Goal: Book appointment/travel/reservation

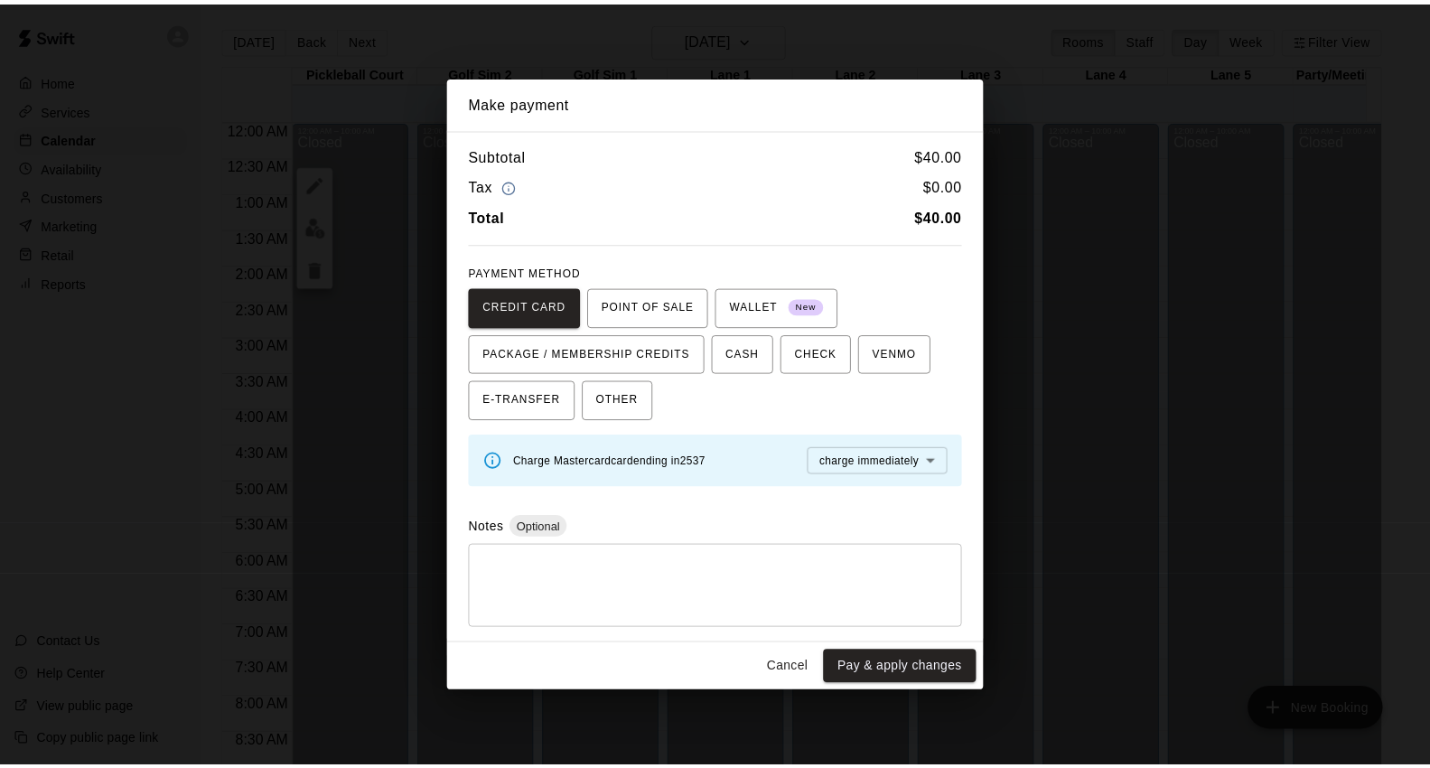
scroll to position [691, 0]
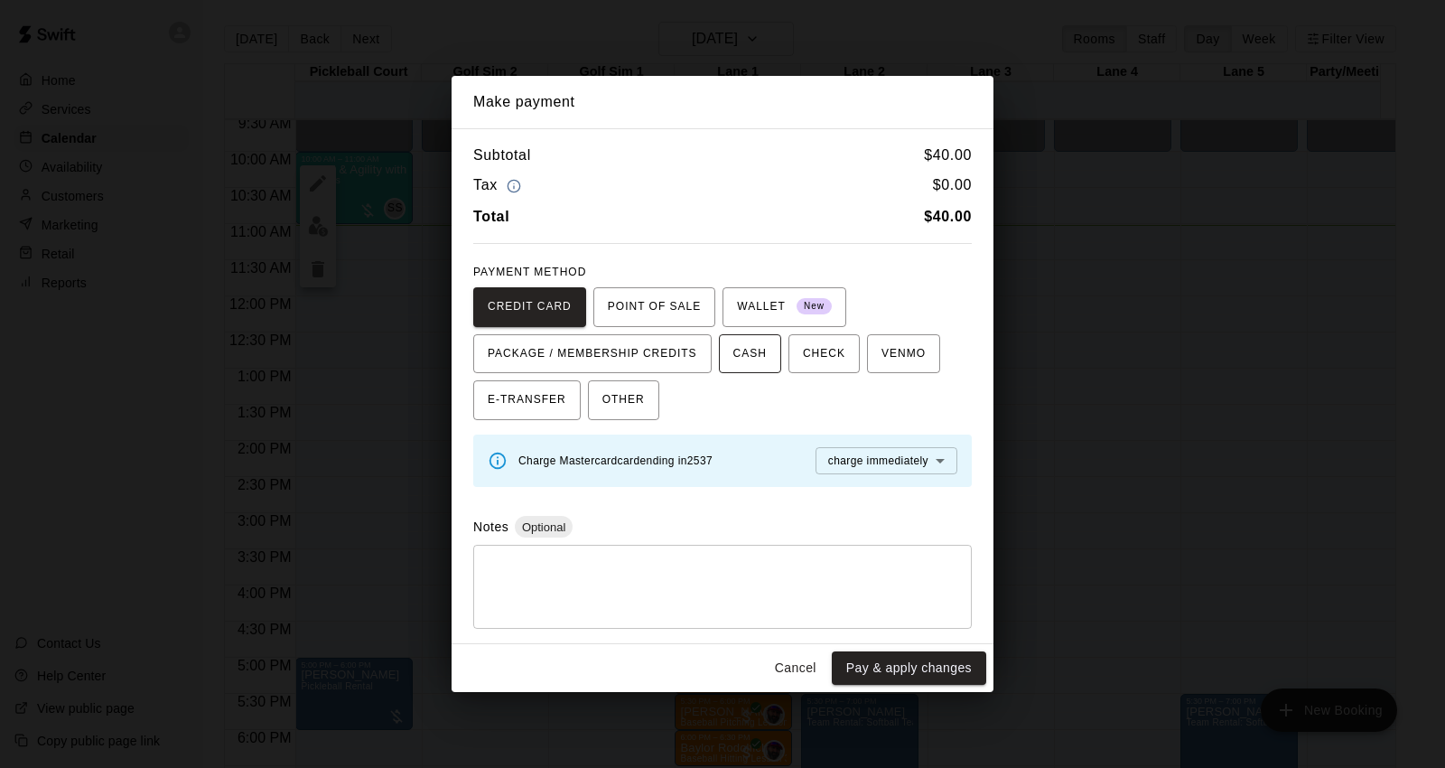
click at [760, 358] on span "CASH" at bounding box center [750, 354] width 33 height 29
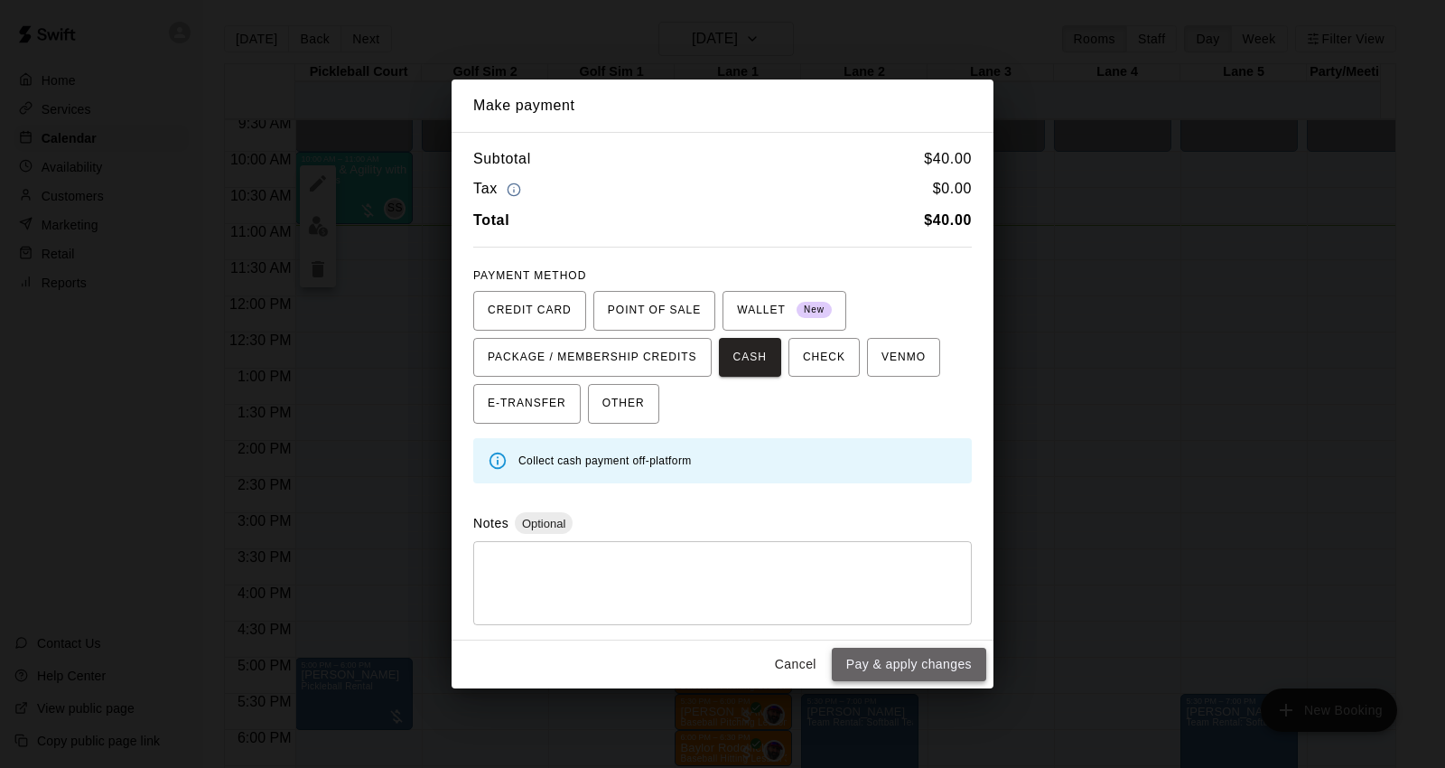
click at [927, 671] on button "Pay & apply changes" at bounding box center [909, 664] width 154 height 33
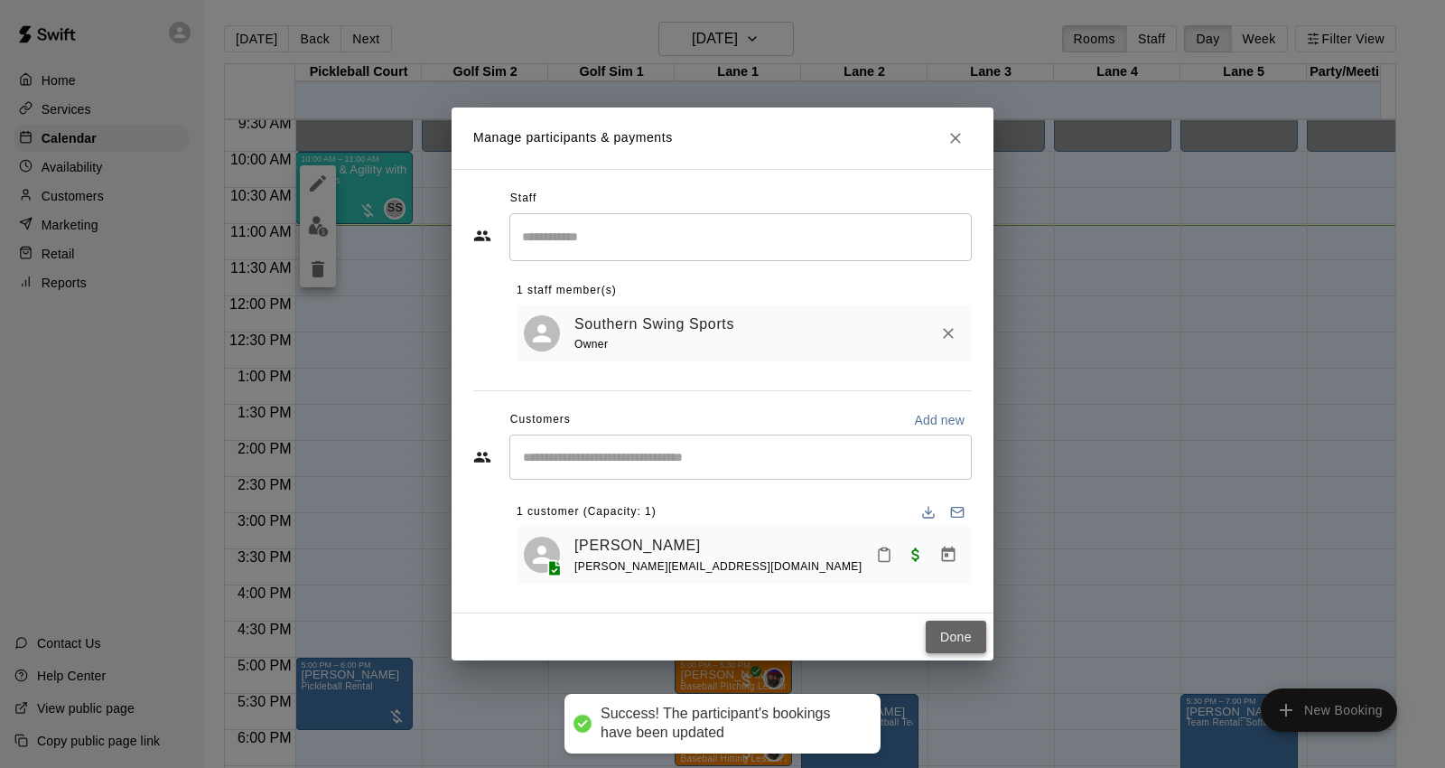
click at [944, 652] on button "Done" at bounding box center [956, 637] width 61 height 33
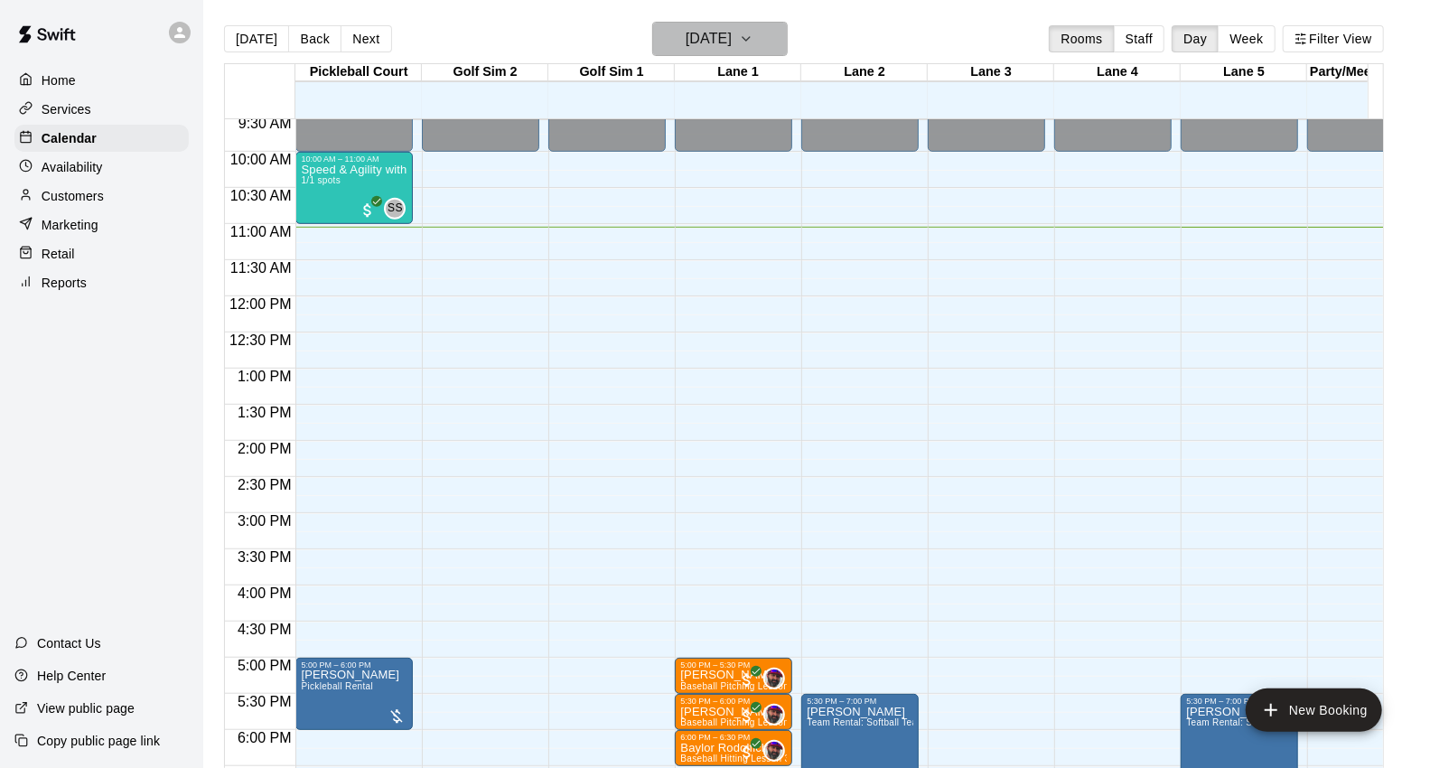
click at [732, 51] on h6 "[DATE]" at bounding box center [709, 38] width 46 height 25
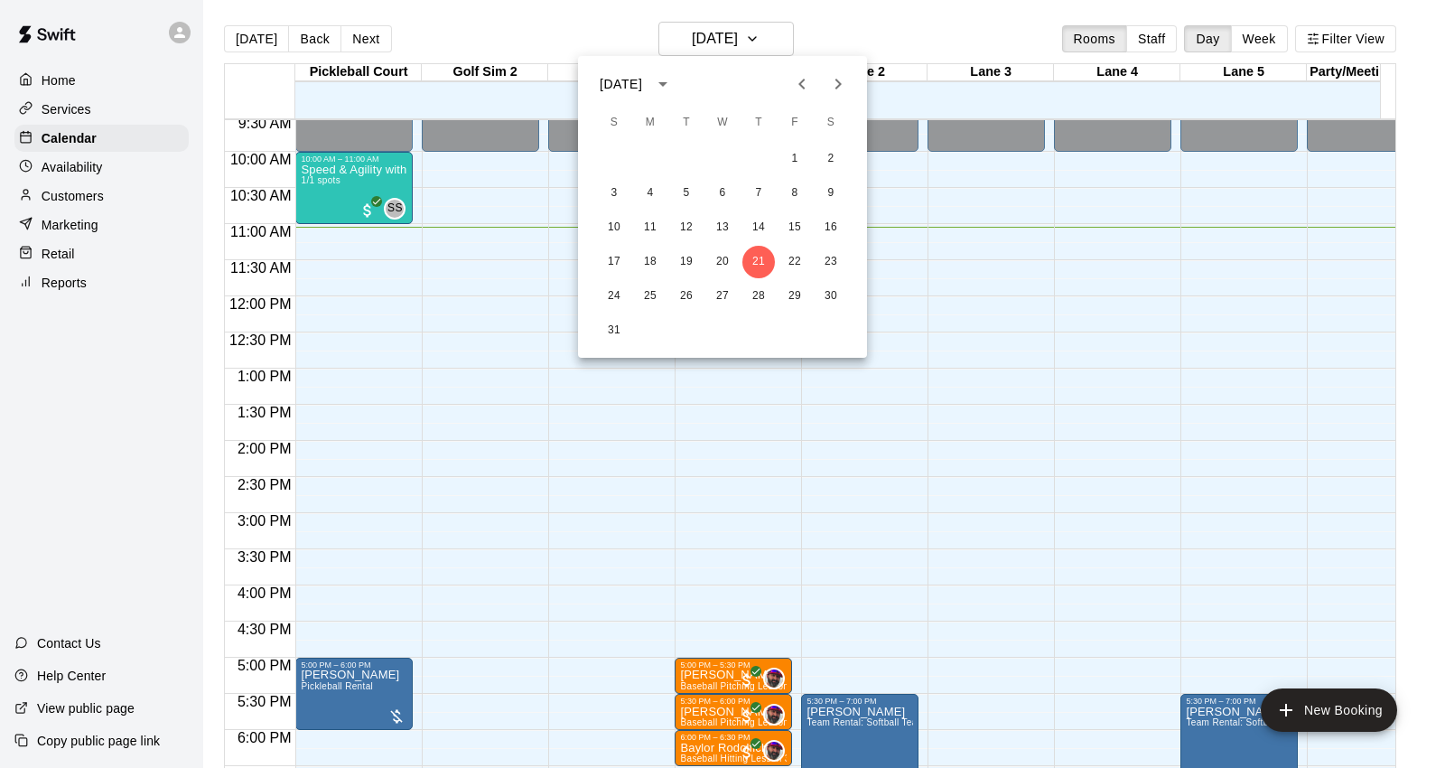
click at [833, 84] on icon "Next month" at bounding box center [839, 84] width 22 height 22
click at [649, 154] on button "1" at bounding box center [650, 159] width 33 height 33
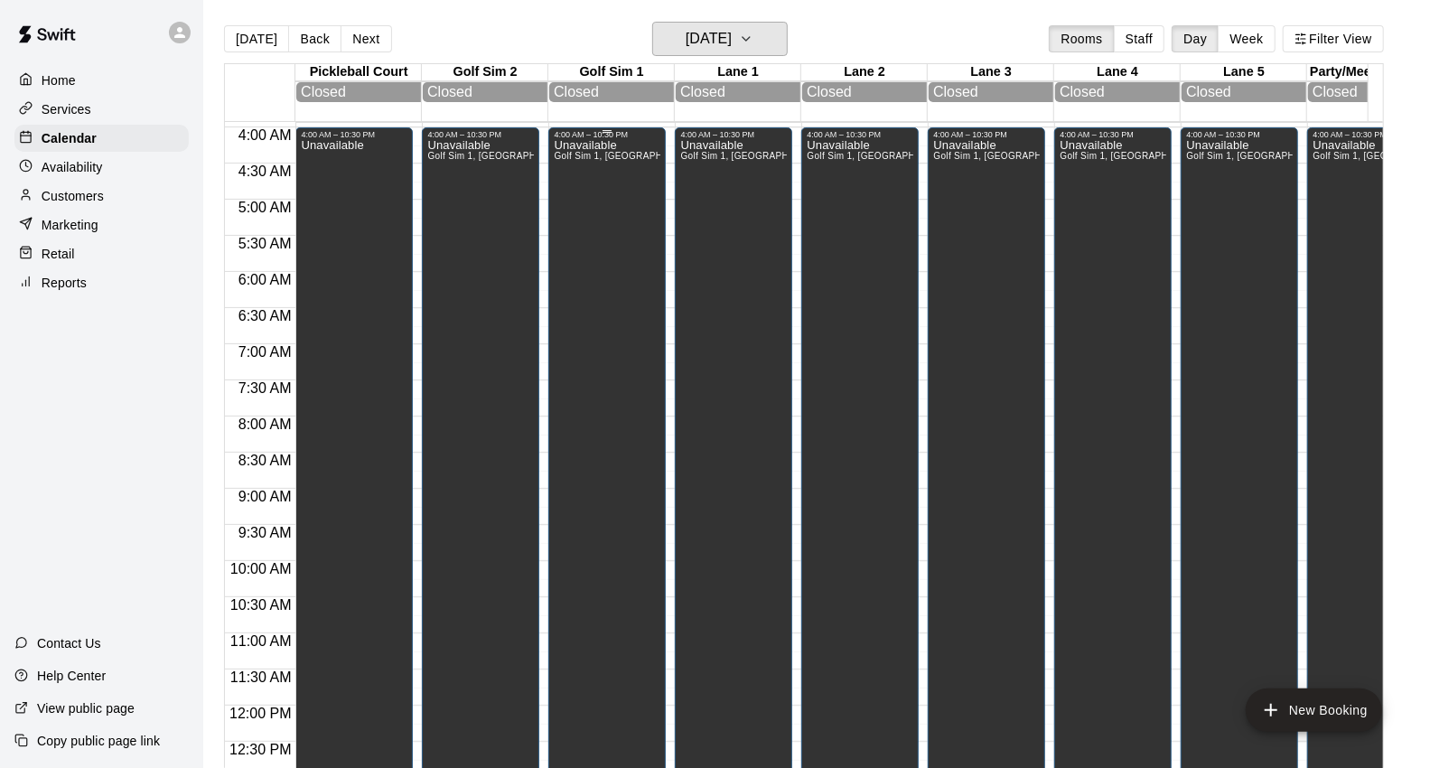
scroll to position [0, 0]
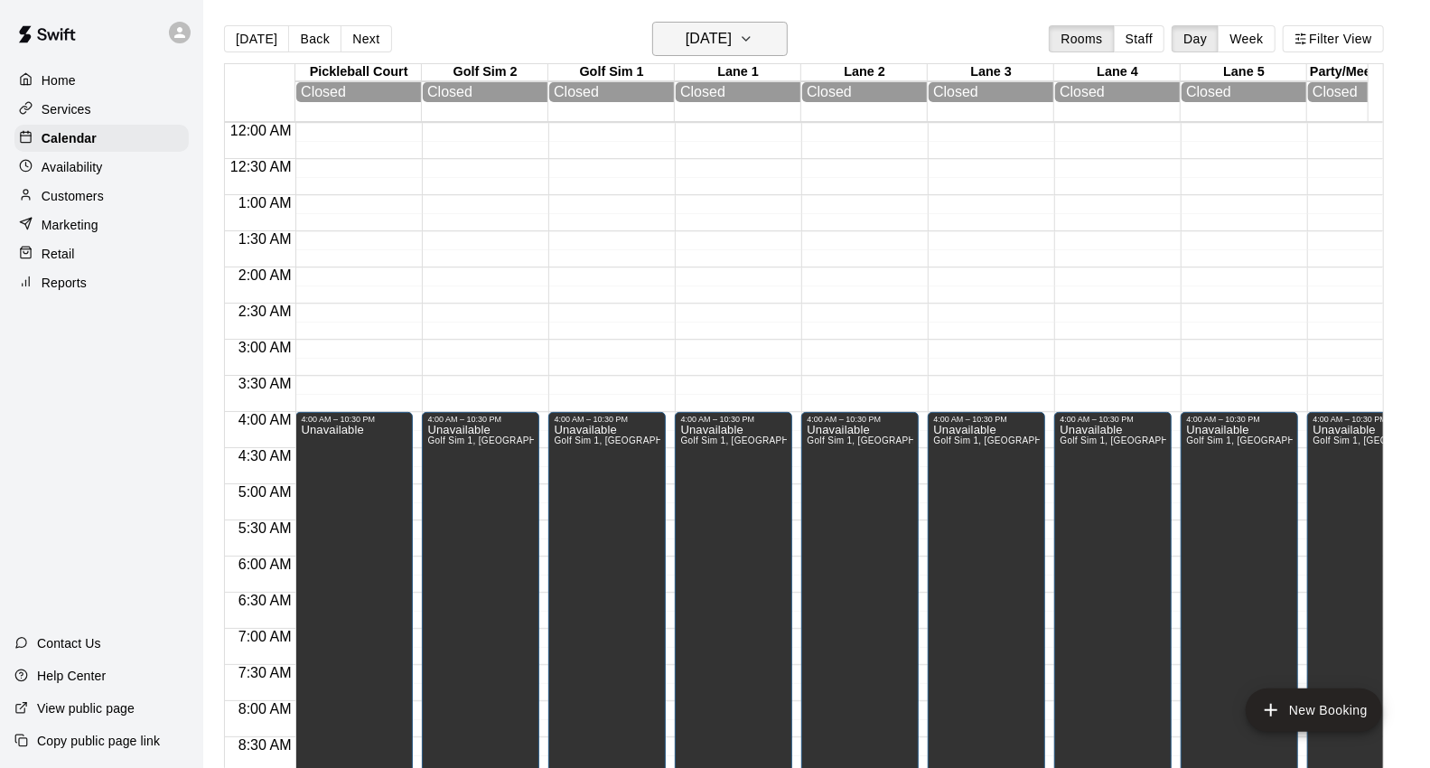
click at [753, 43] on icon "button" at bounding box center [746, 39] width 14 height 22
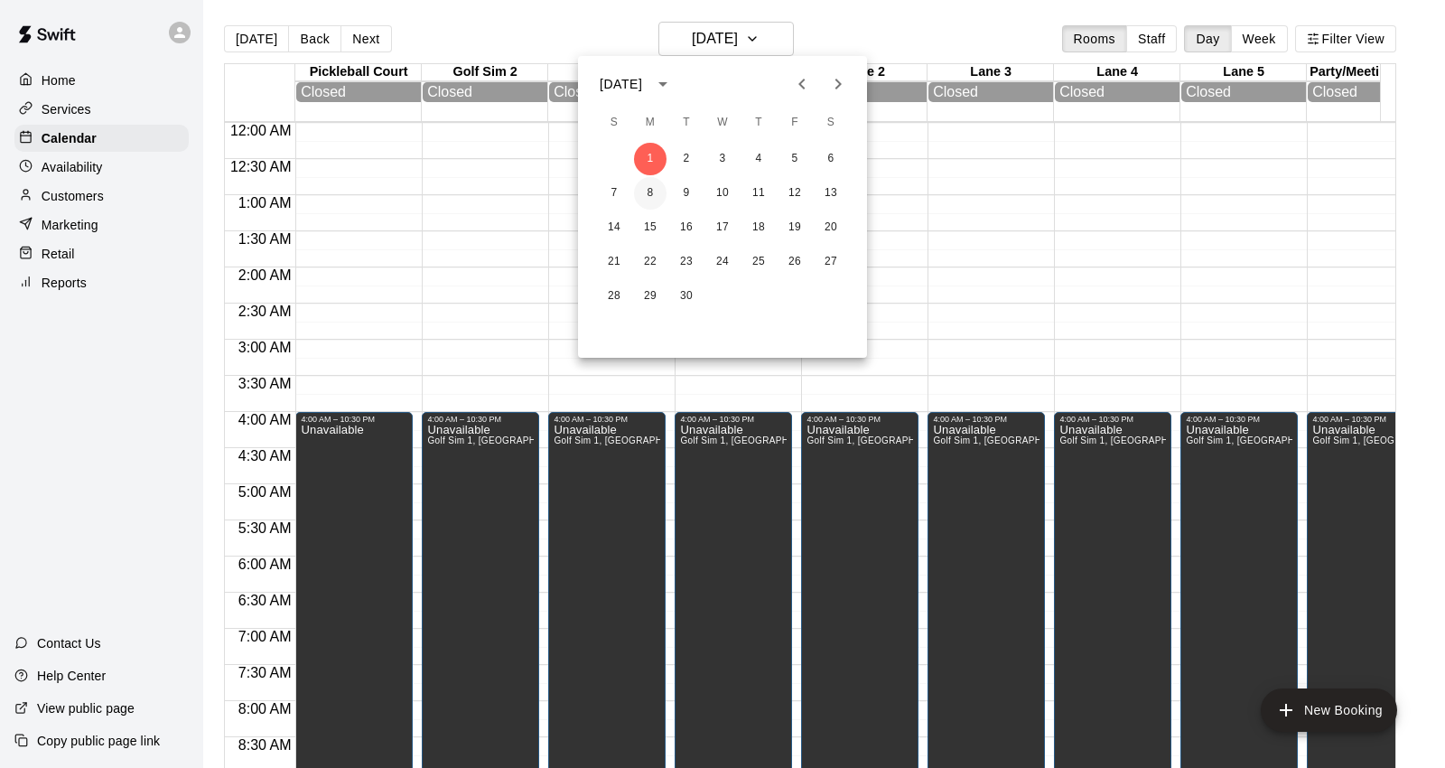
click at [638, 183] on button "8" at bounding box center [650, 193] width 33 height 33
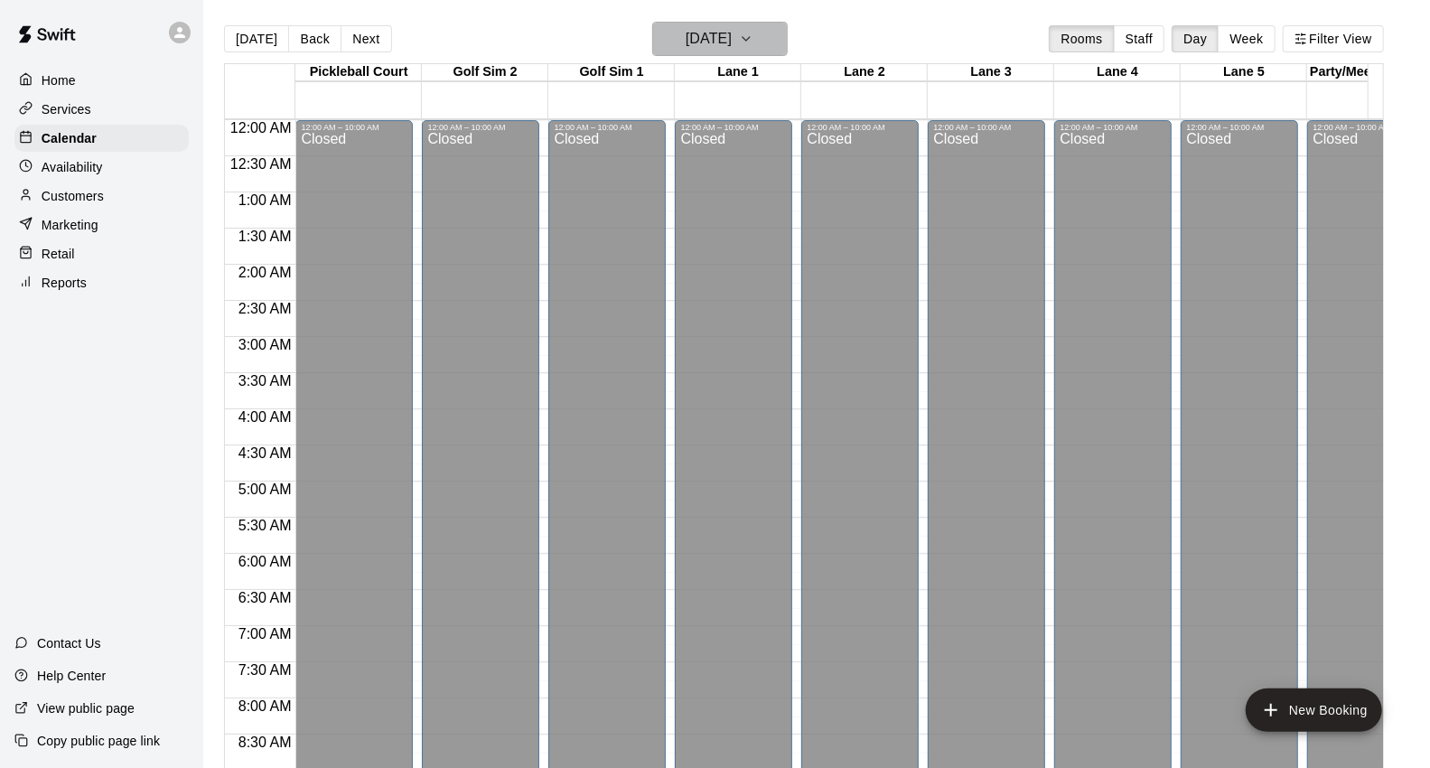
click at [770, 50] on button "[DATE]" at bounding box center [720, 39] width 136 height 34
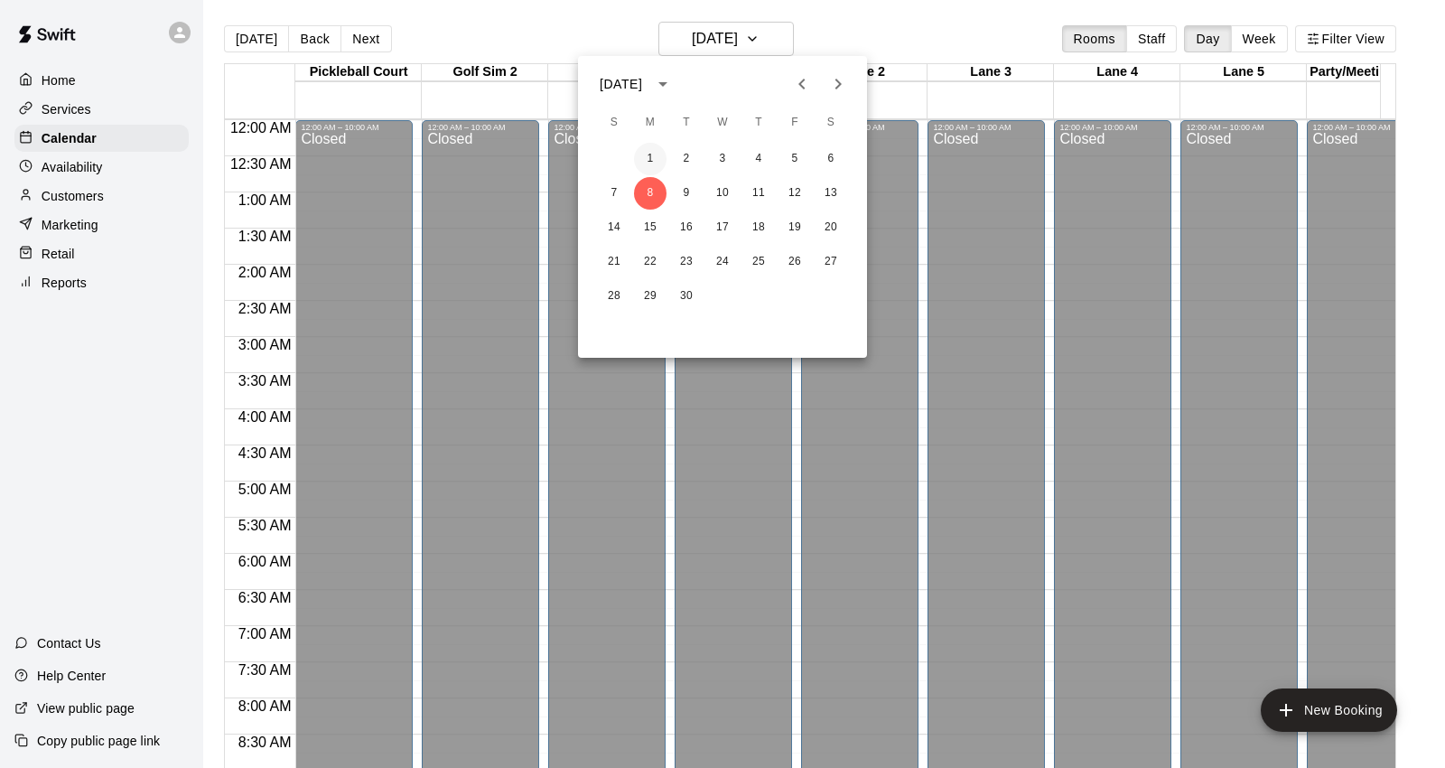
click at [653, 158] on button "1" at bounding box center [650, 159] width 33 height 33
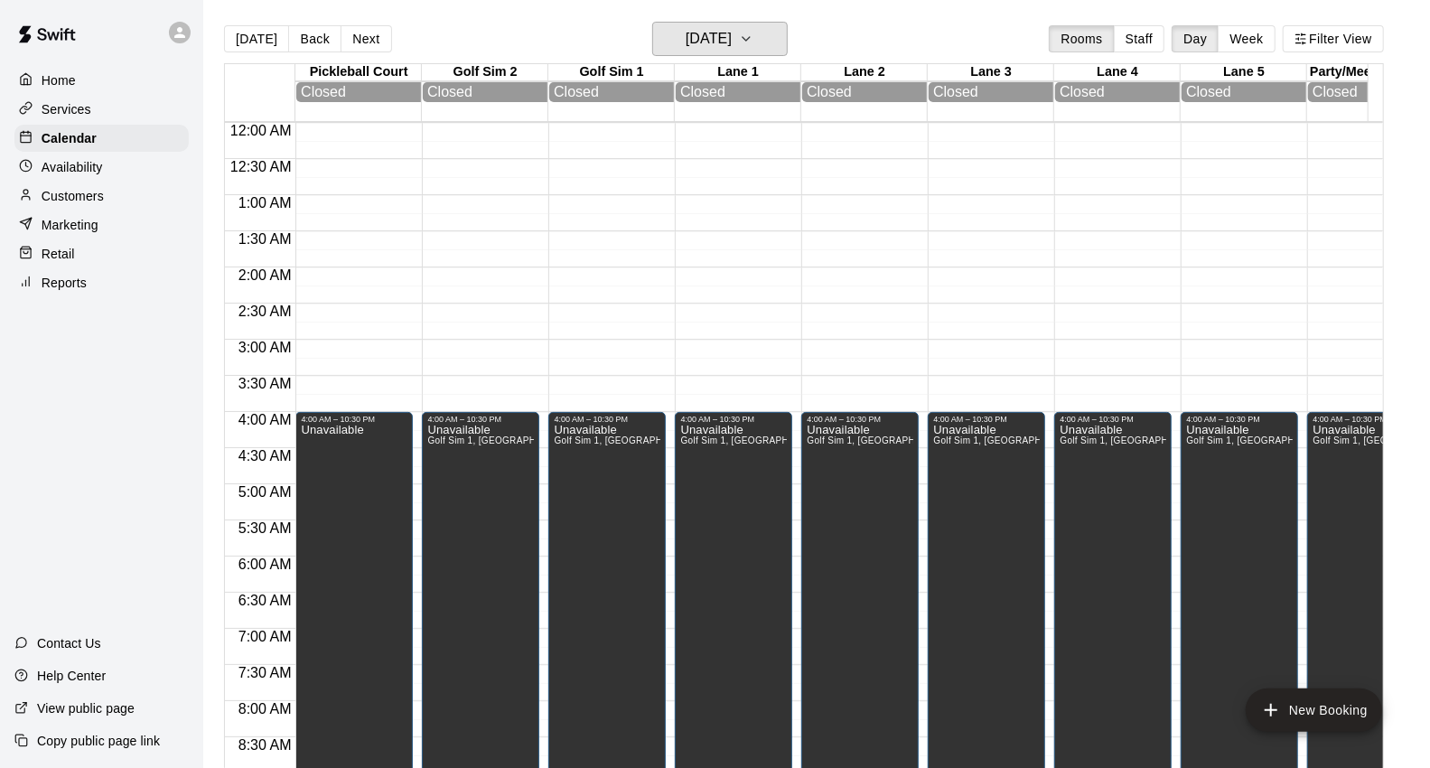
scroll to position [401, 0]
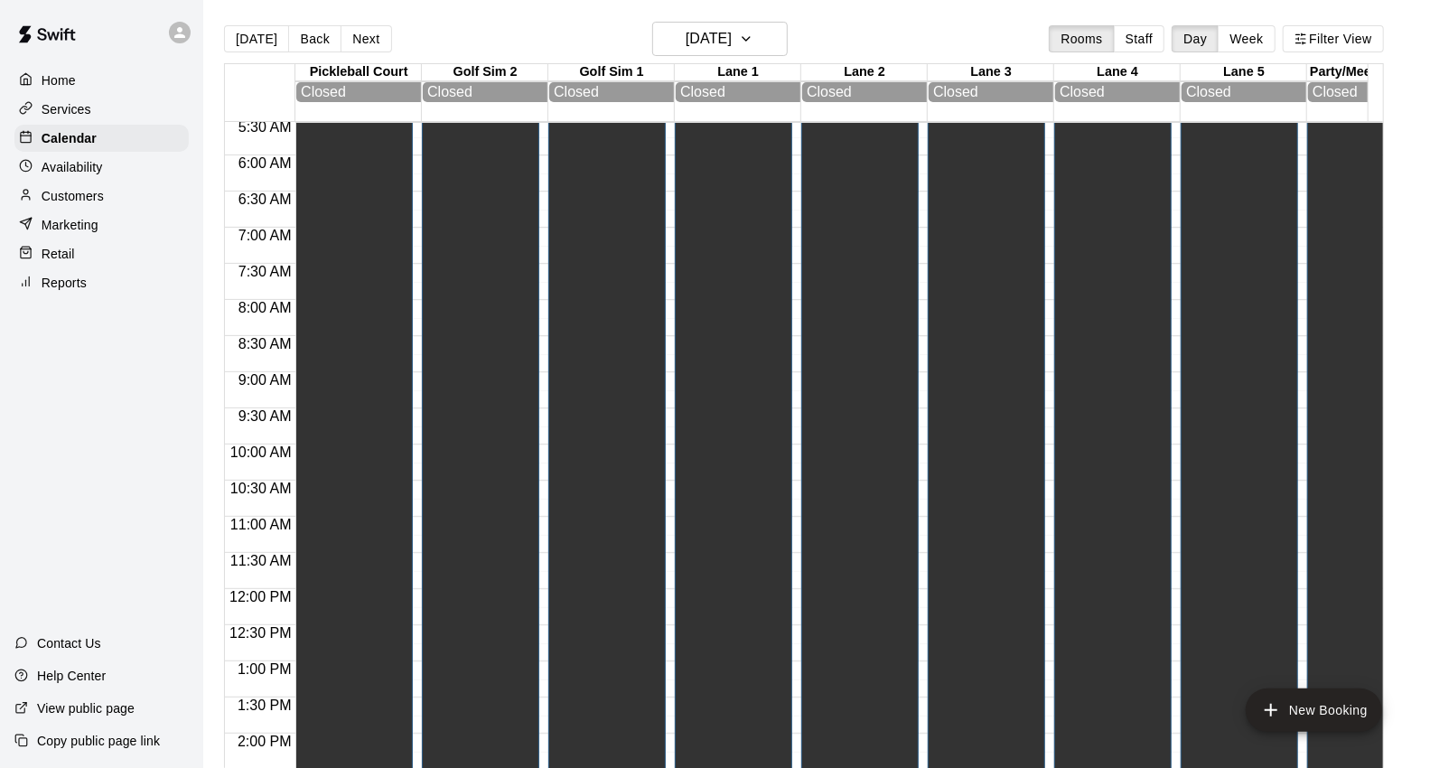
click at [338, 325] on div "Unavailable" at bounding box center [332, 407] width 62 height 768
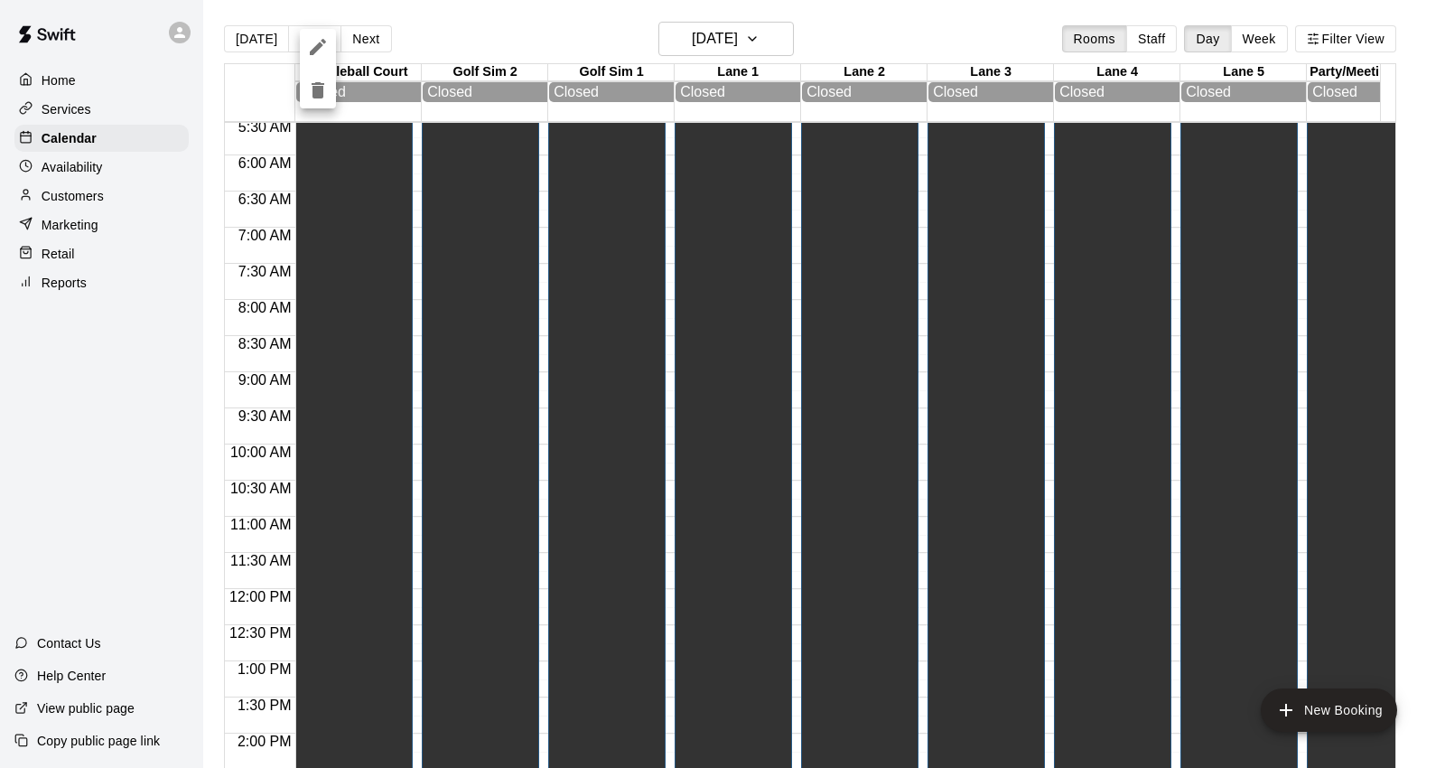
click at [366, 312] on div at bounding box center [722, 384] width 1445 height 768
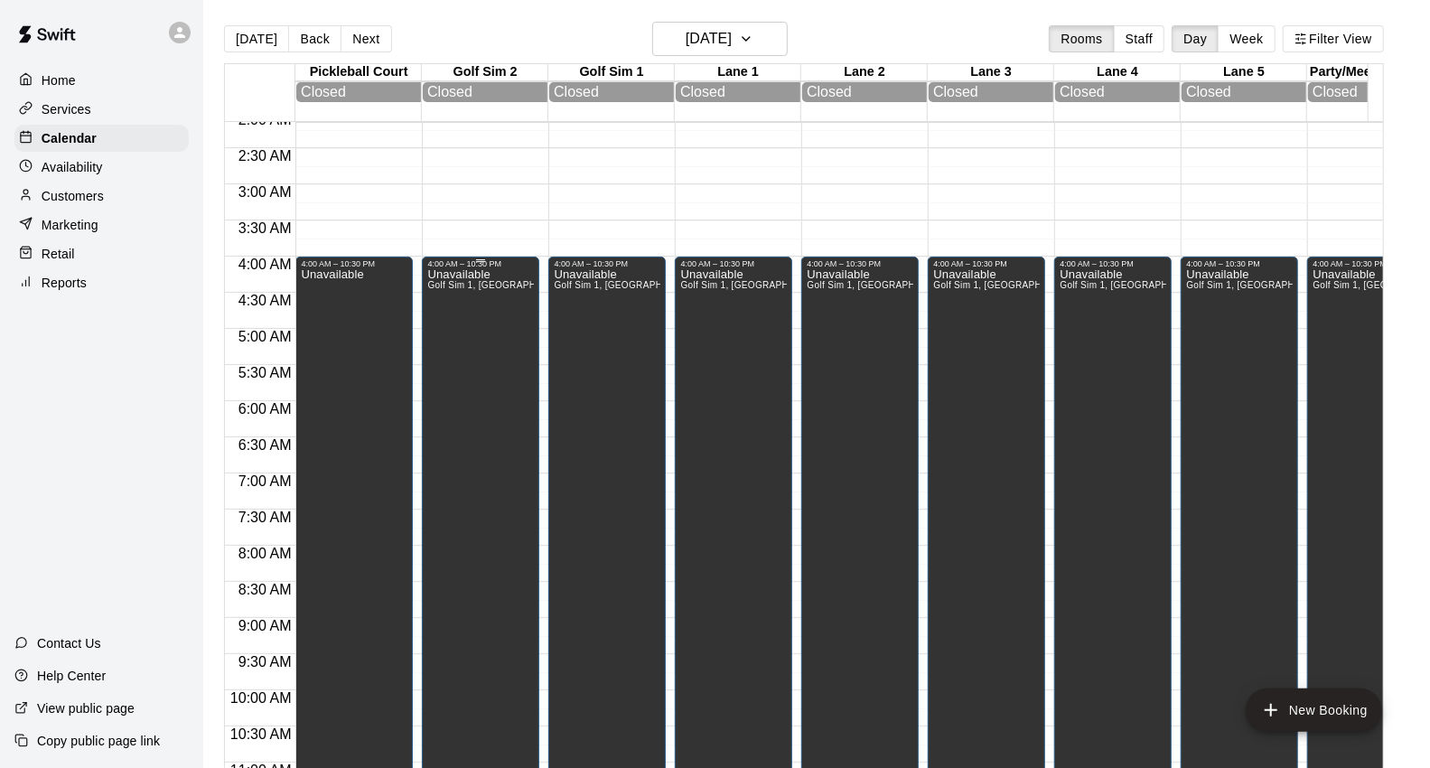
scroll to position [201, 0]
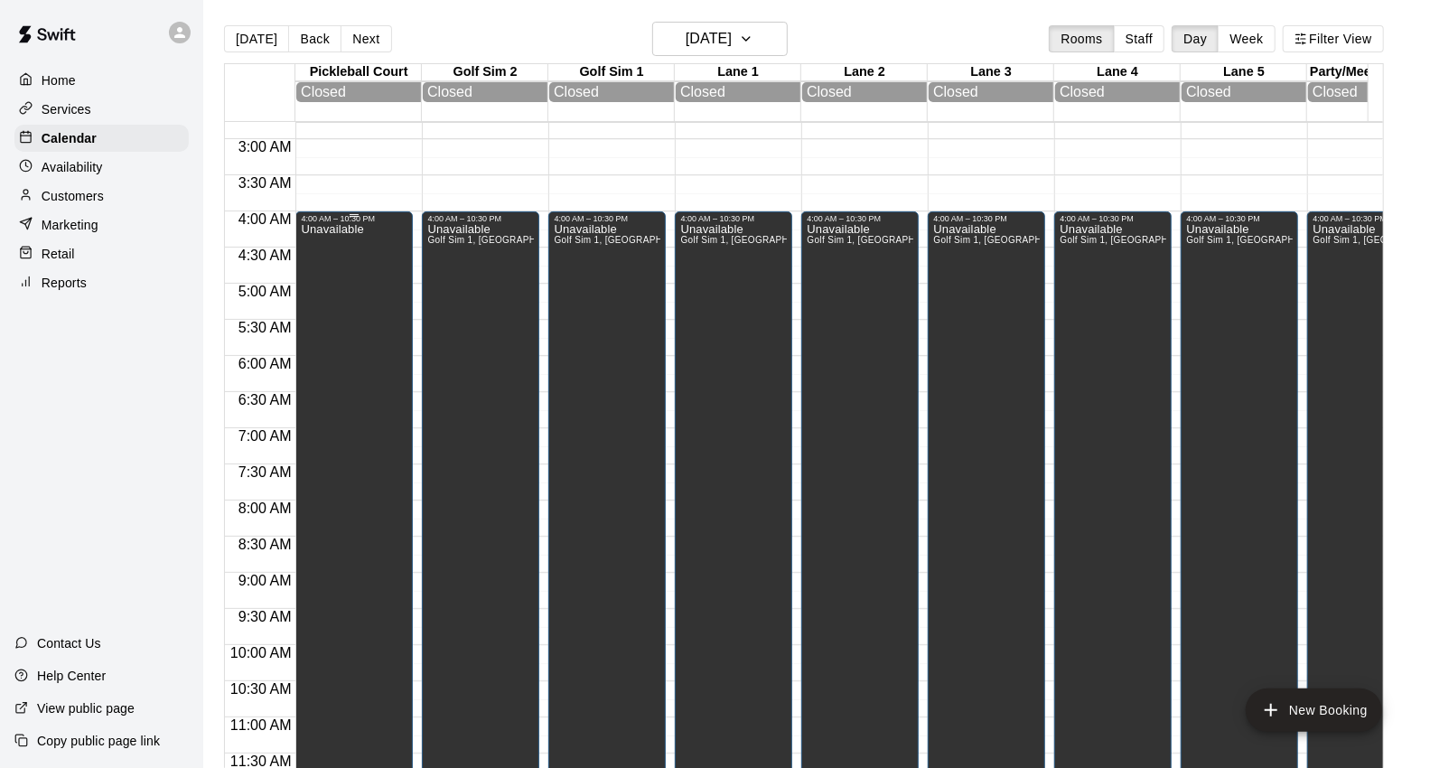
click at [389, 360] on div "Unavailable" at bounding box center [354, 607] width 107 height 768
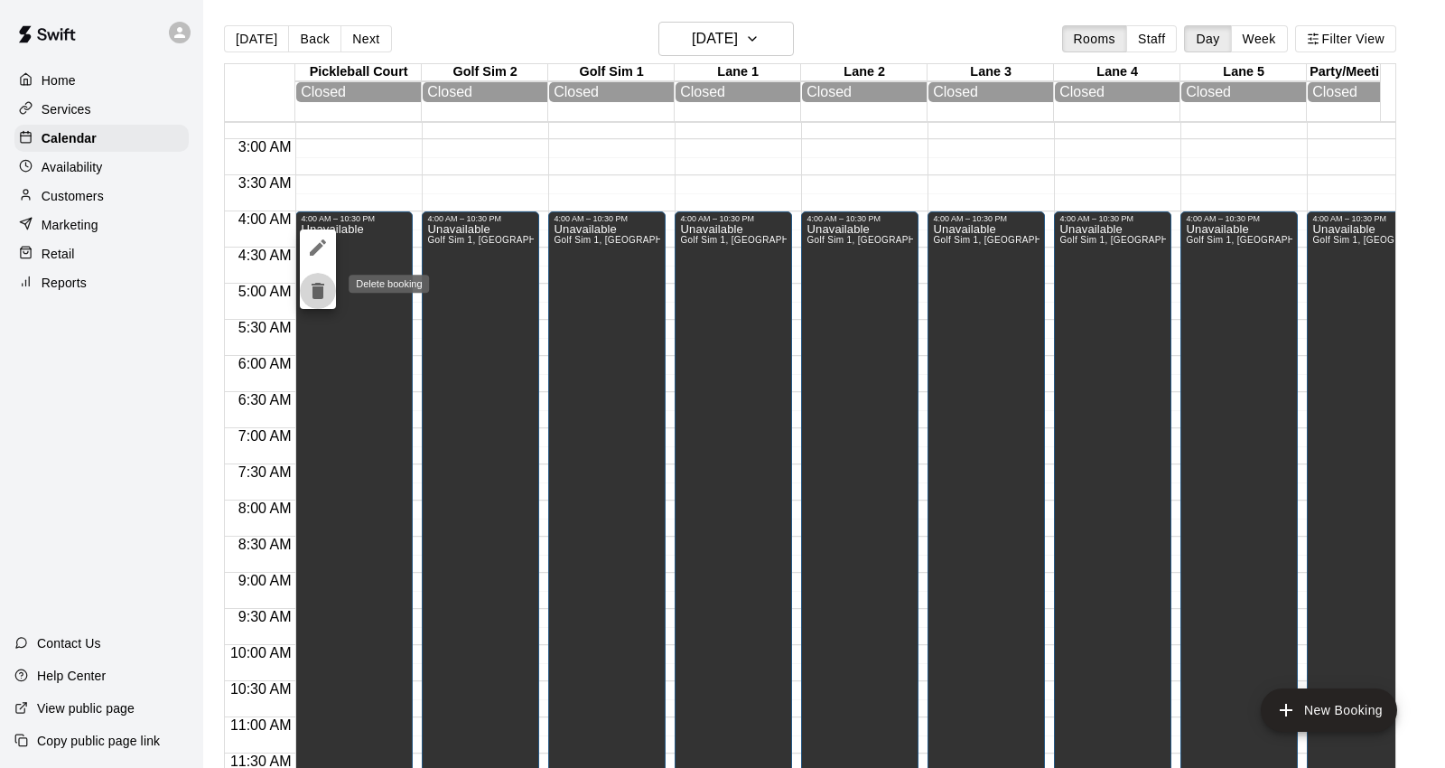
click at [325, 296] on icon "delete" at bounding box center [318, 291] width 22 height 22
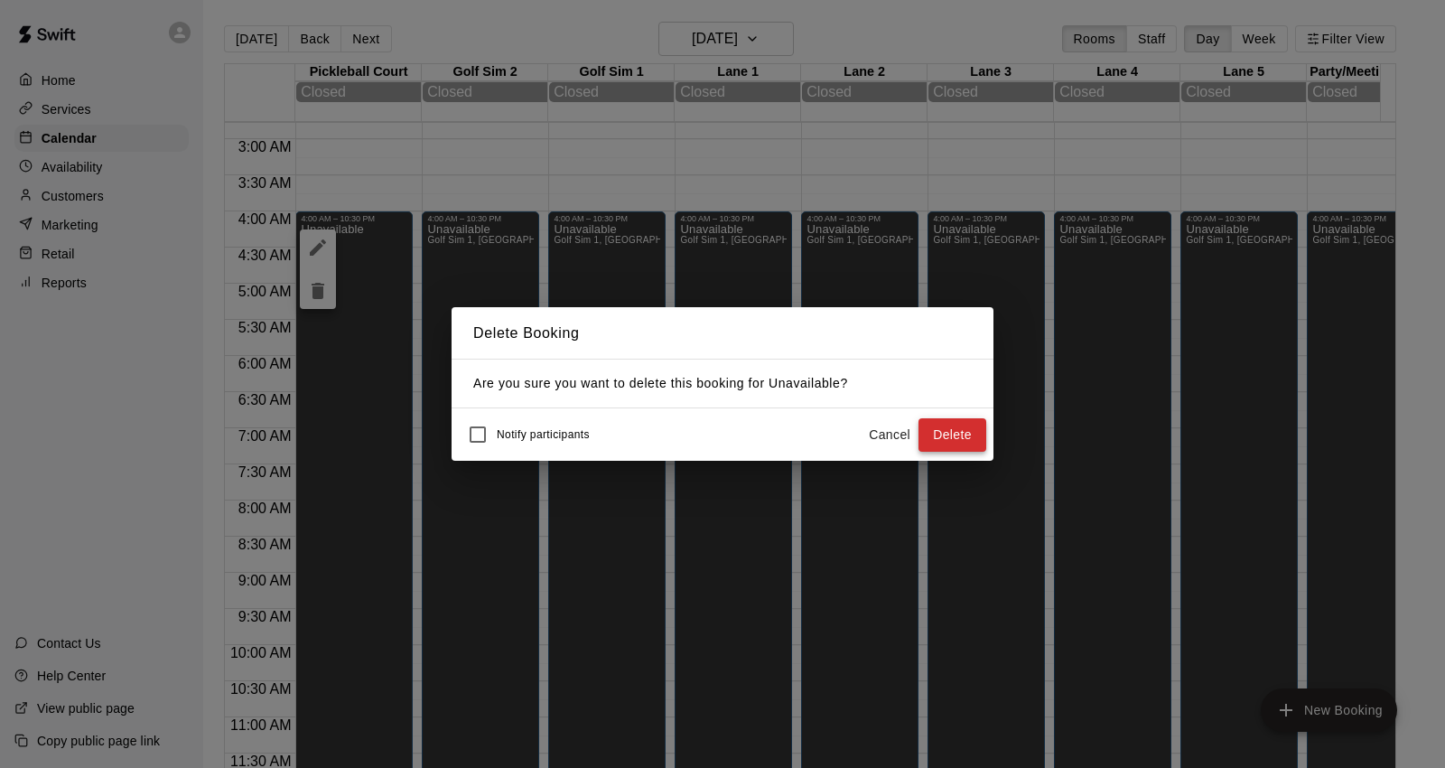
click at [981, 446] on button "Delete" at bounding box center [953, 434] width 68 height 33
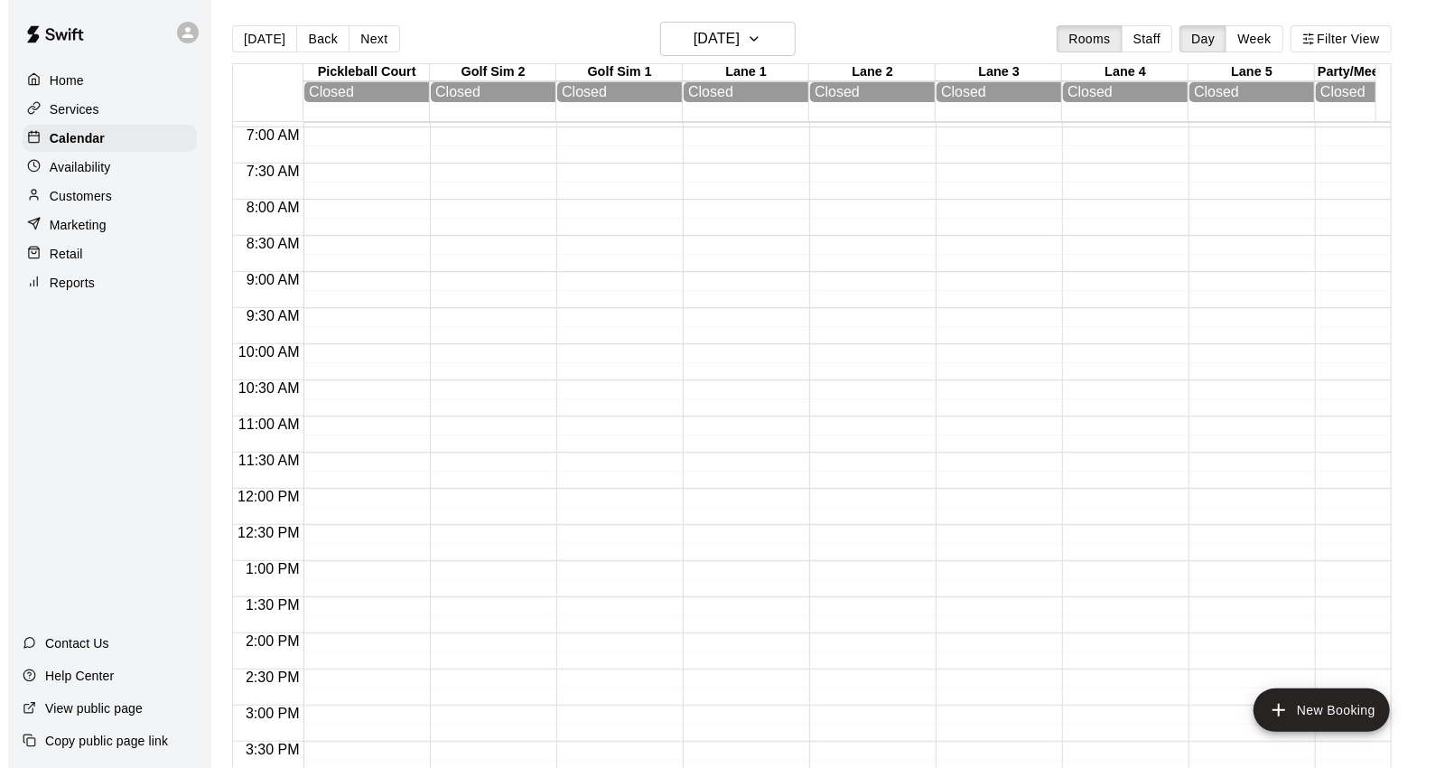
scroll to position [1004, 0]
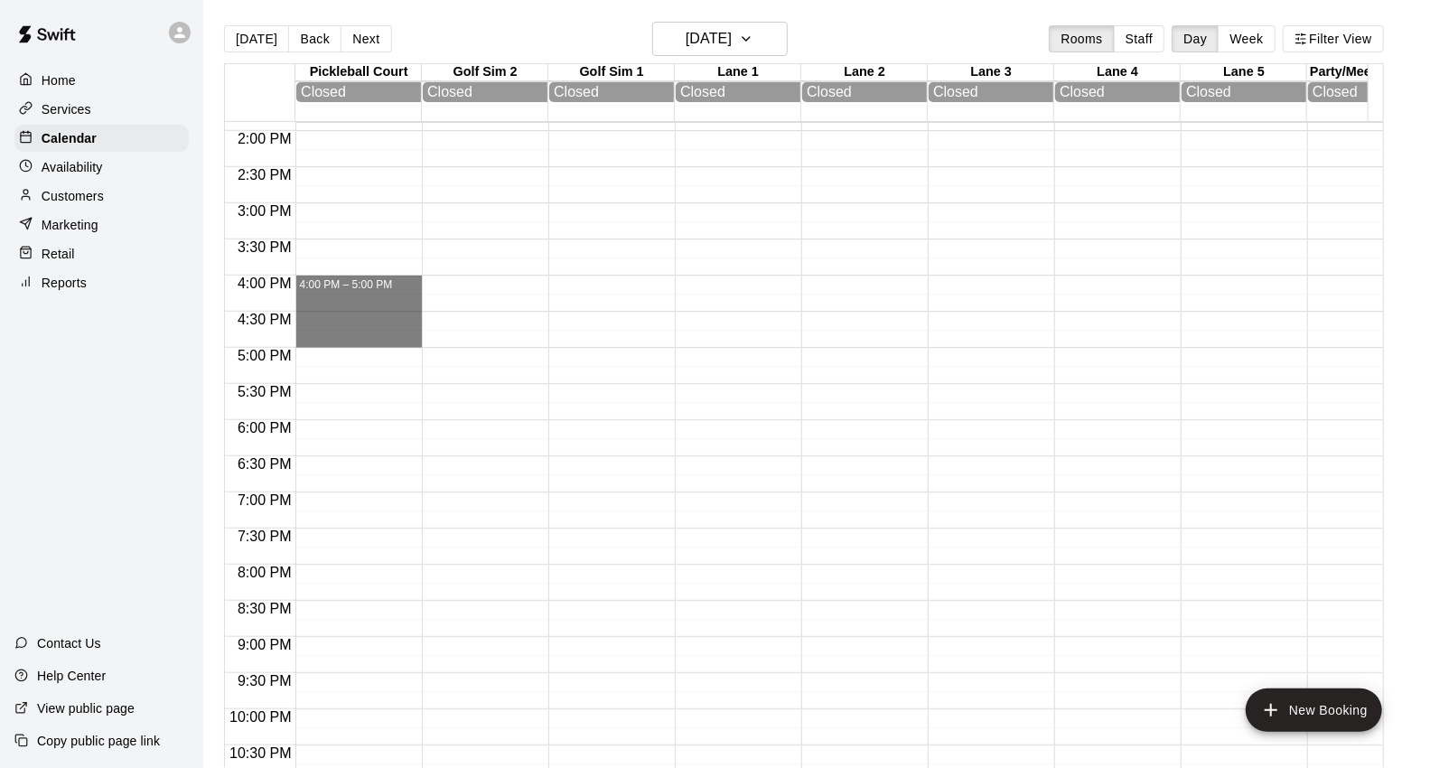
drag, startPoint x: 311, startPoint y: 292, endPoint x: 332, endPoint y: 350, distance: 61.8
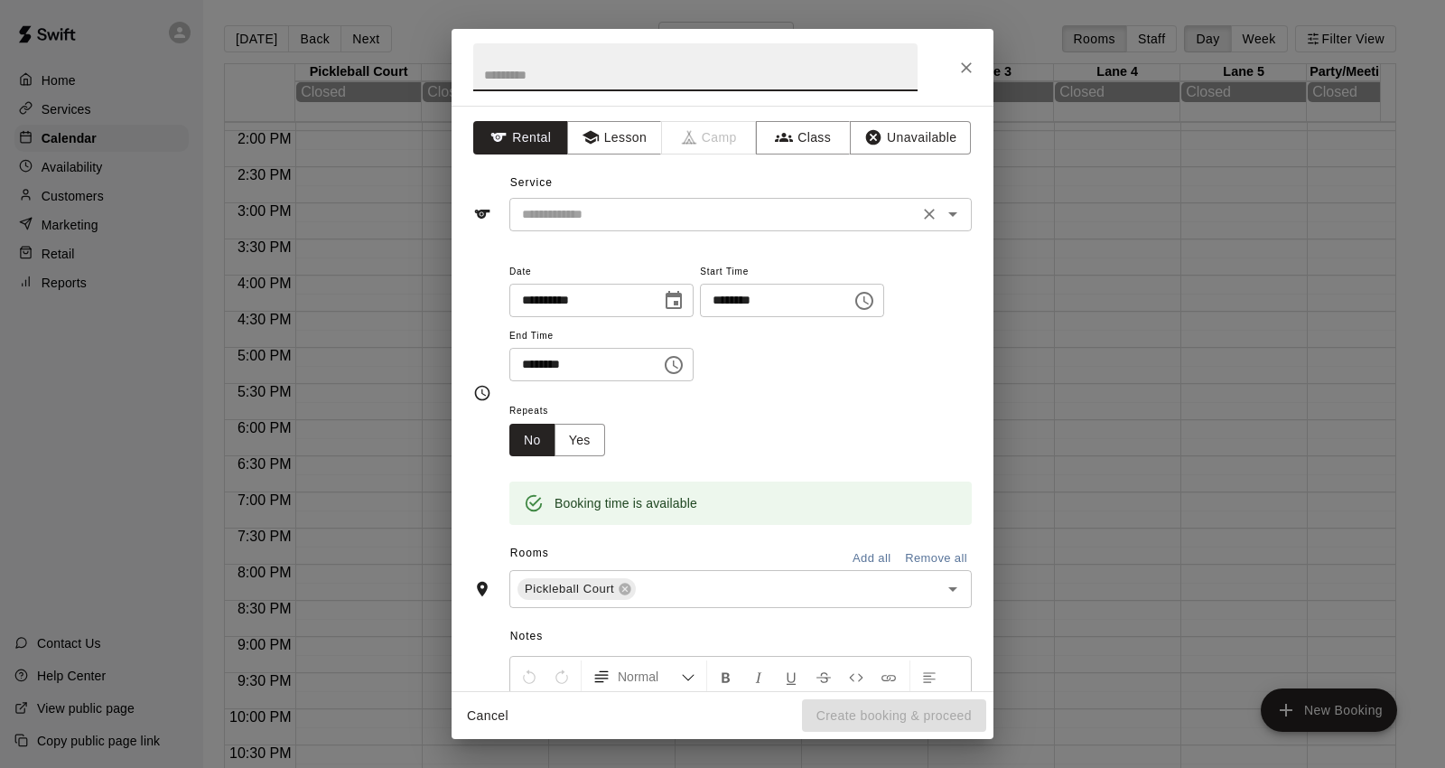
click at [680, 229] on div "​" at bounding box center [741, 214] width 463 height 33
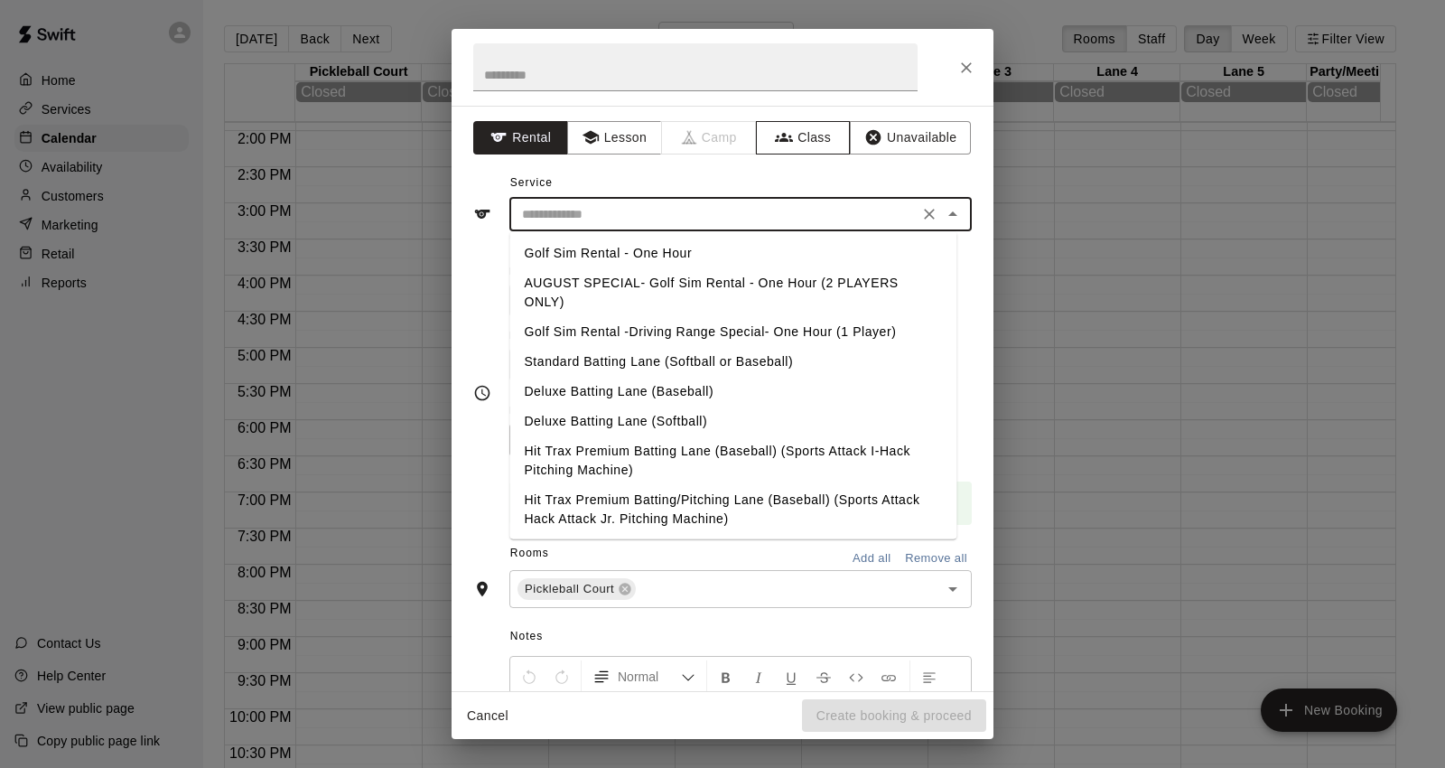
click at [781, 140] on button "Class" at bounding box center [803, 137] width 95 height 33
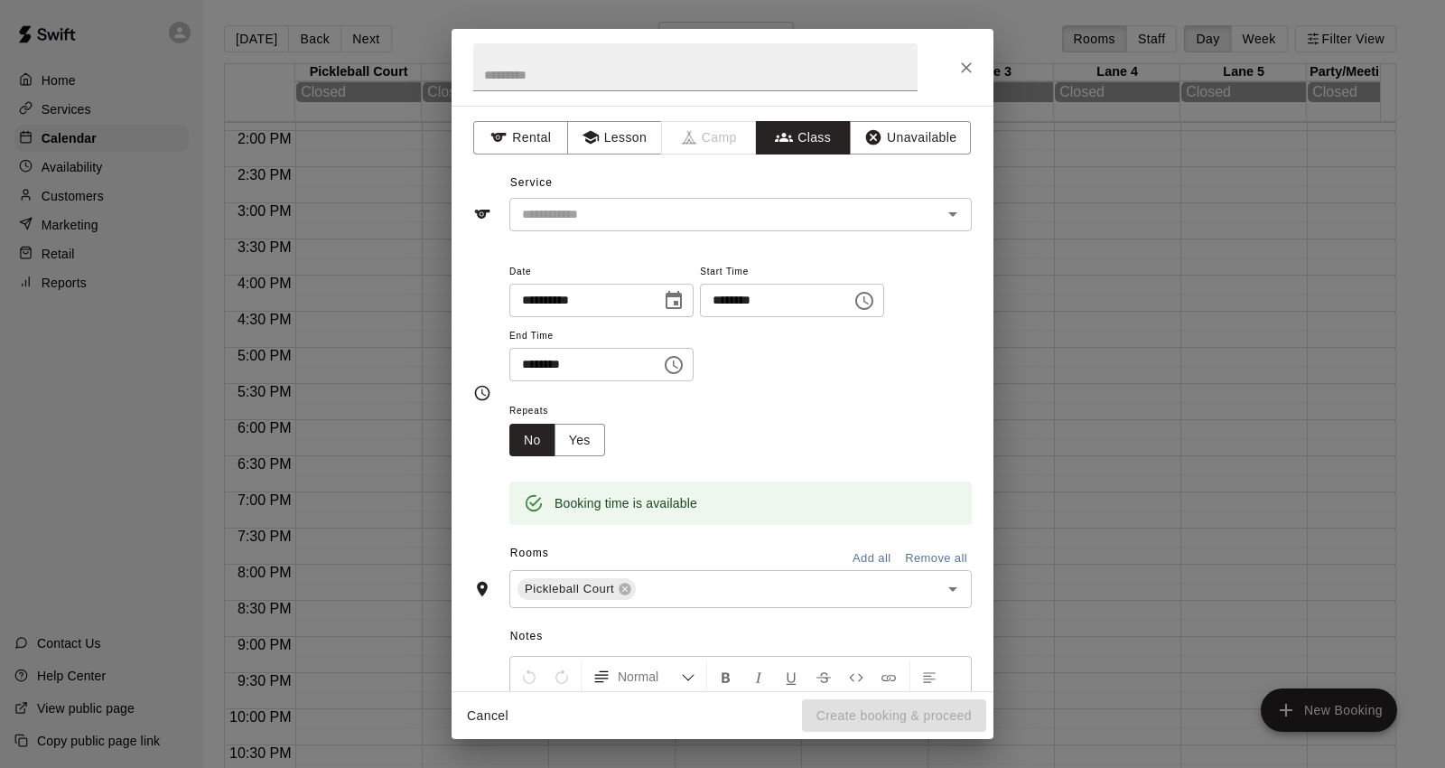
click at [698, 228] on div "​" at bounding box center [741, 214] width 463 height 33
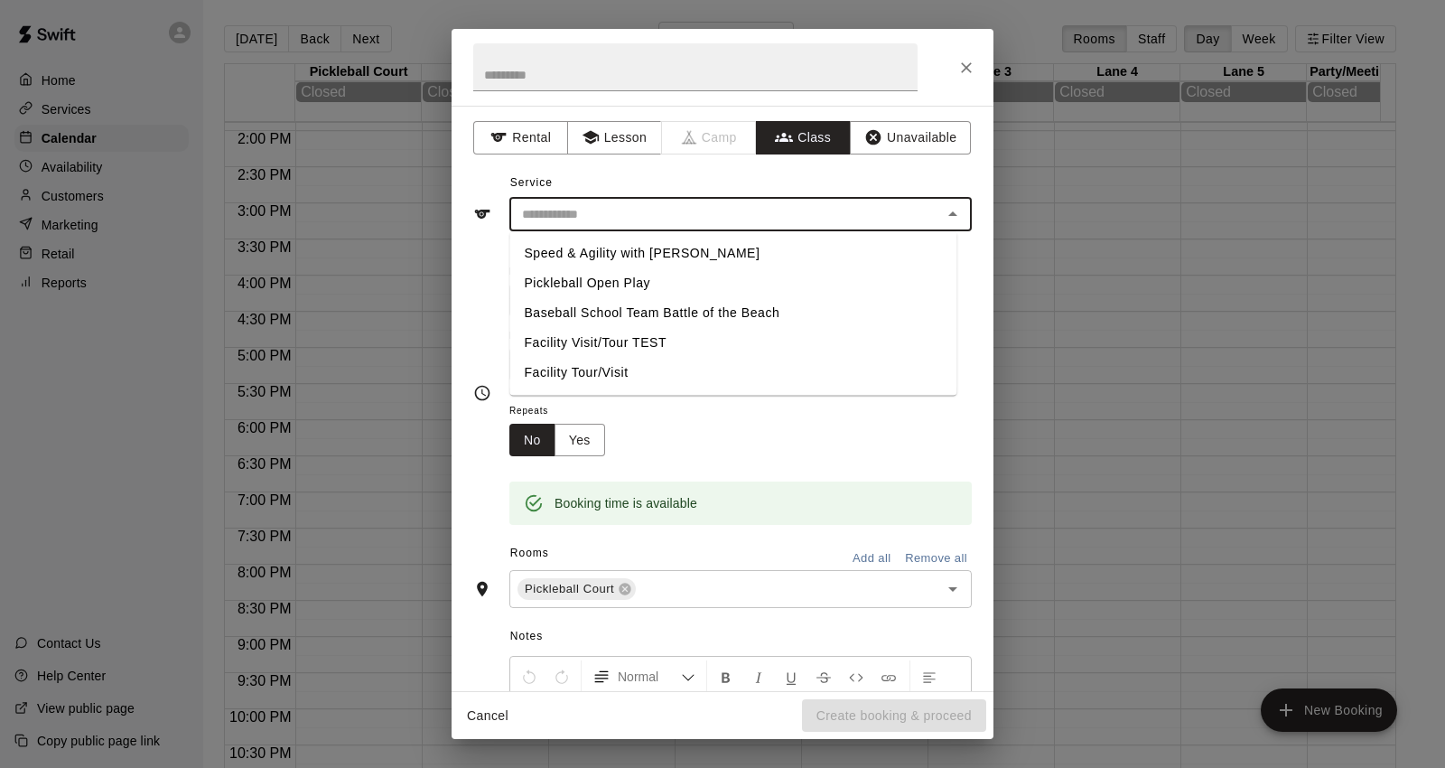
click at [694, 253] on li "Speed & Agility with [PERSON_NAME]" at bounding box center [733, 254] width 447 height 30
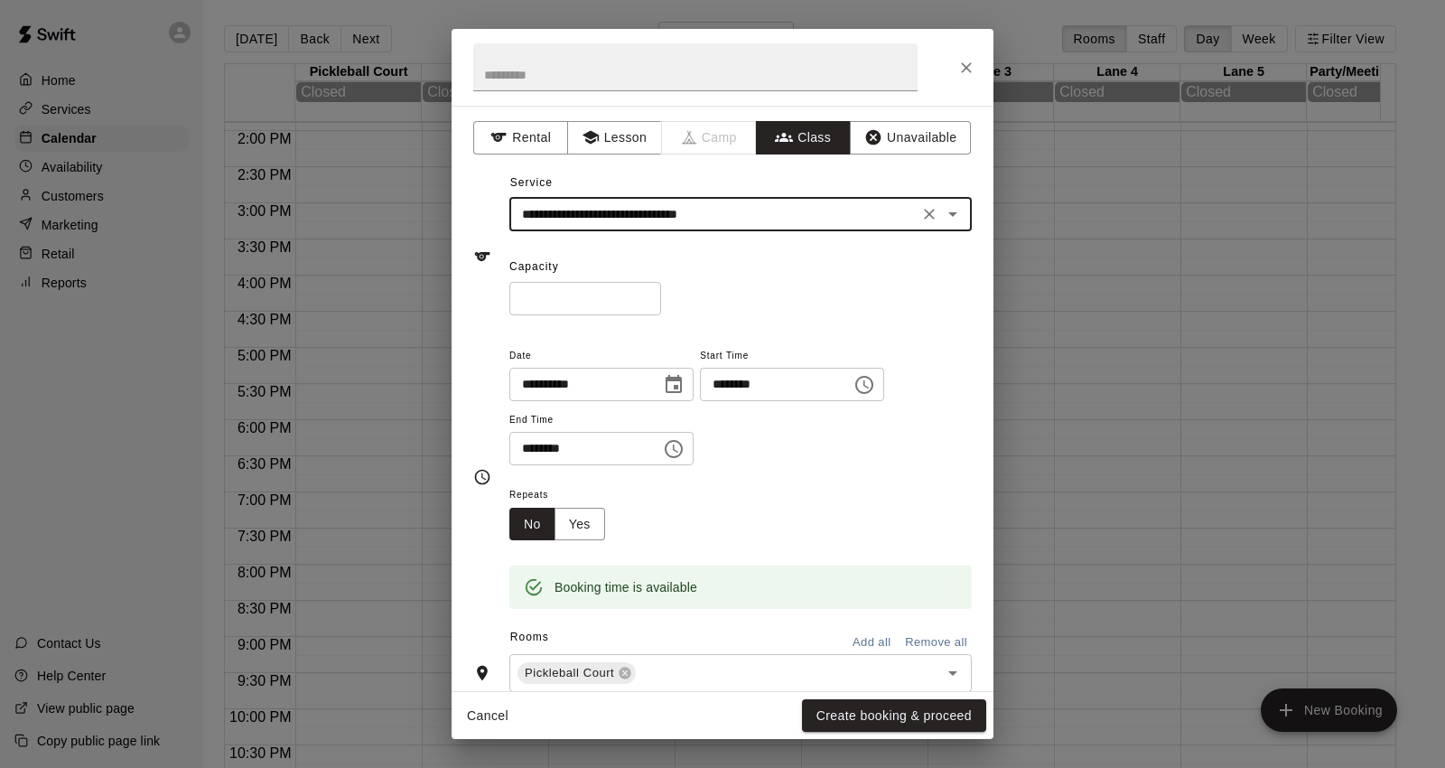
type input "**********"
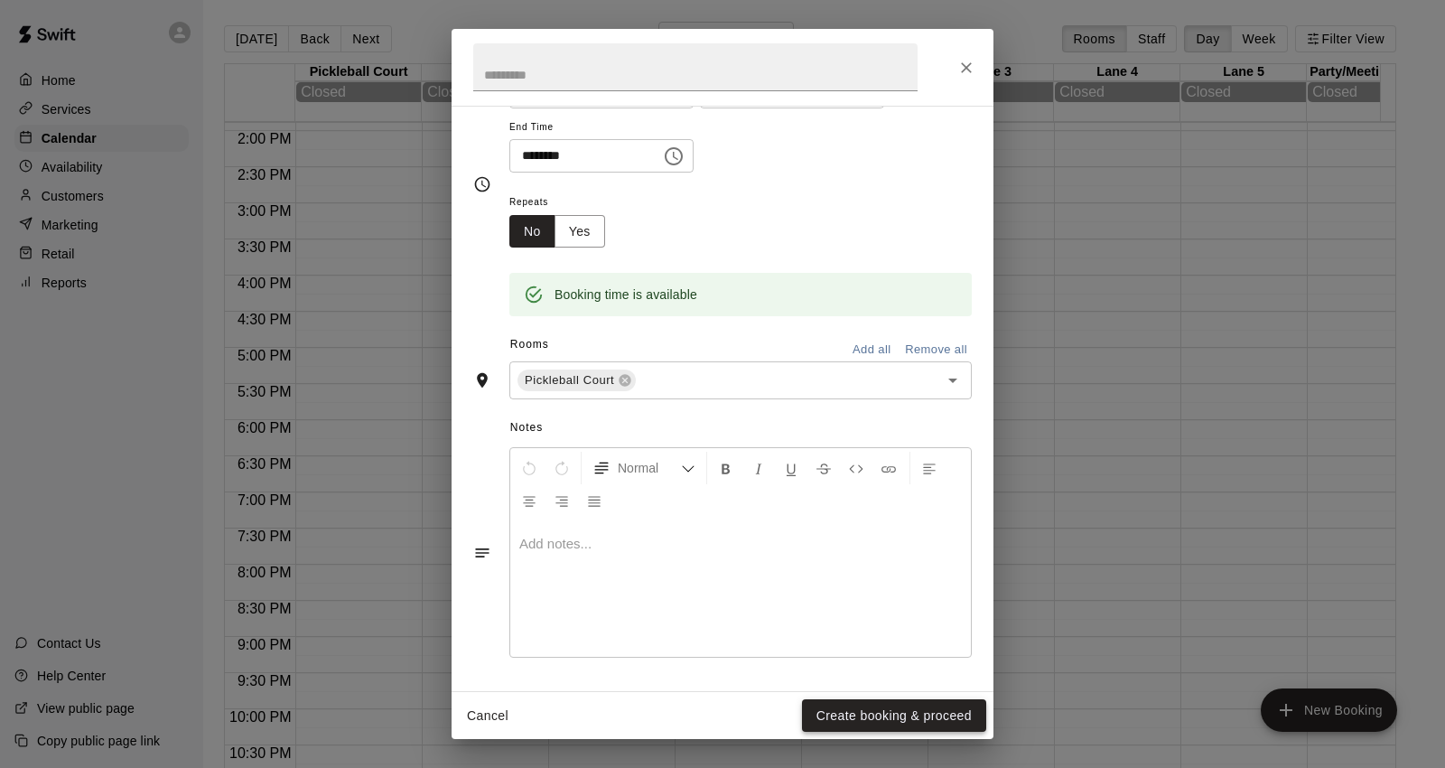
click at [896, 719] on button "Create booking & proceed" at bounding box center [894, 715] width 184 height 33
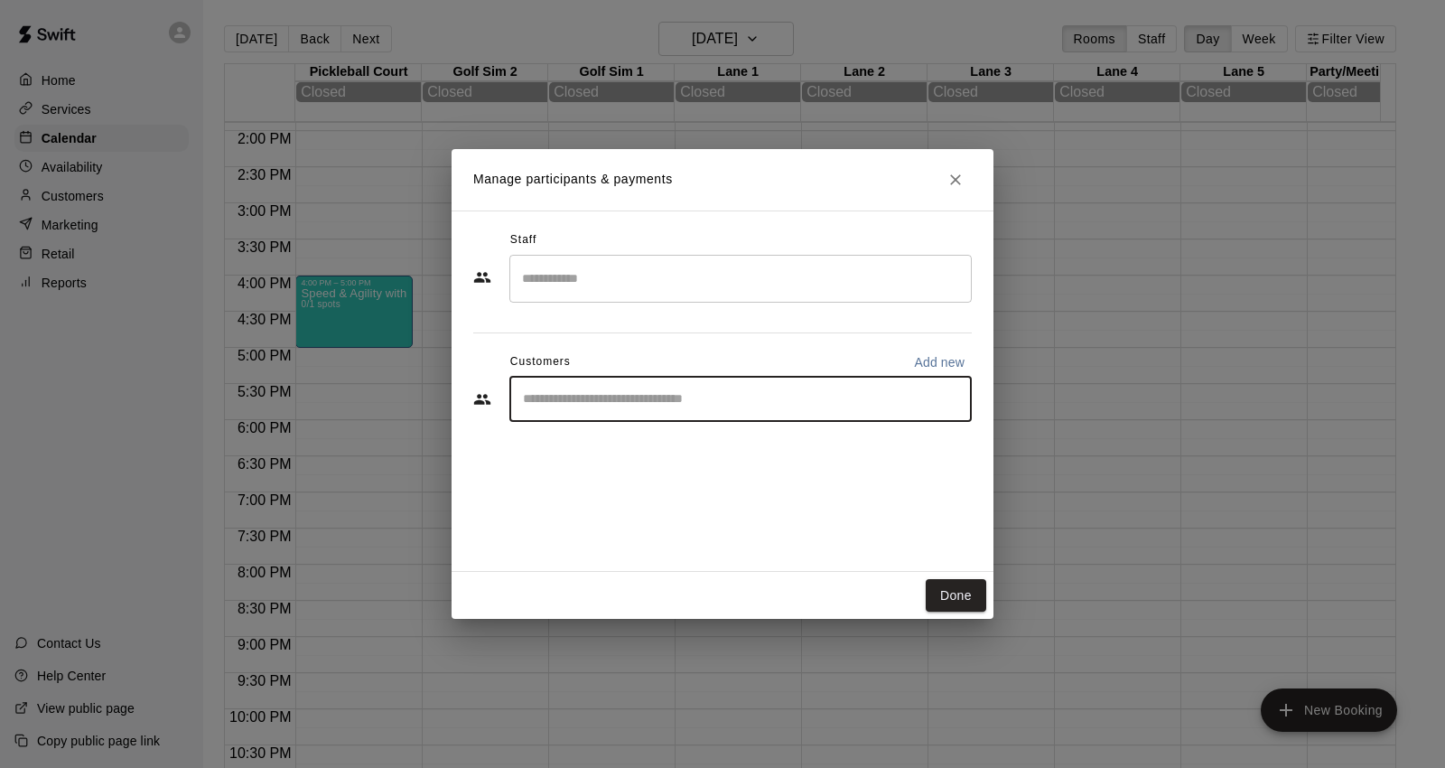
click at [678, 400] on input "Start typing to search customers..." at bounding box center [741, 399] width 446 height 18
type input "****"
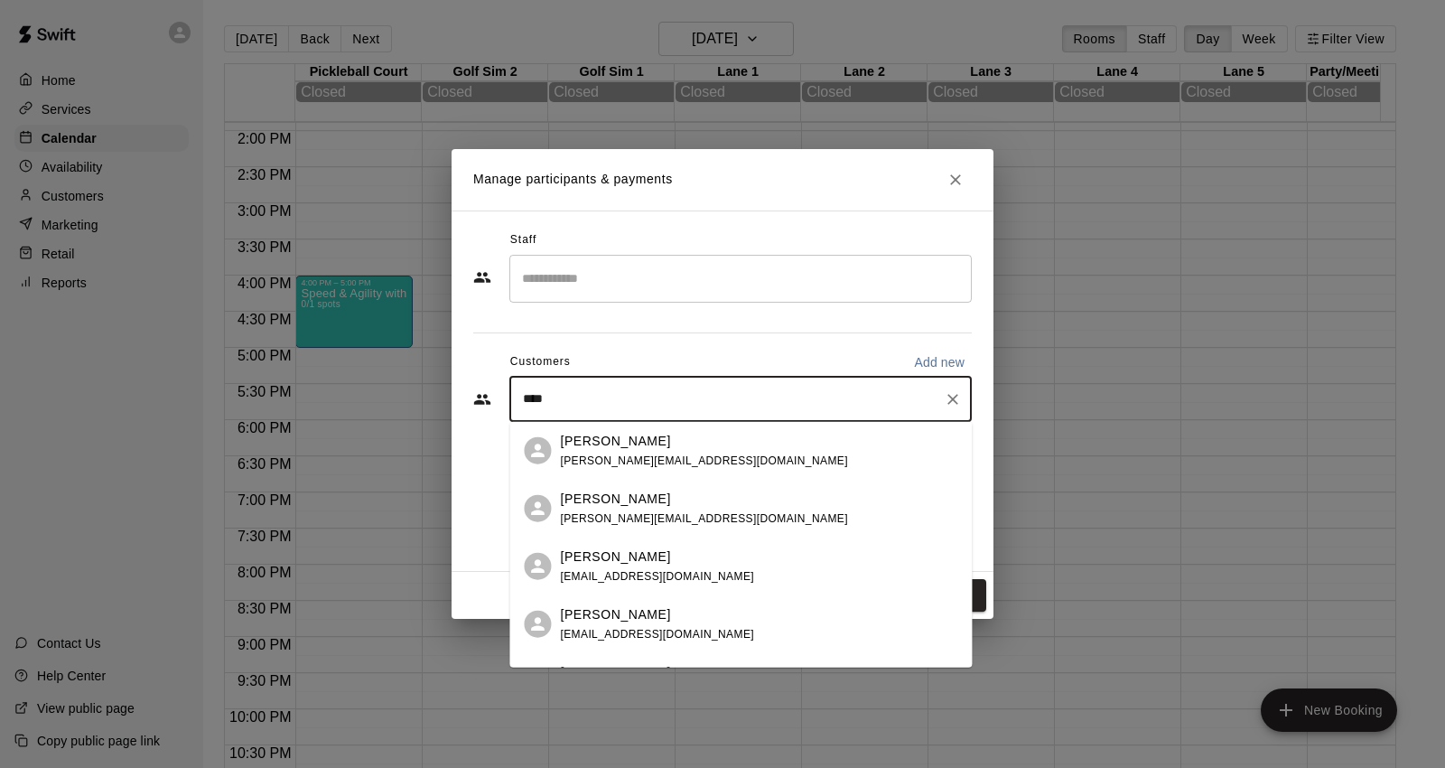
click at [676, 454] on div "Kelly Lee [EMAIL_ADDRESS][DOMAIN_NAME]" at bounding box center [759, 450] width 398 height 39
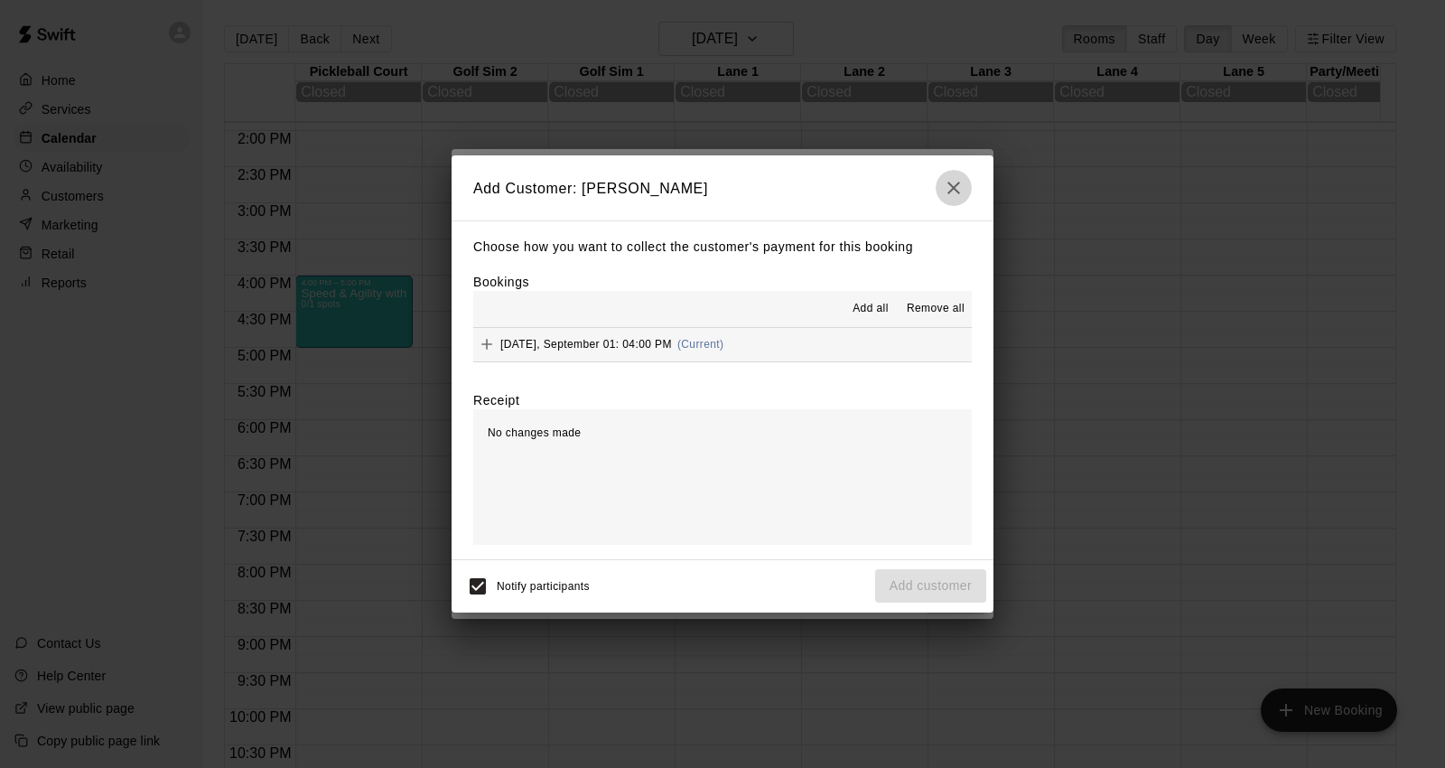
click at [949, 192] on icon "button" at bounding box center [954, 188] width 22 height 22
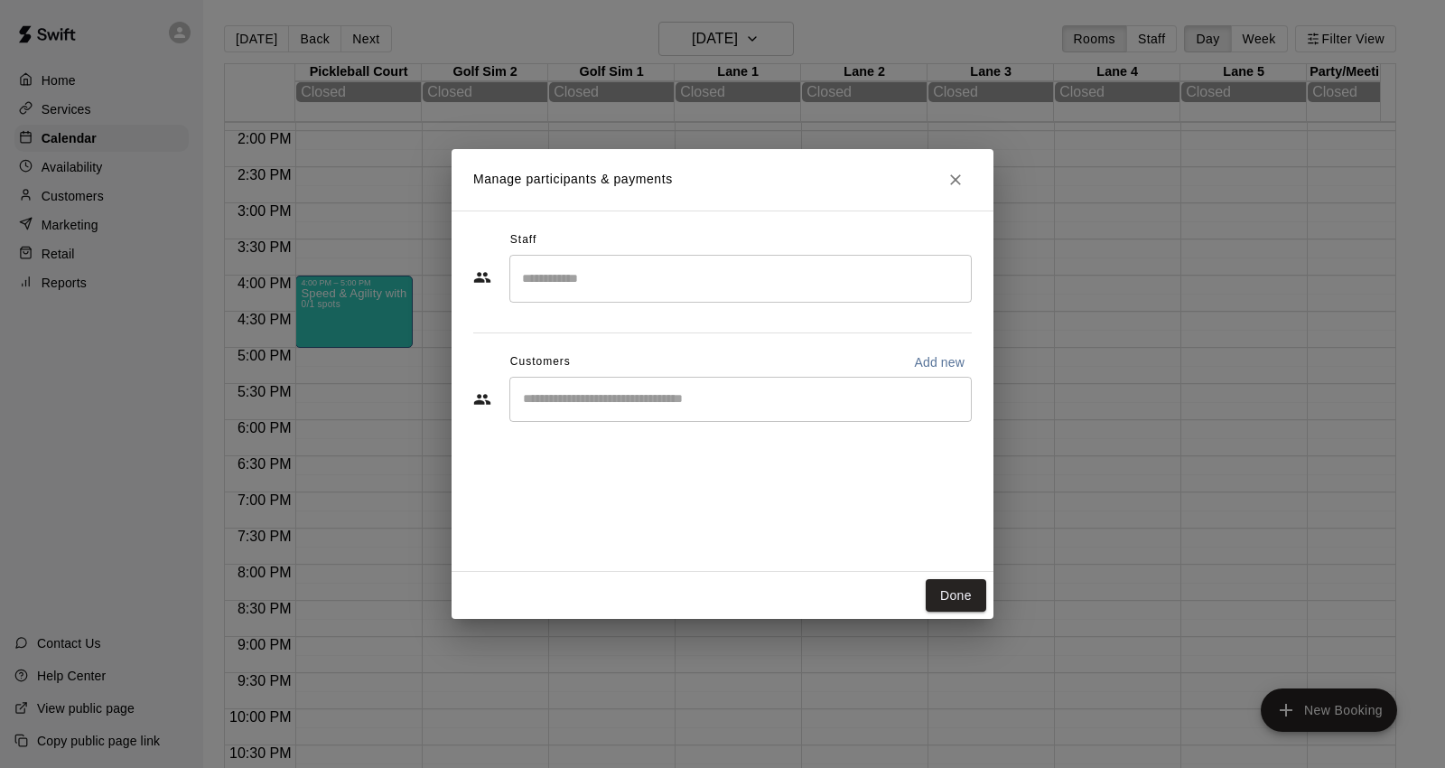
click at [707, 407] on input "Start typing to search customers..." at bounding box center [741, 399] width 446 height 18
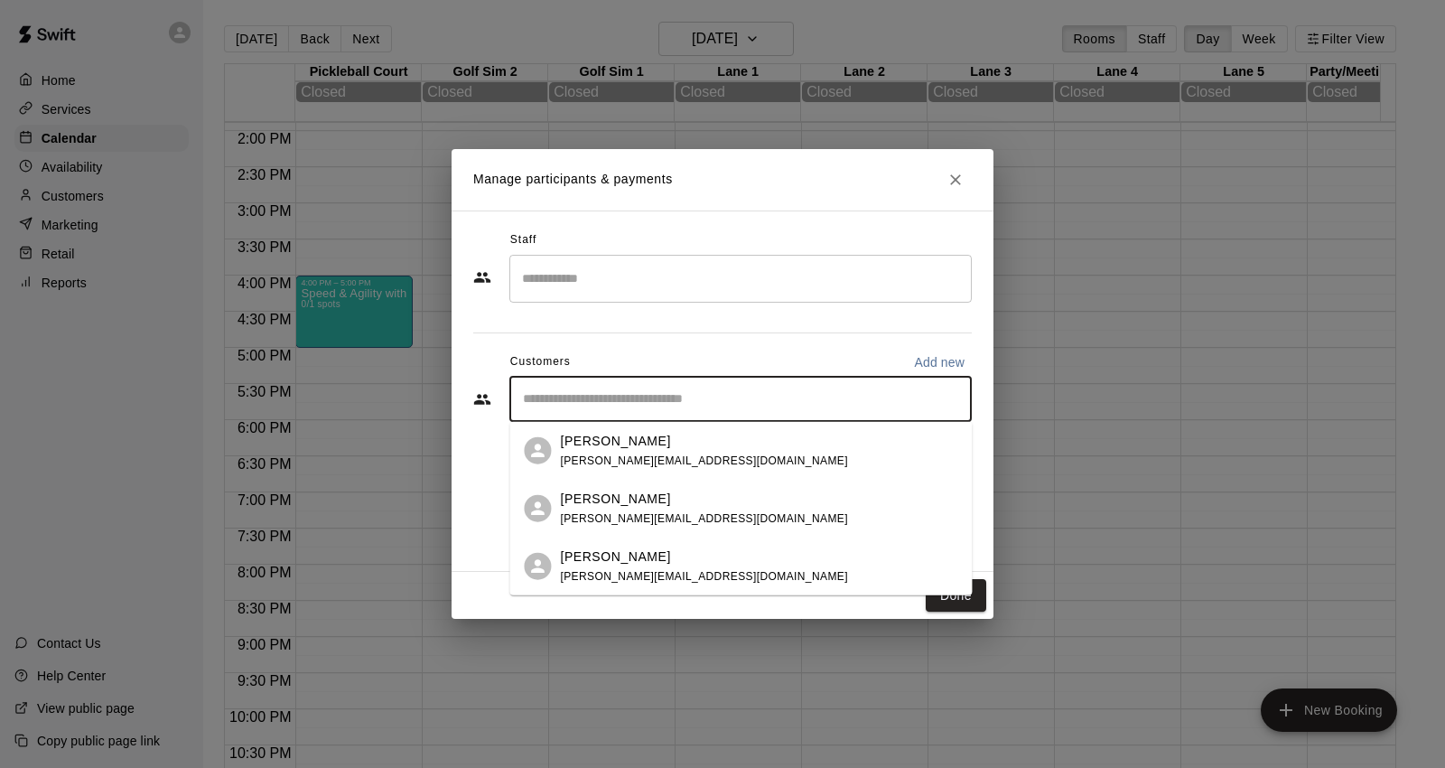
click at [676, 290] on input "Search staff" at bounding box center [741, 279] width 446 height 32
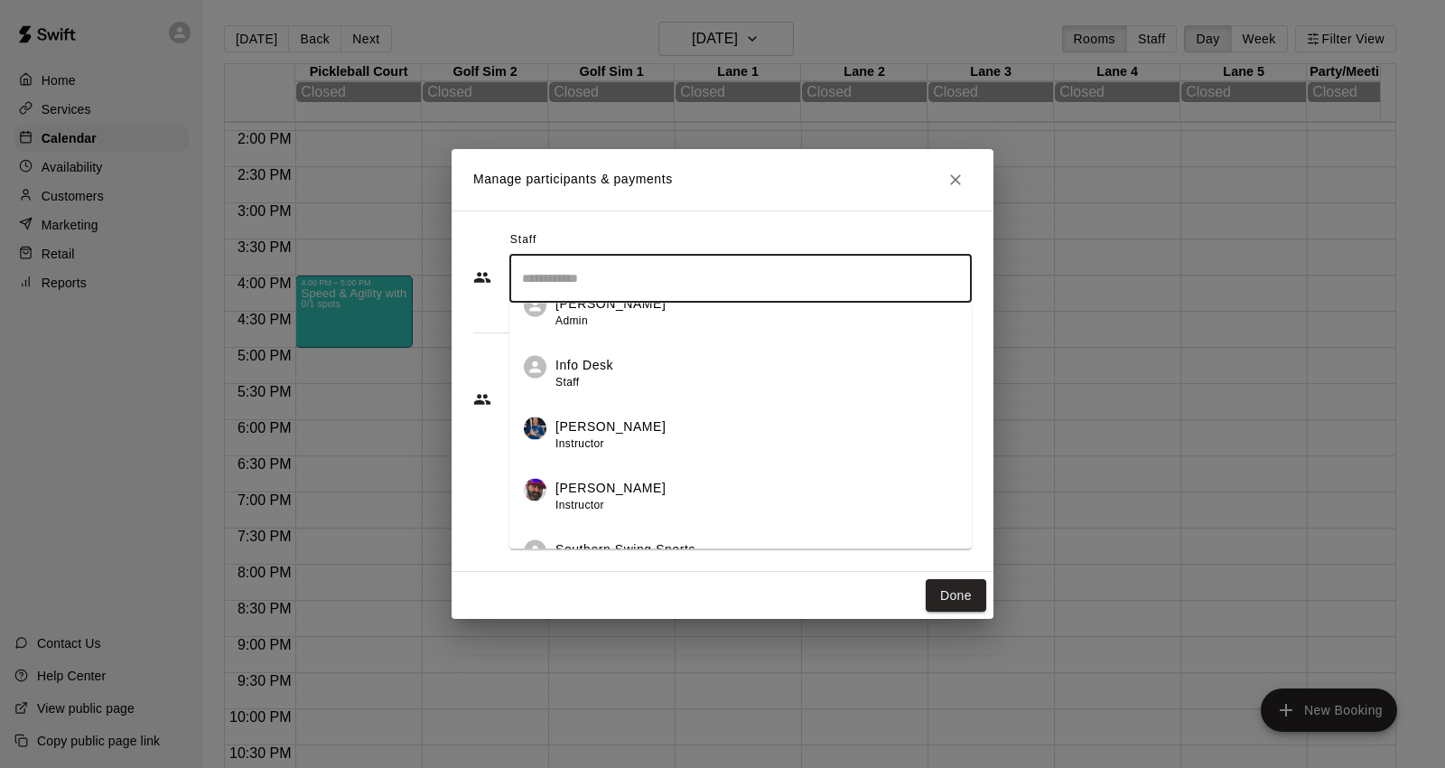
scroll to position [307, 0]
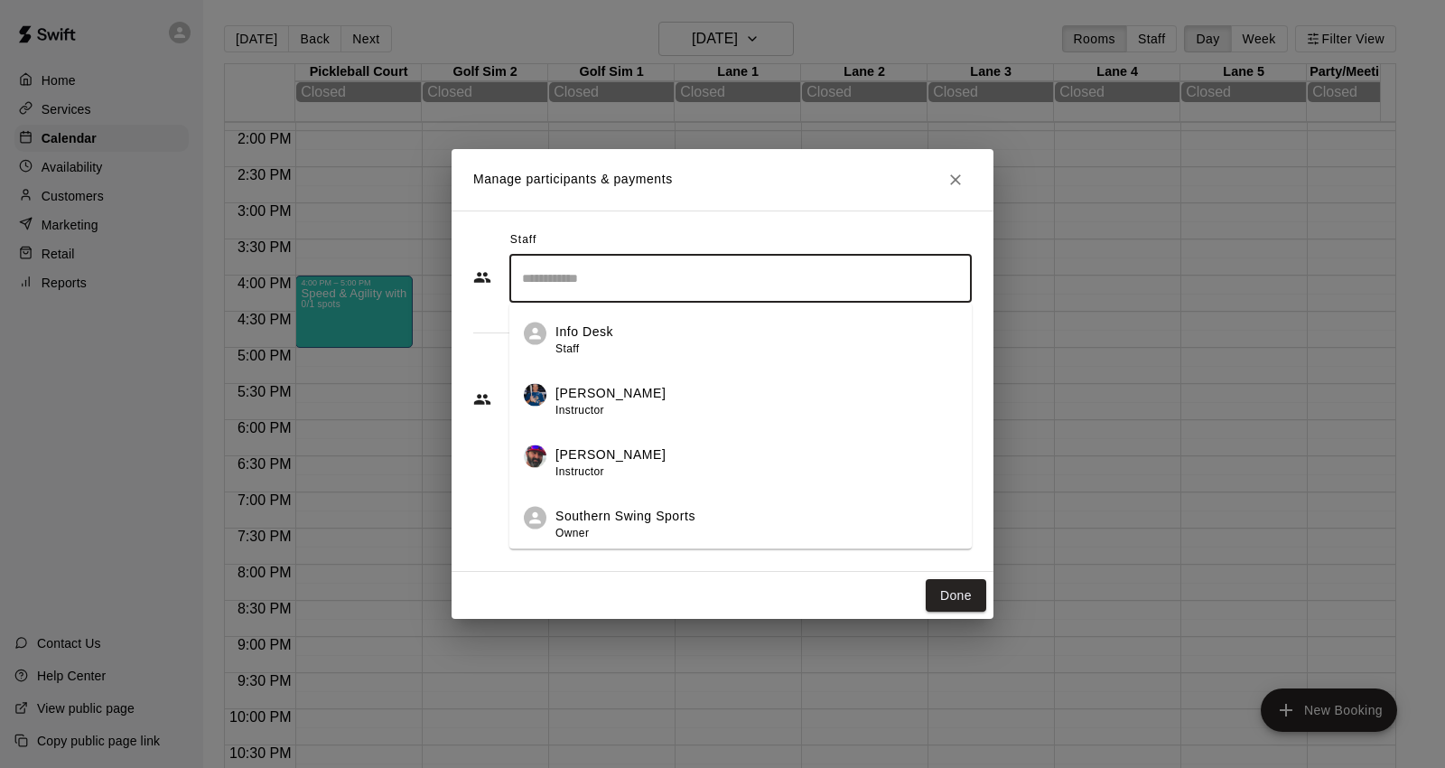
click at [718, 521] on div "Southern Swing Sports Owner" at bounding box center [757, 524] width 402 height 35
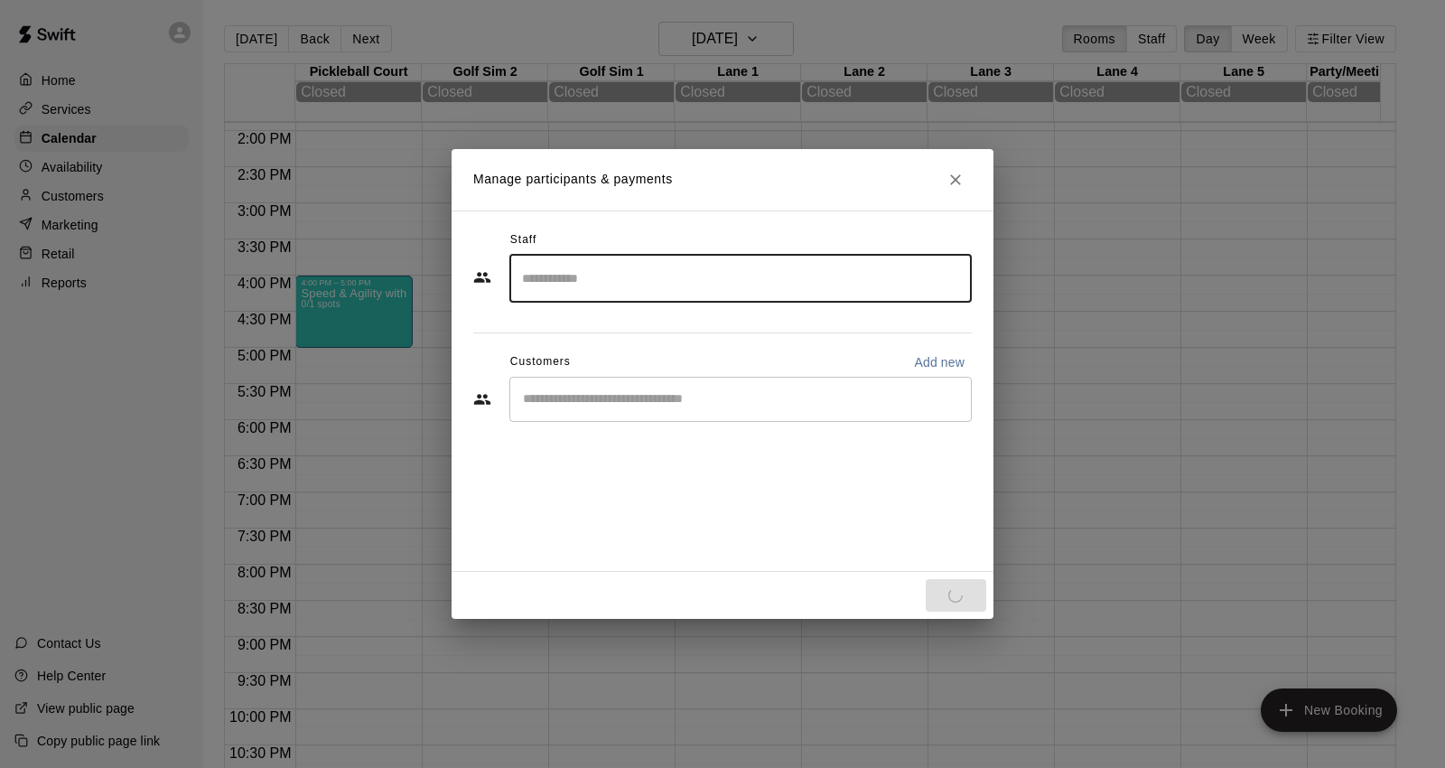
click at [689, 390] on input "Start typing to search customers..." at bounding box center [741, 399] width 446 height 18
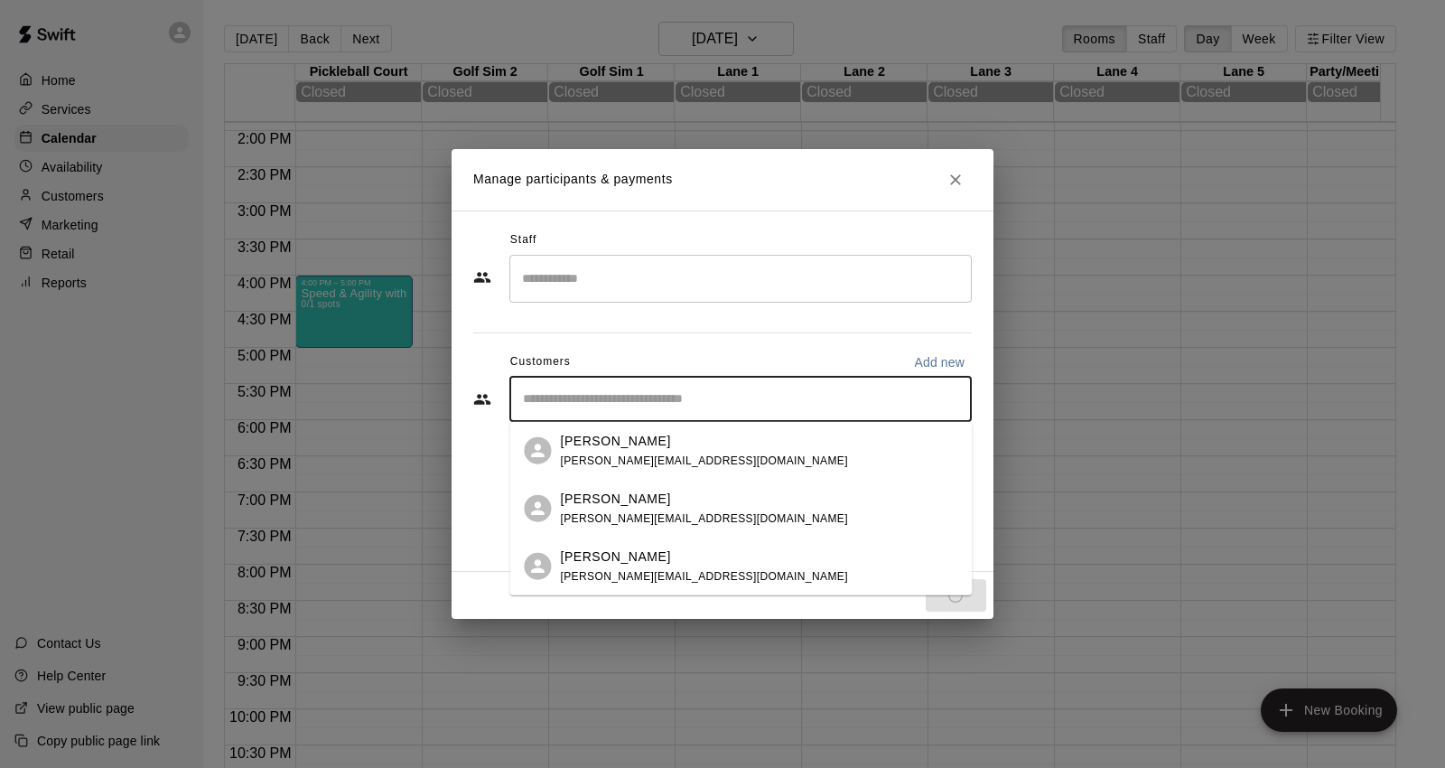
click at [687, 439] on div "Kelly Lee [EMAIL_ADDRESS][DOMAIN_NAME]" at bounding box center [759, 450] width 398 height 39
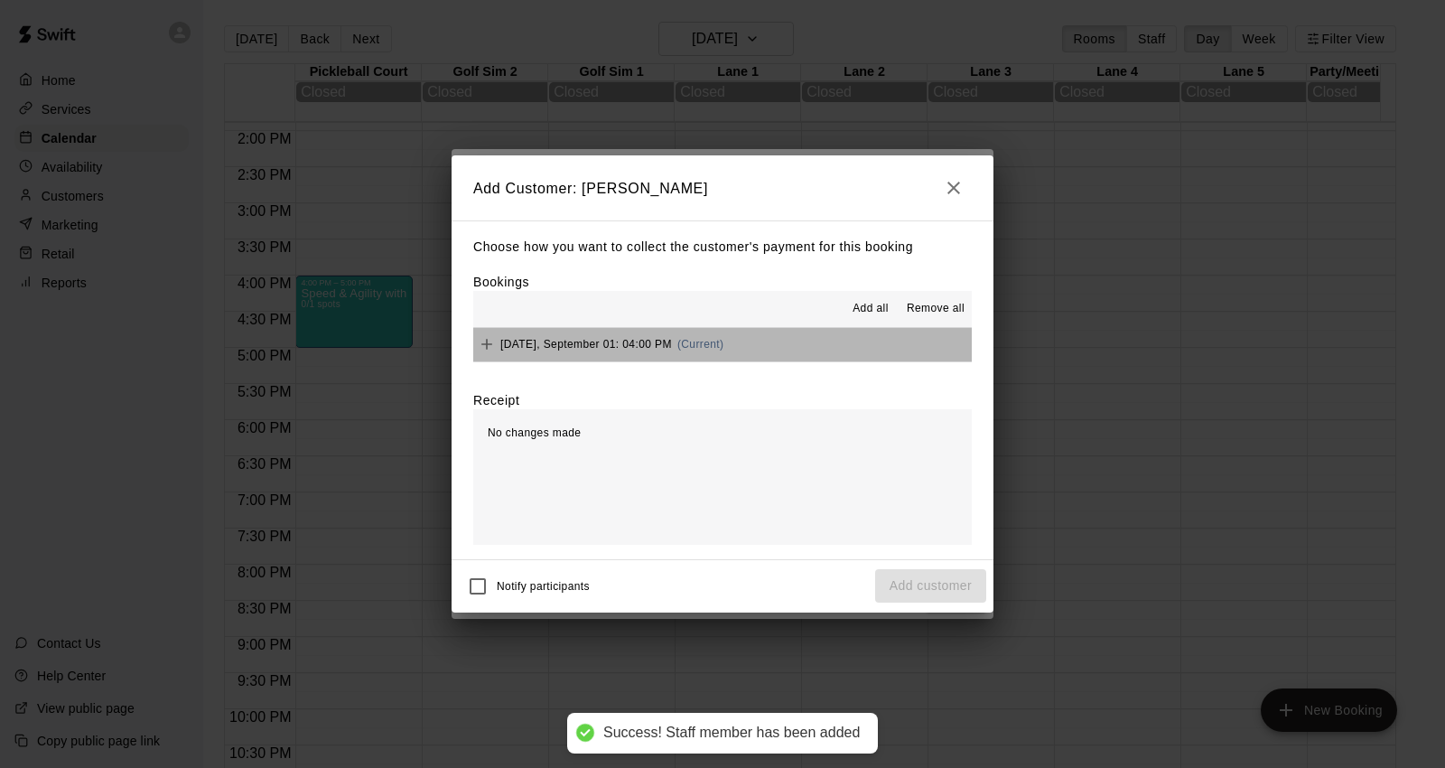
click at [744, 350] on button "[DATE], September 01: 04:00 PM (Current)" at bounding box center [722, 344] width 499 height 33
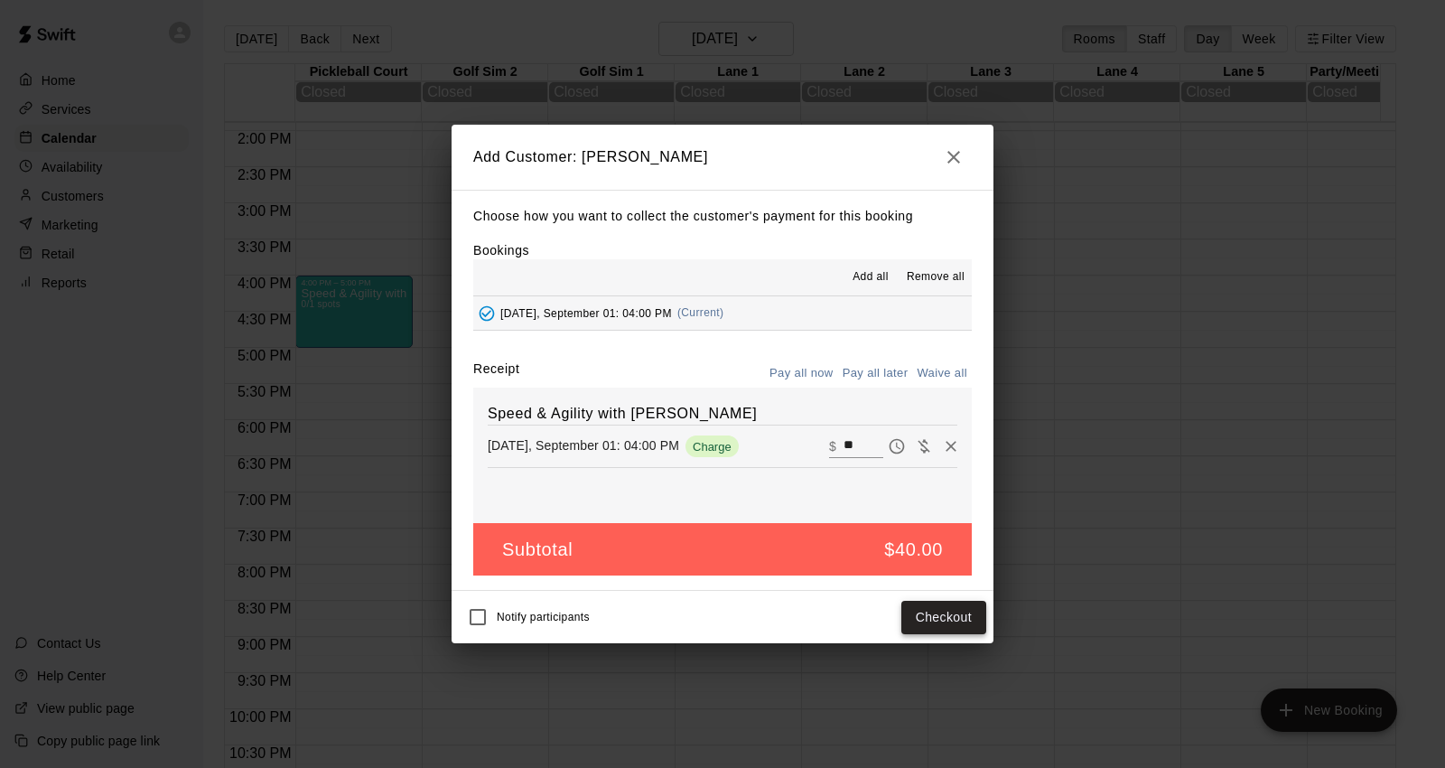
click at [926, 619] on button "Checkout" at bounding box center [944, 617] width 85 height 33
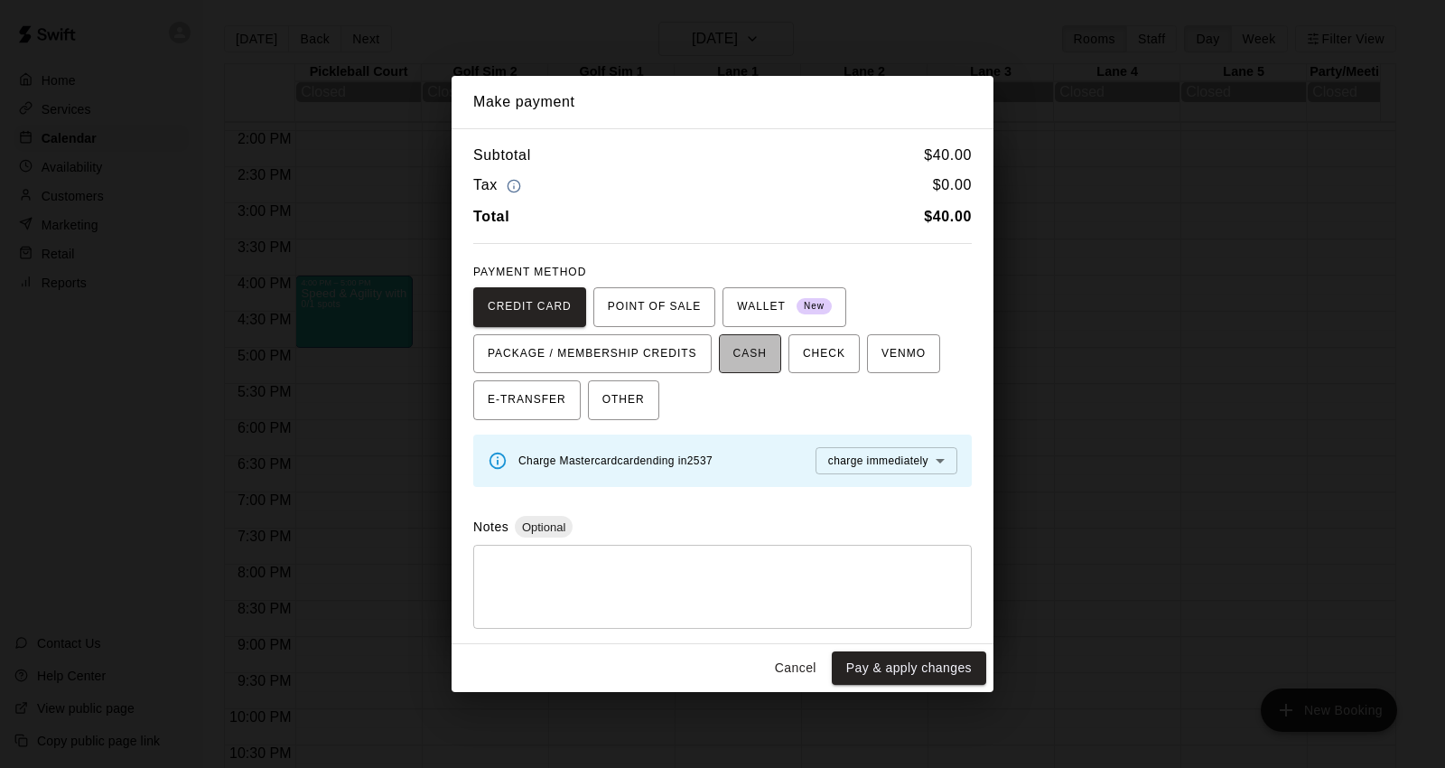
click at [752, 368] on button "CASH" at bounding box center [750, 354] width 62 height 40
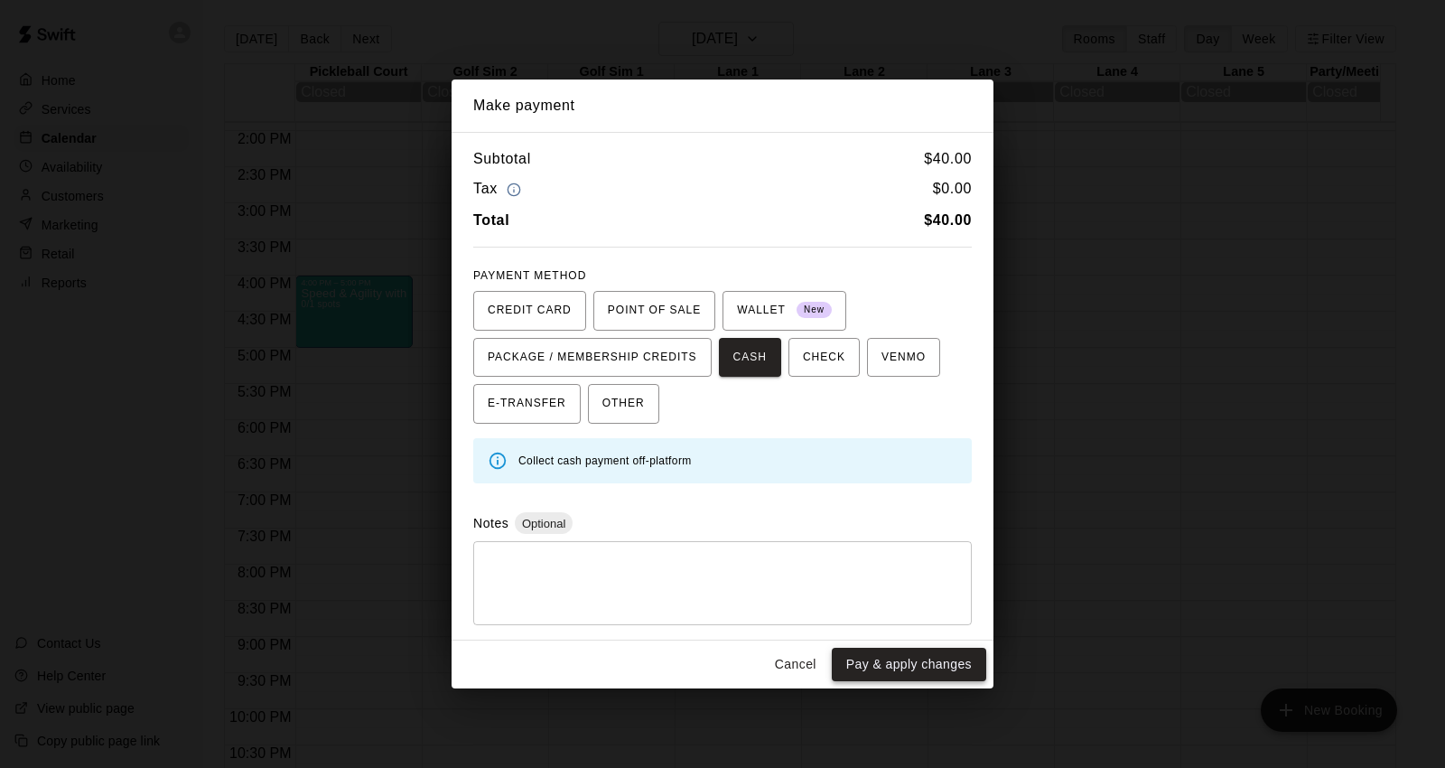
click at [901, 661] on button "Pay & apply changes" at bounding box center [909, 664] width 154 height 33
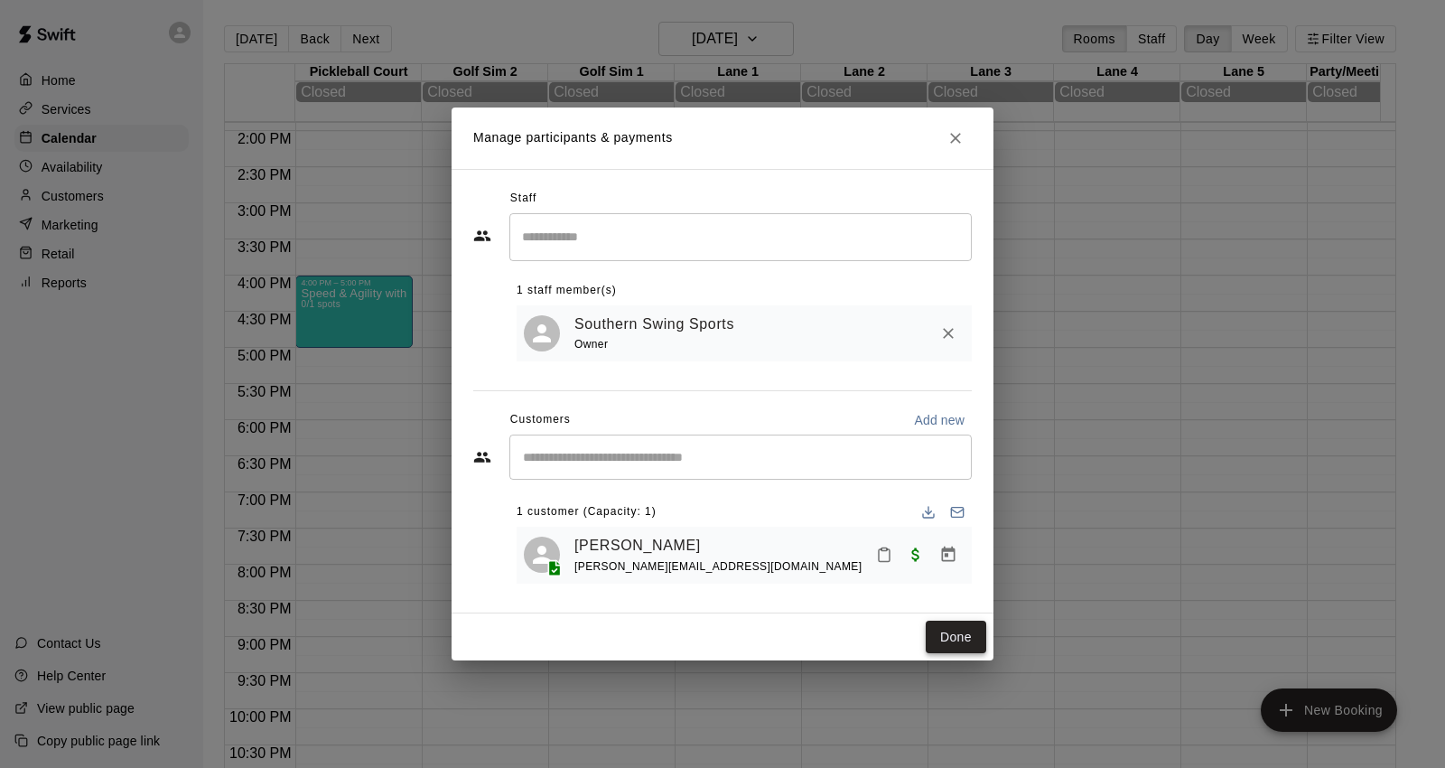
click at [968, 644] on button "Done" at bounding box center [956, 637] width 61 height 33
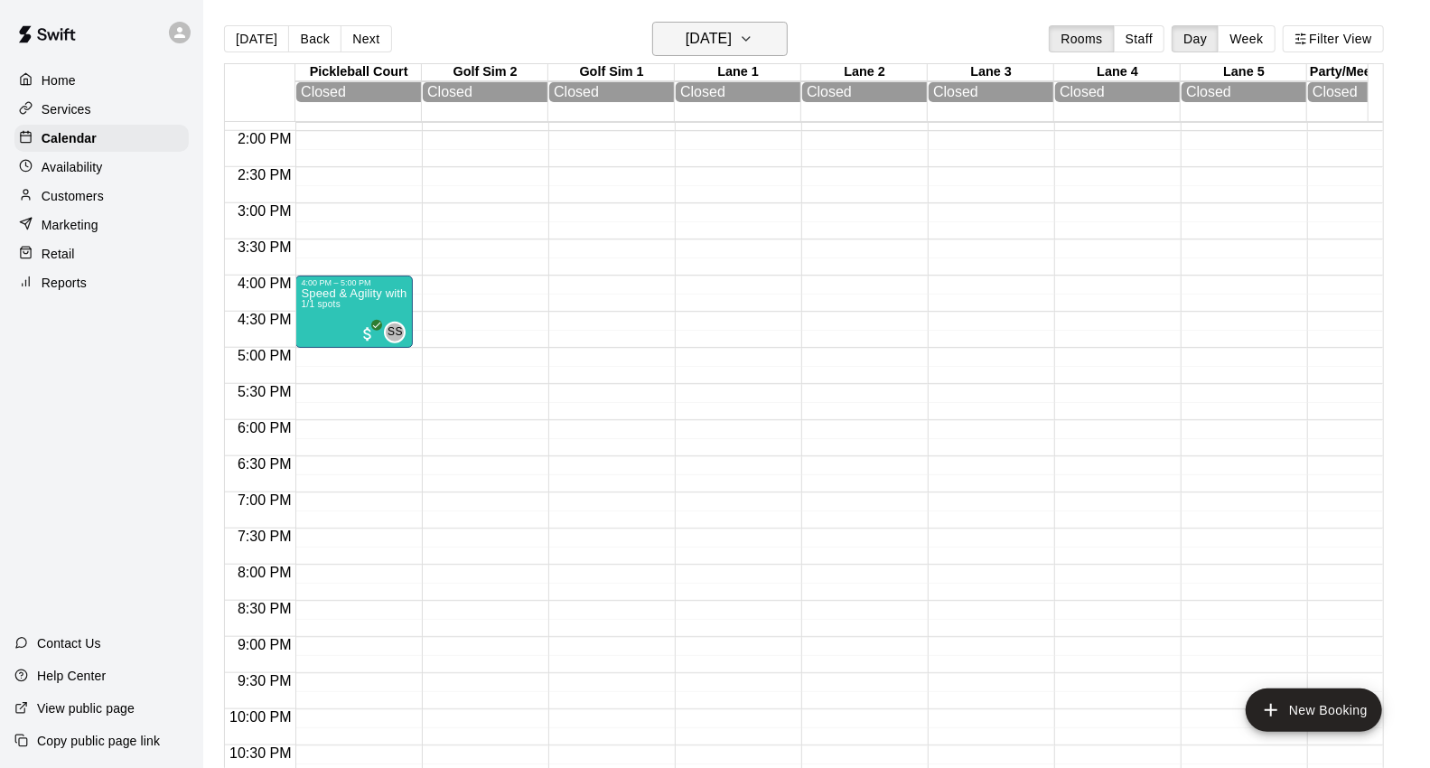
click at [753, 42] on icon "button" at bounding box center [746, 39] width 14 height 22
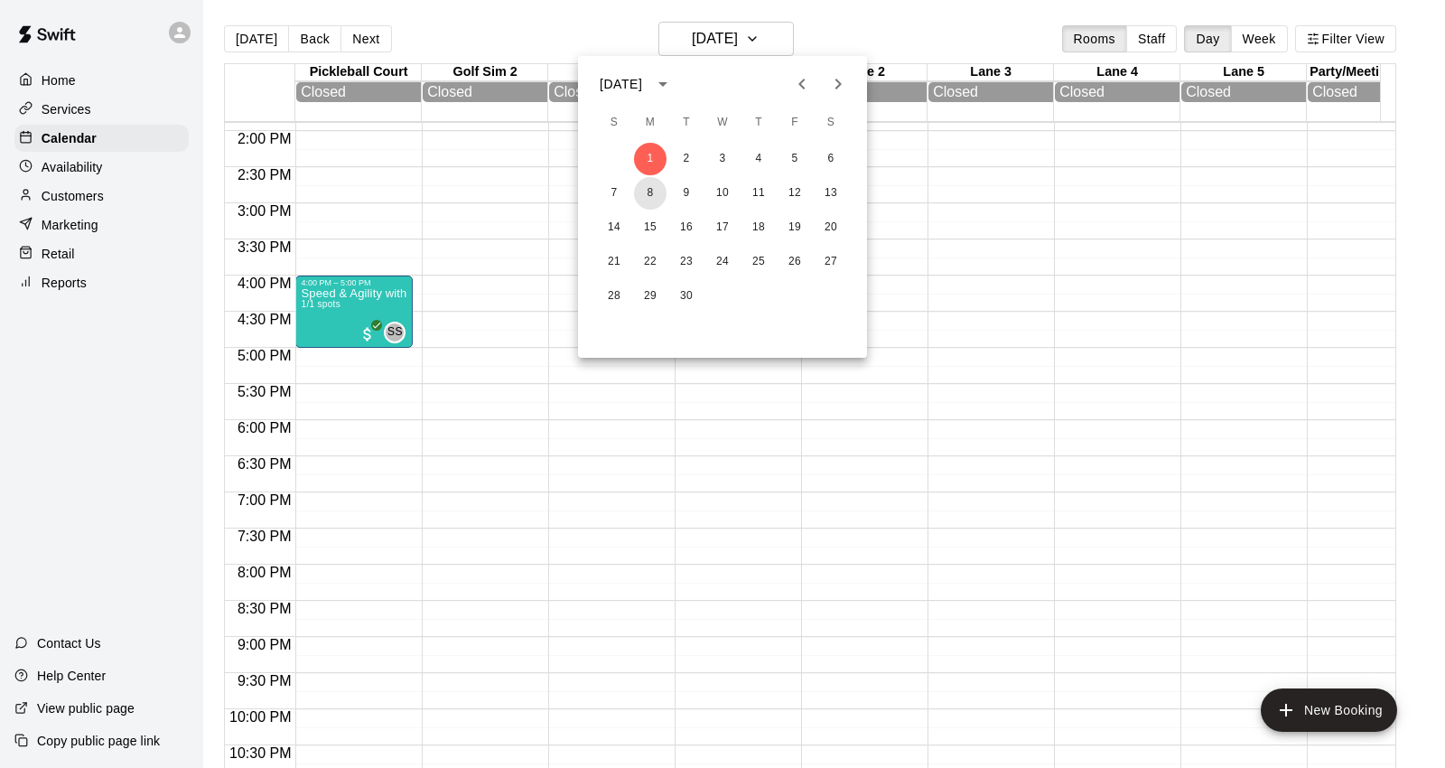
click at [659, 193] on button "8" at bounding box center [650, 193] width 33 height 33
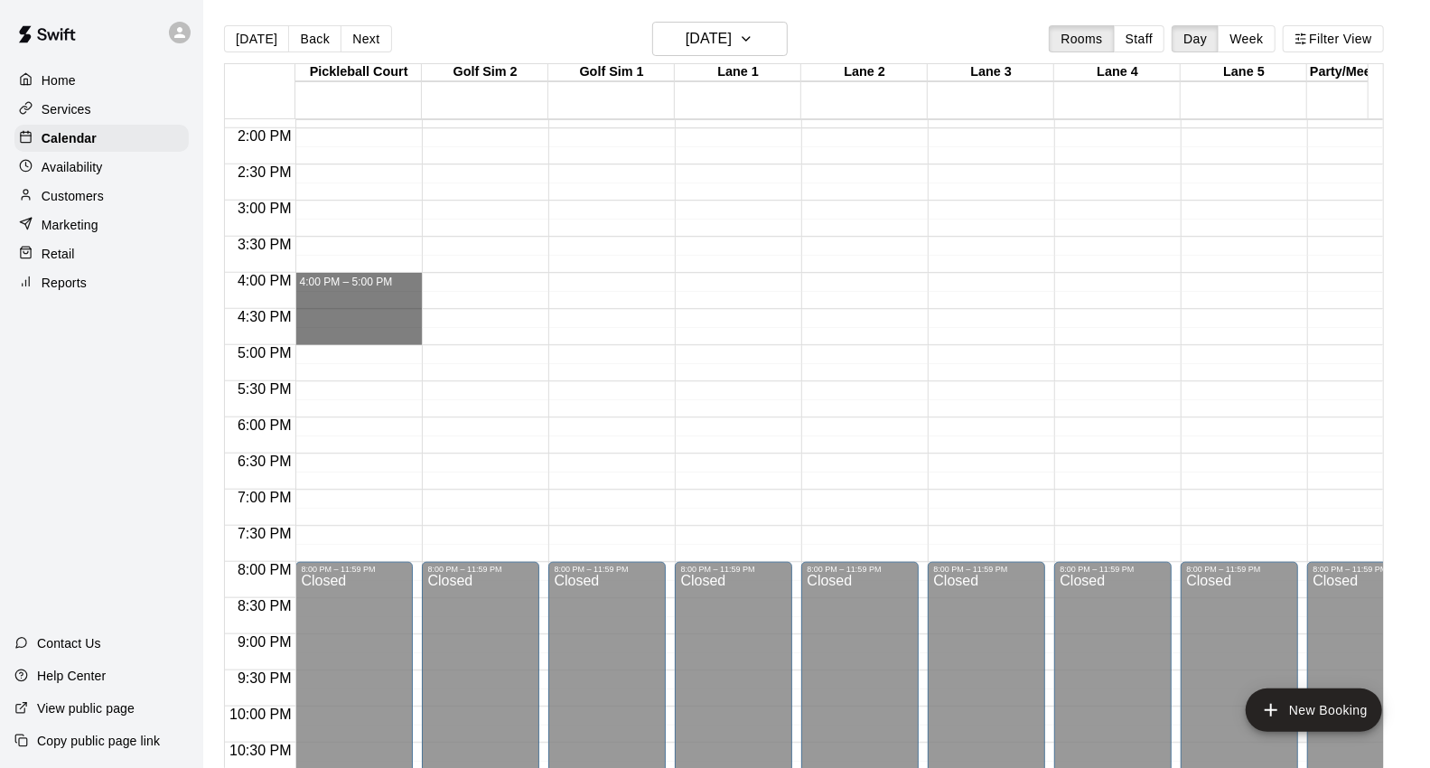
drag, startPoint x: 311, startPoint y: 286, endPoint x: 323, endPoint y: 345, distance: 60.1
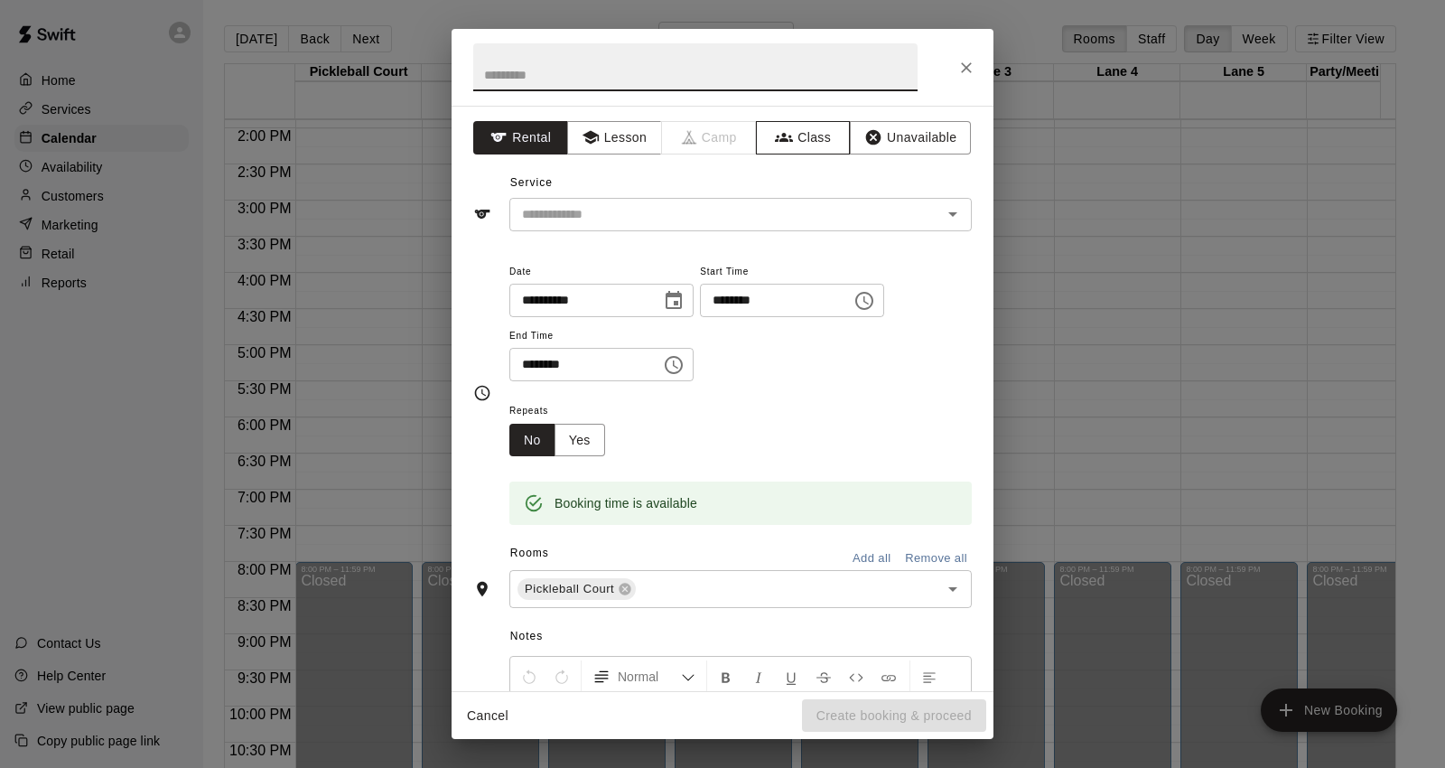
click at [802, 141] on button "Class" at bounding box center [803, 137] width 95 height 33
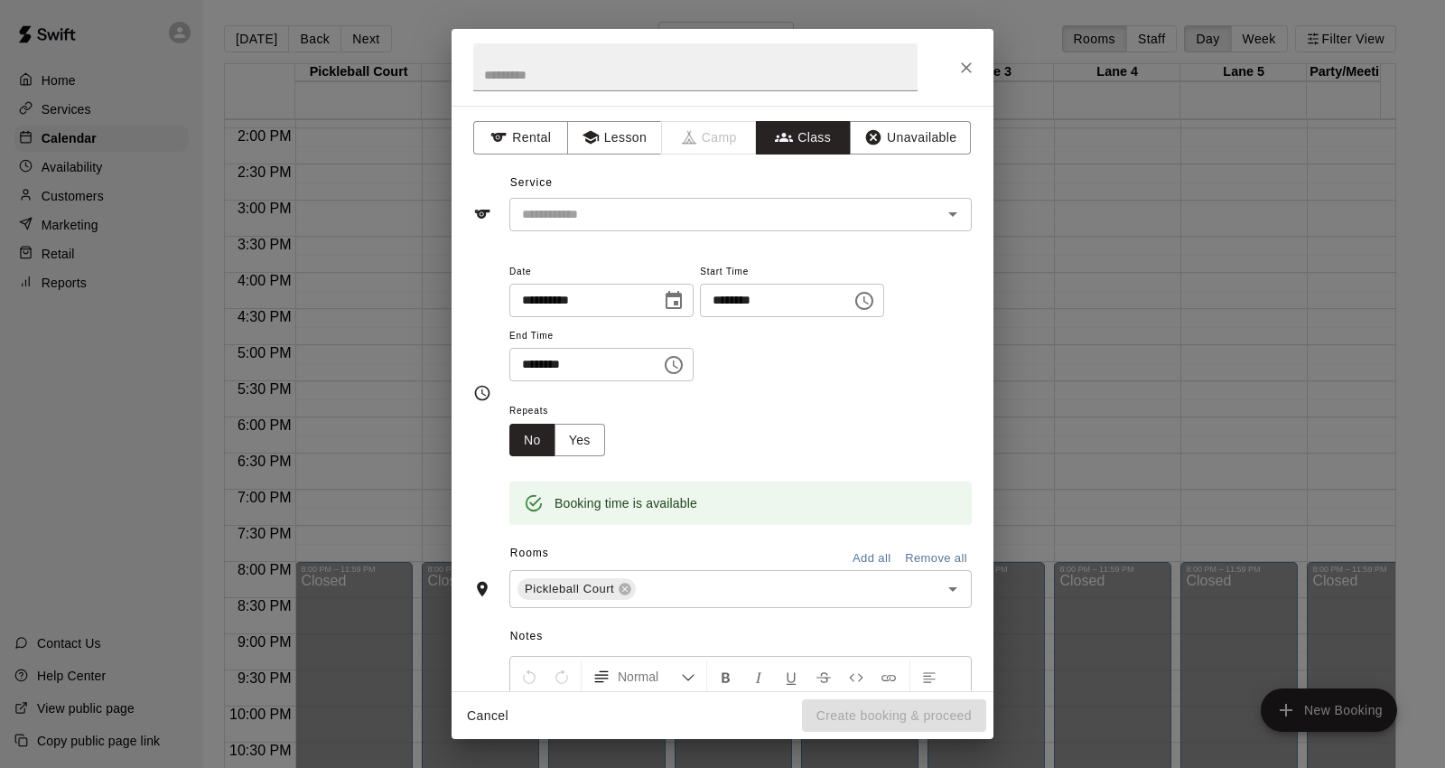
click at [735, 215] on input "text" at bounding box center [726, 214] width 422 height 23
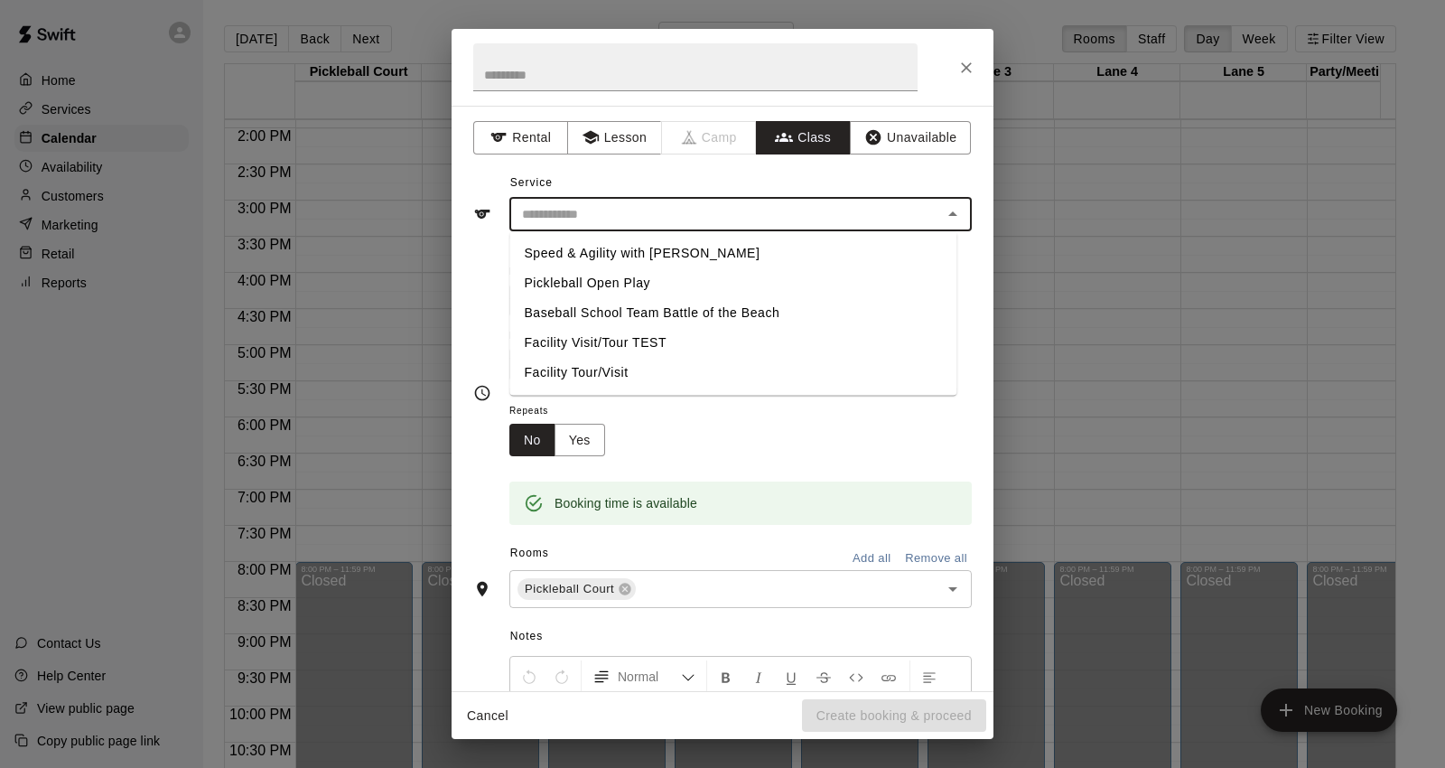
click at [733, 254] on li "Speed & Agility with [PERSON_NAME]" at bounding box center [733, 254] width 447 height 30
type input "**********"
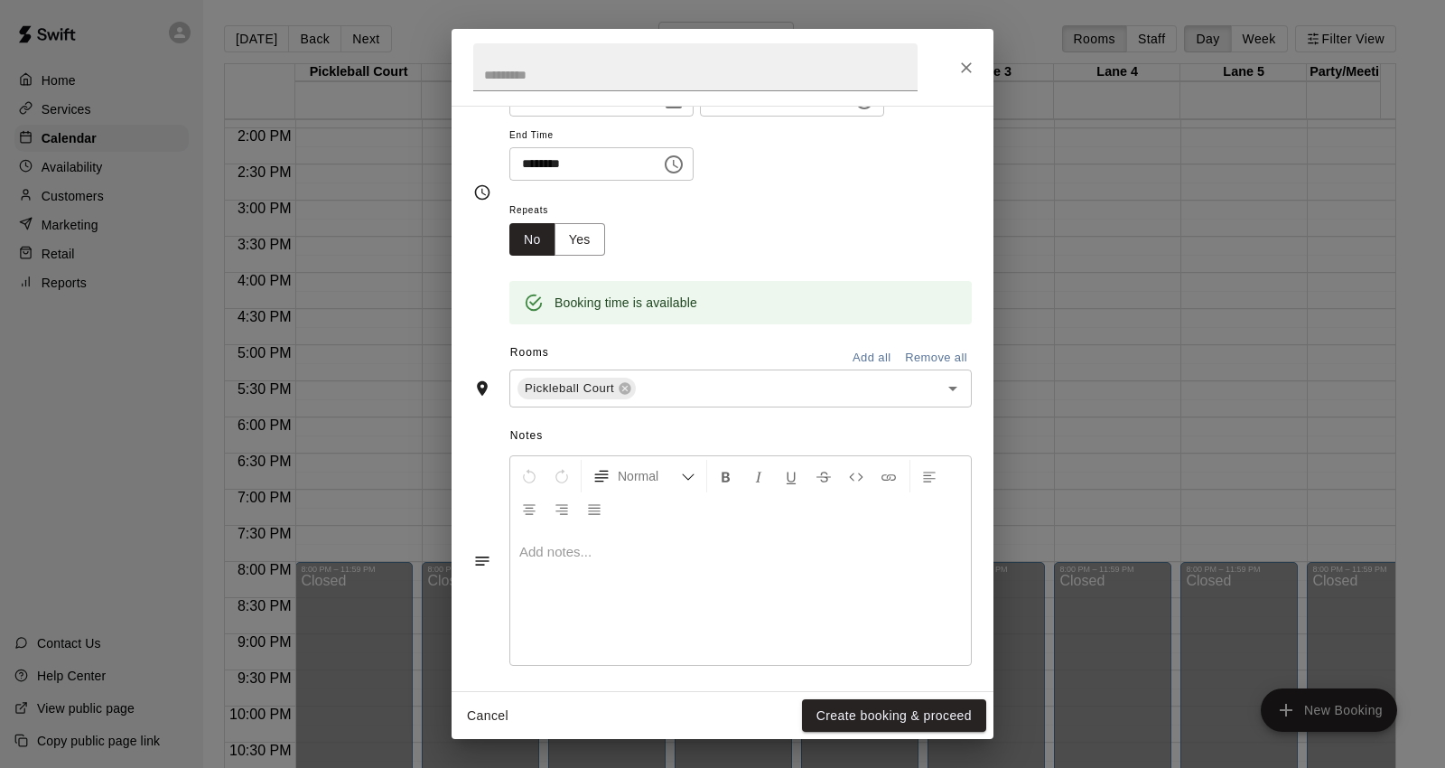
scroll to position [293, 0]
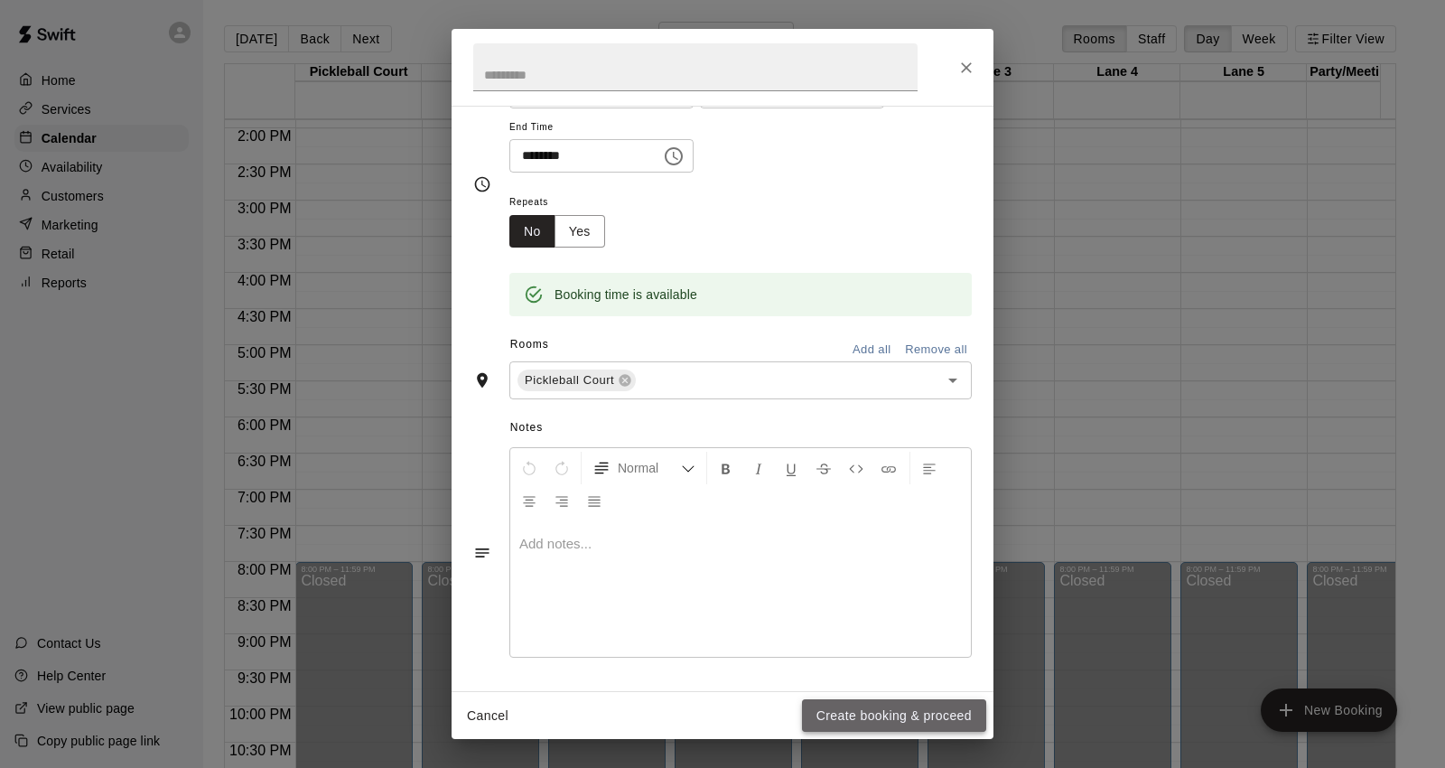
click at [919, 708] on button "Create booking & proceed" at bounding box center [894, 715] width 184 height 33
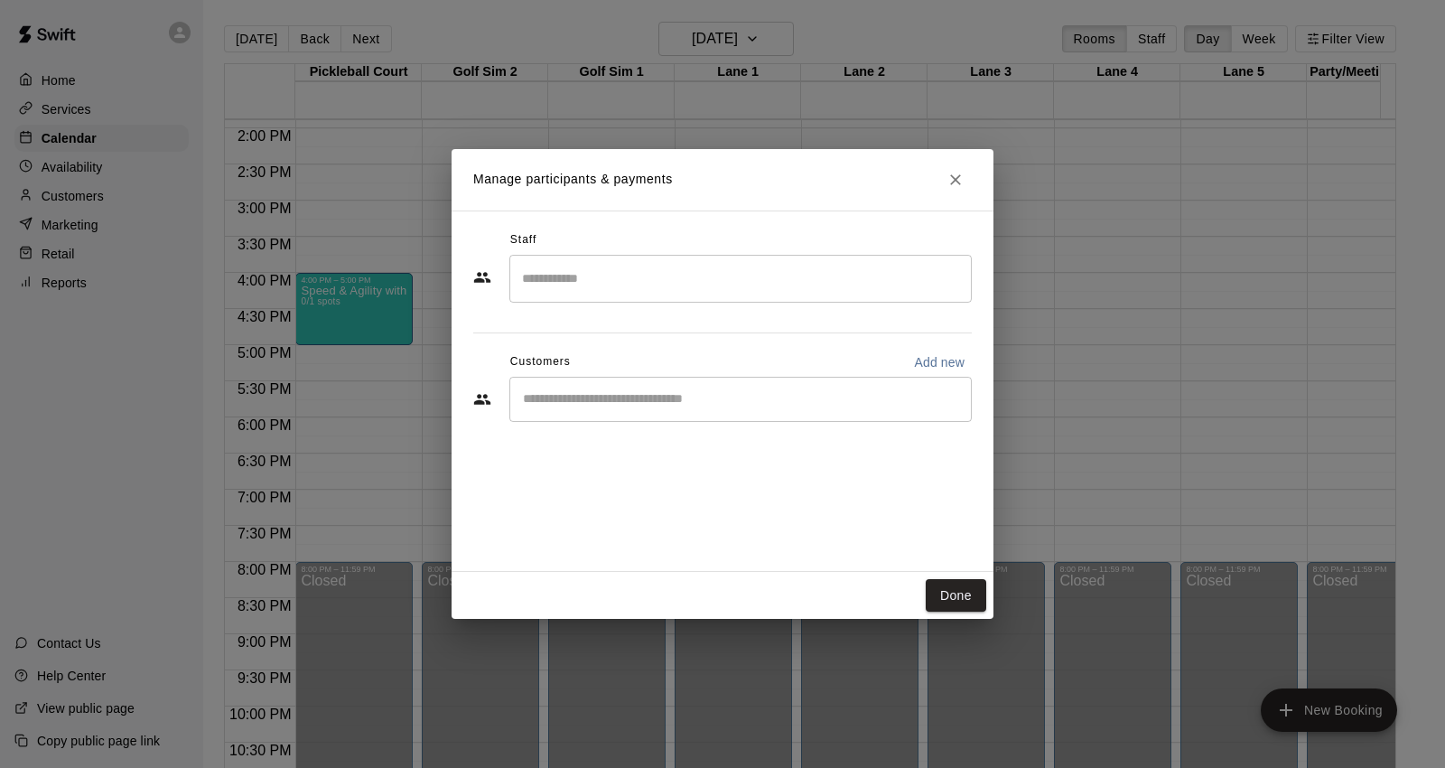
click at [693, 272] on input "Search staff" at bounding box center [741, 279] width 446 height 32
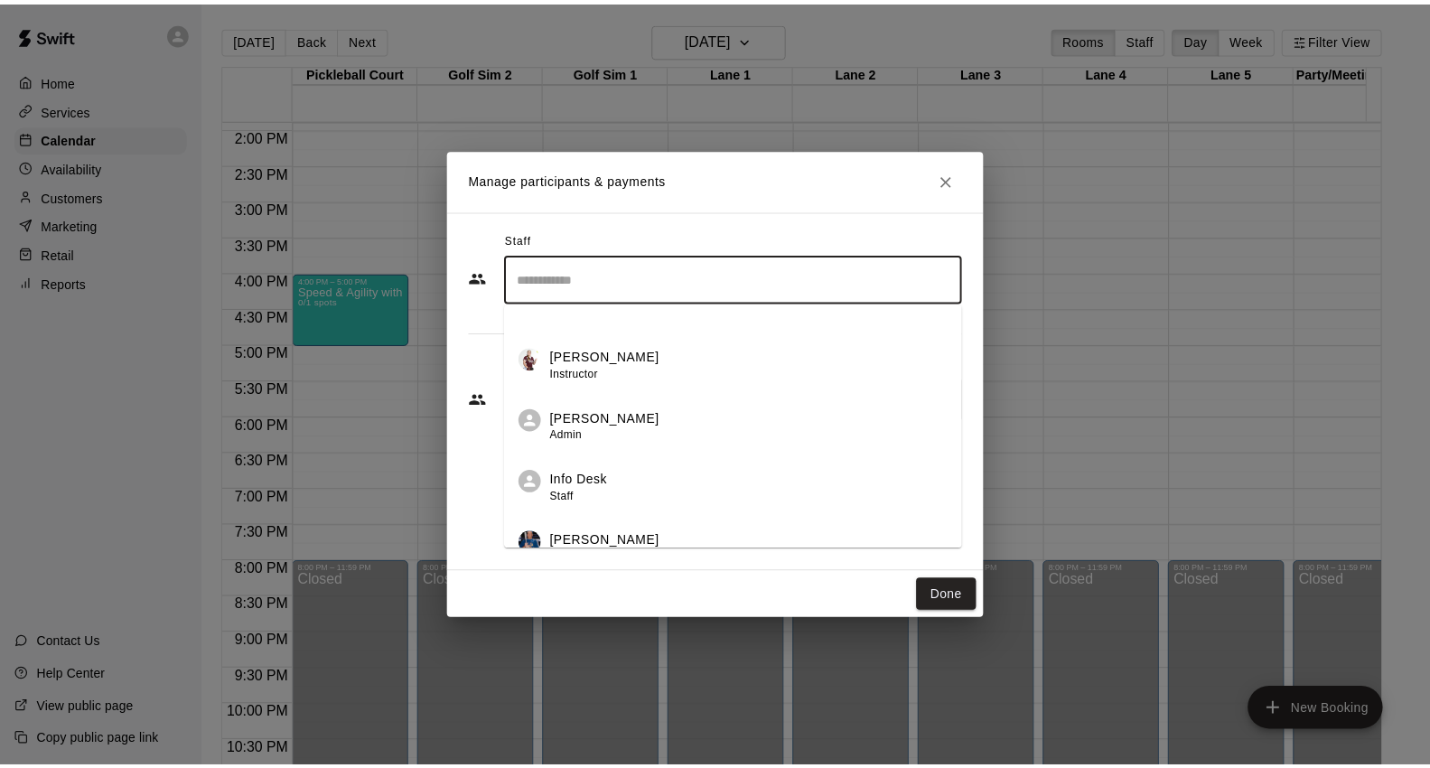
scroll to position [307, 0]
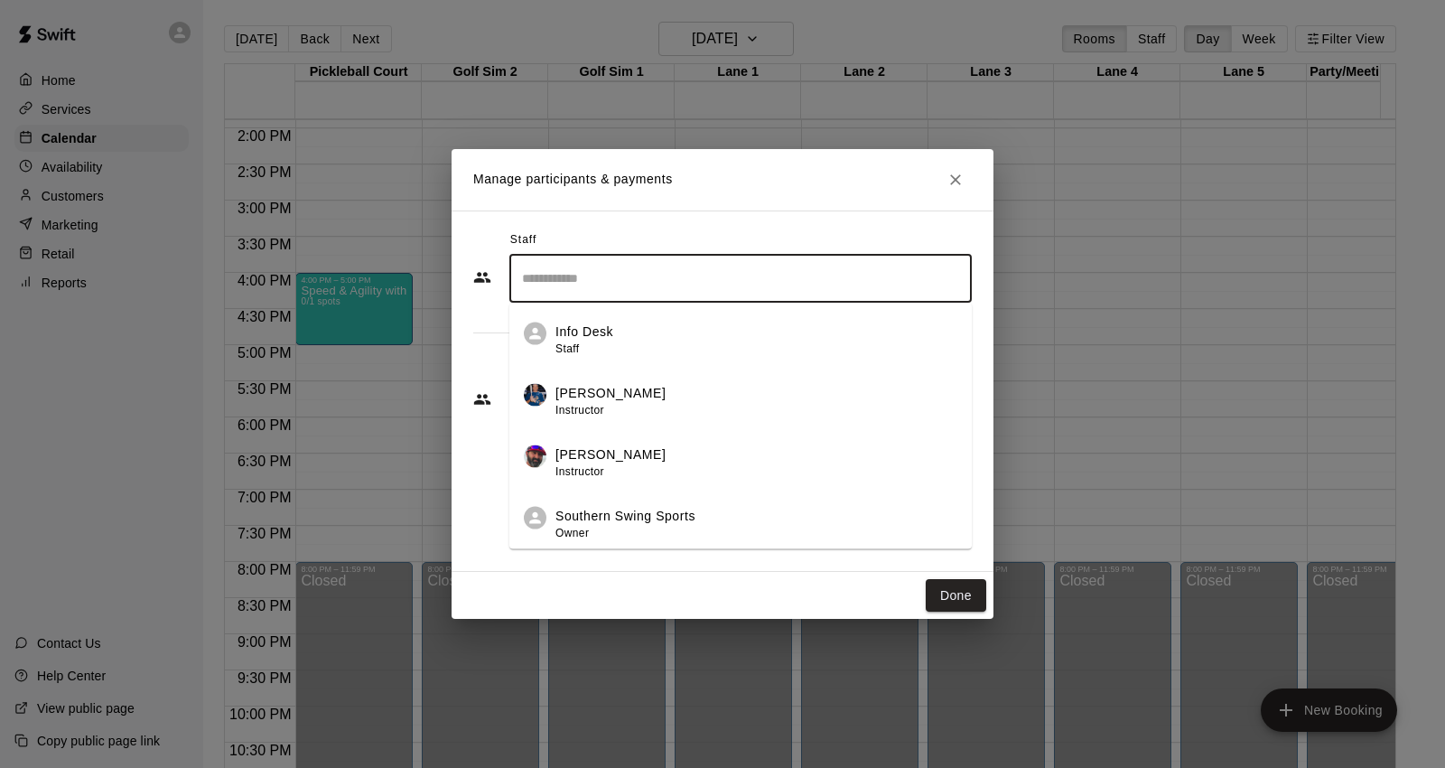
click at [681, 516] on p "Southern Swing Sports" at bounding box center [626, 516] width 140 height 19
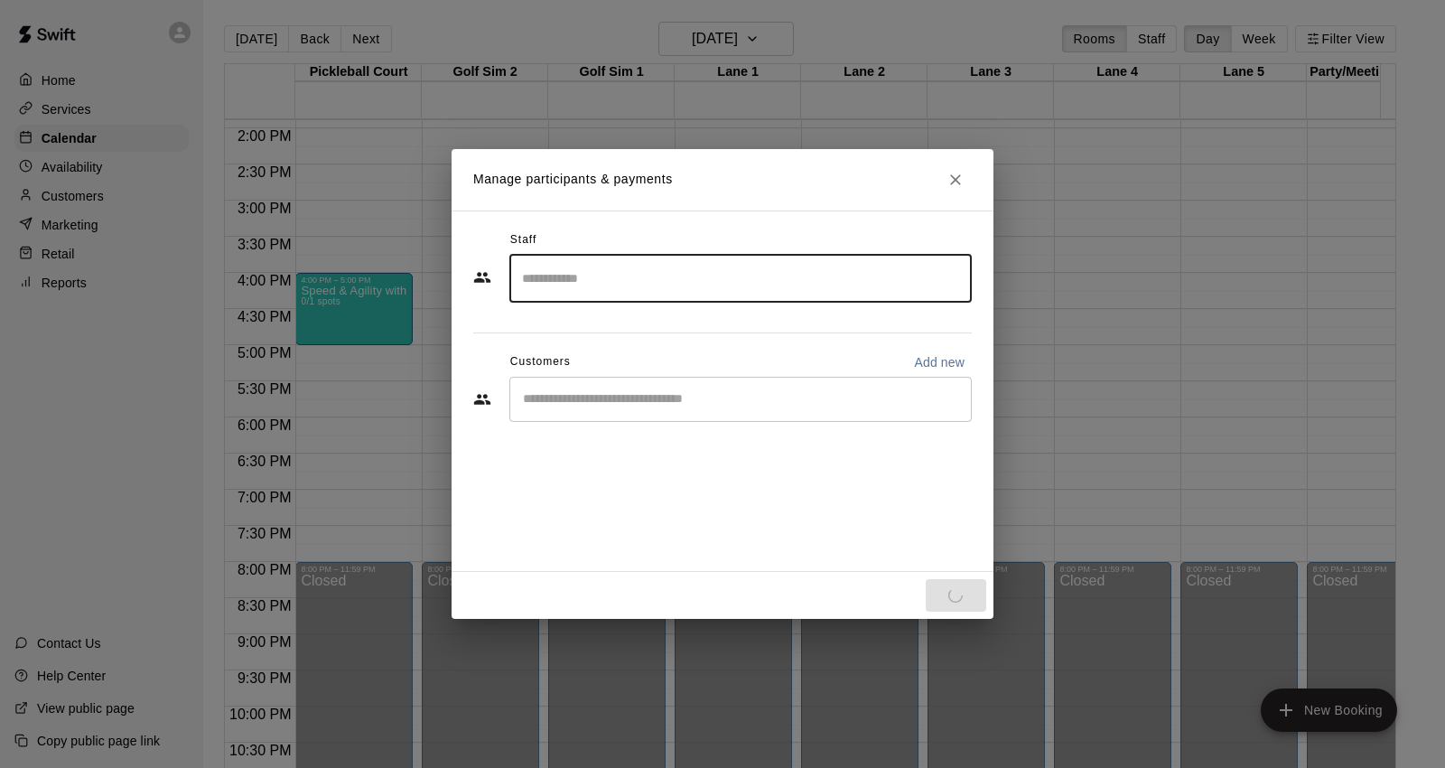
click at [654, 405] on input "Start typing to search customers..." at bounding box center [741, 399] width 446 height 18
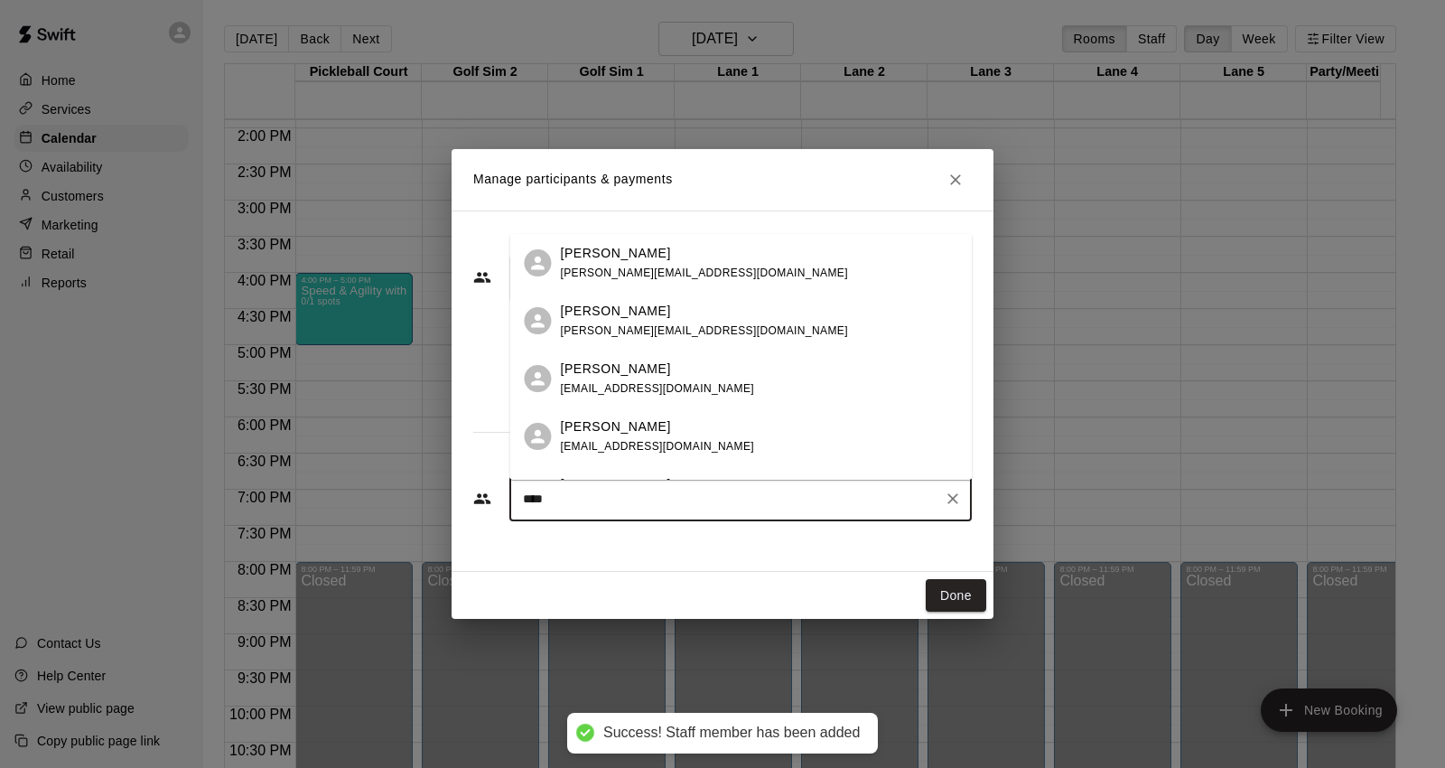
type input "*****"
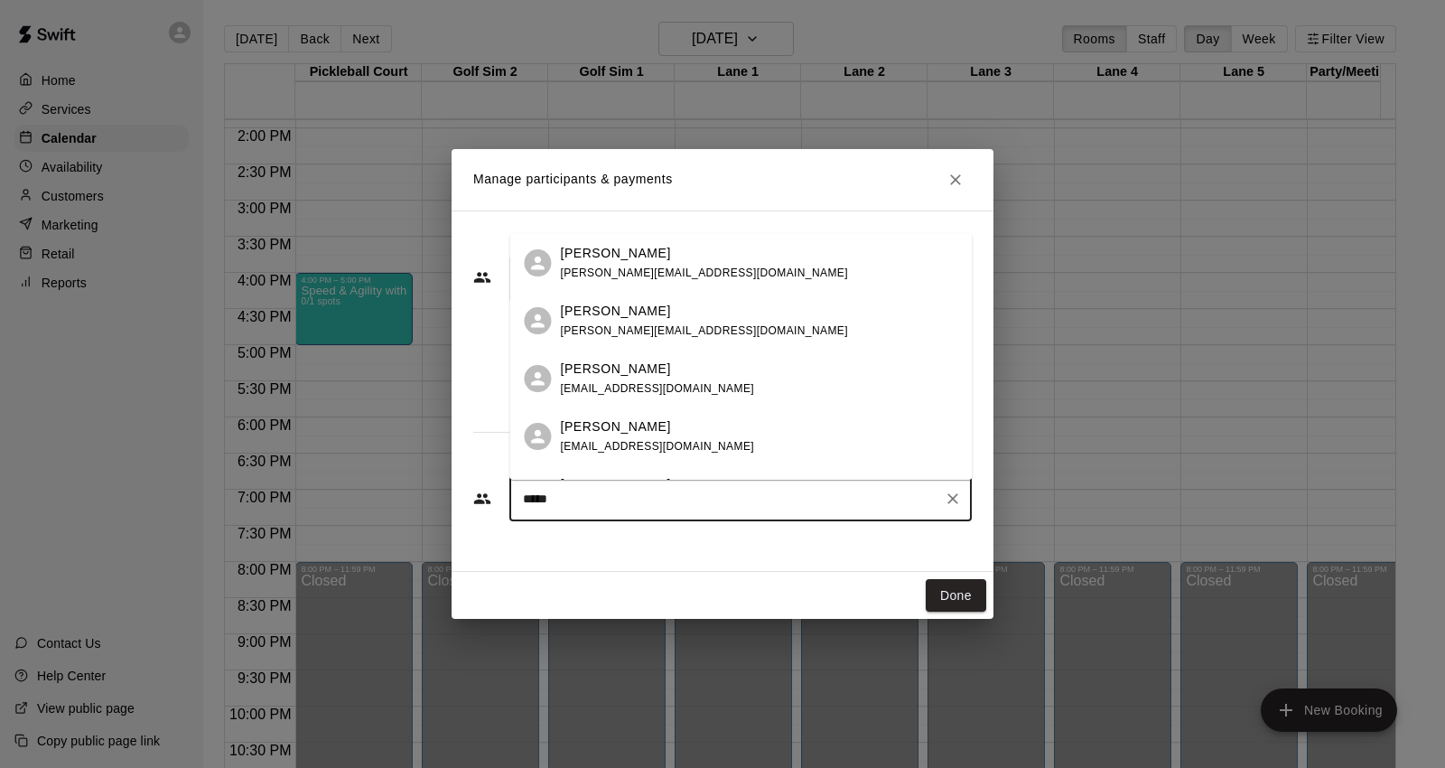
click at [630, 255] on div "[PERSON_NAME]" at bounding box center [703, 253] width 287 height 19
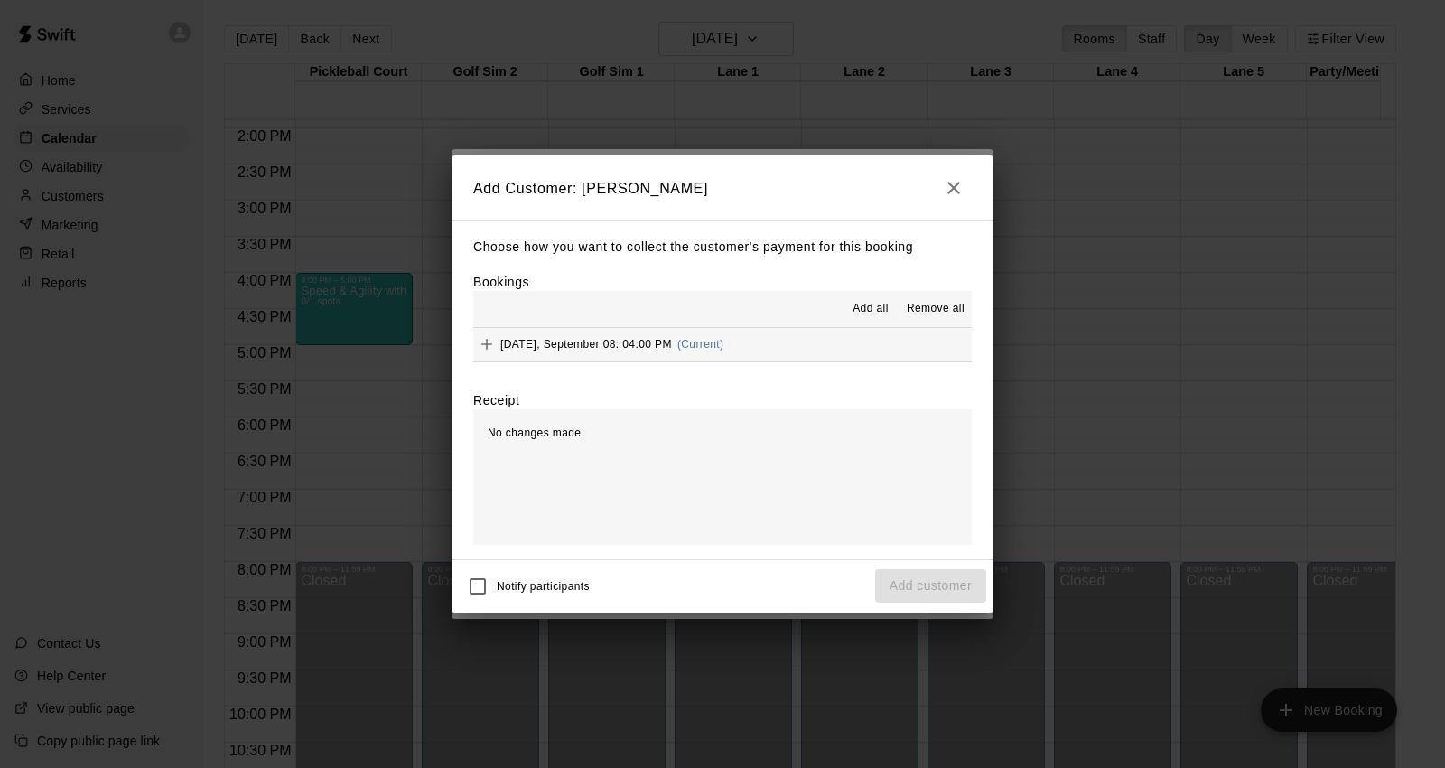
click at [780, 354] on button "[DATE], September 08: 04:00 PM (Current)" at bounding box center [722, 344] width 499 height 33
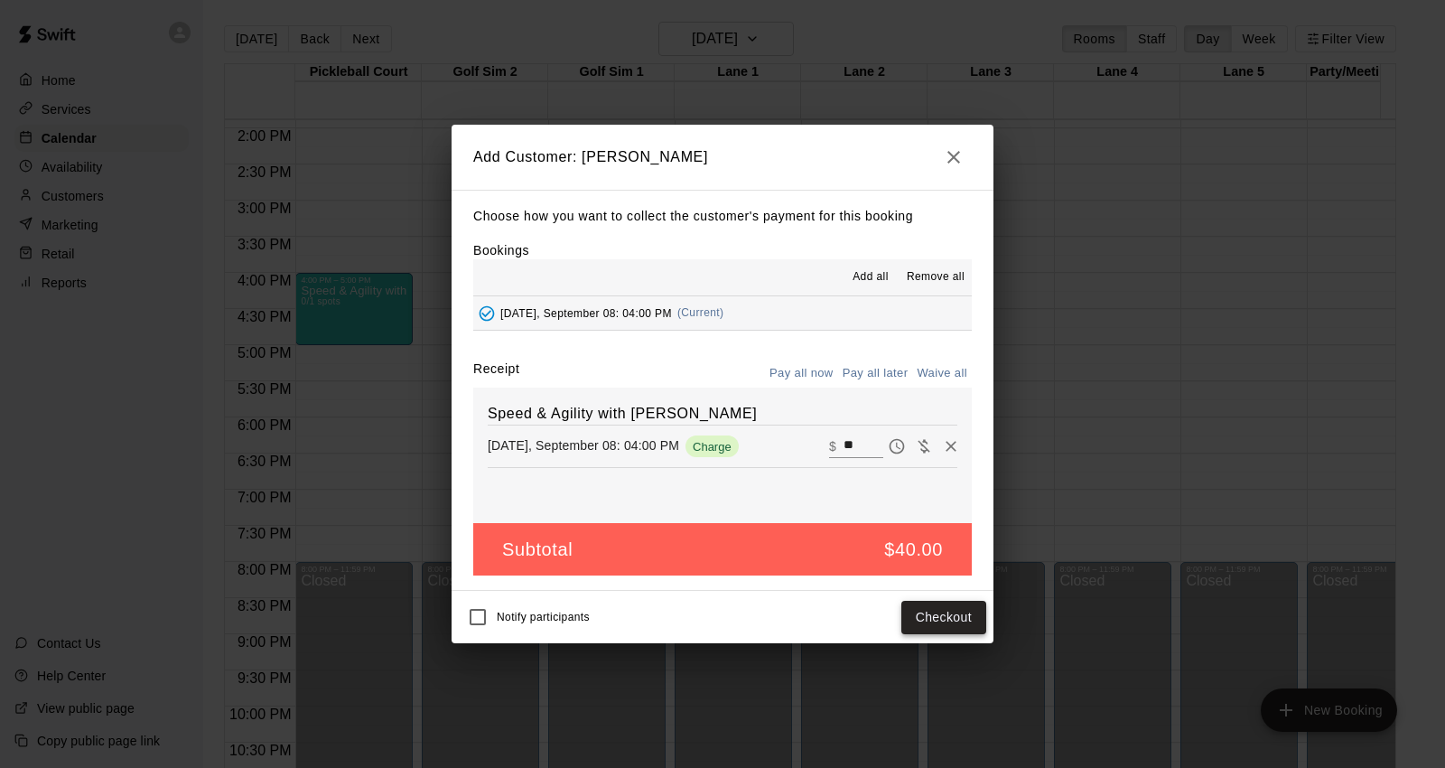
click at [912, 618] on button "Checkout" at bounding box center [944, 617] width 85 height 33
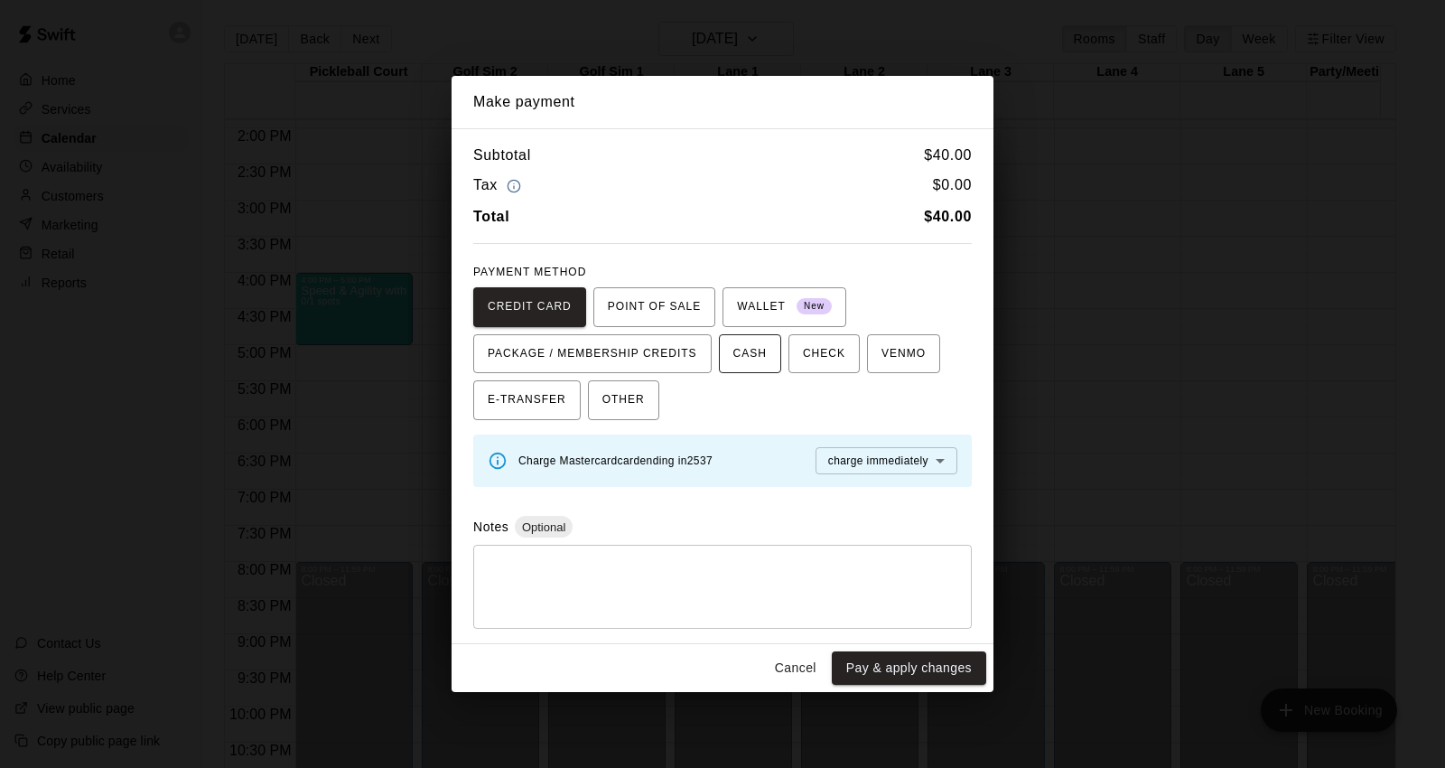
click at [772, 356] on button "CASH" at bounding box center [750, 354] width 62 height 40
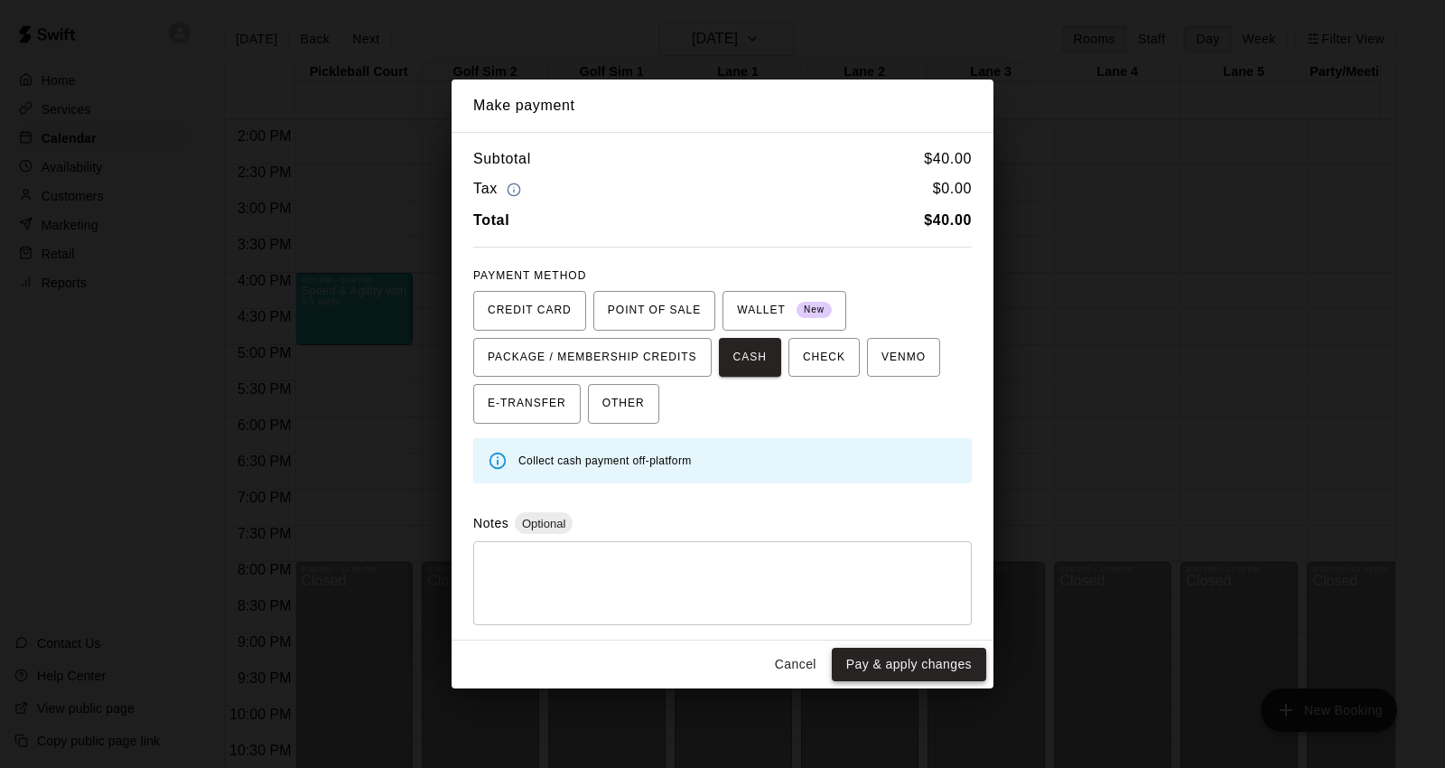
click at [892, 659] on button "Pay & apply changes" at bounding box center [909, 664] width 154 height 33
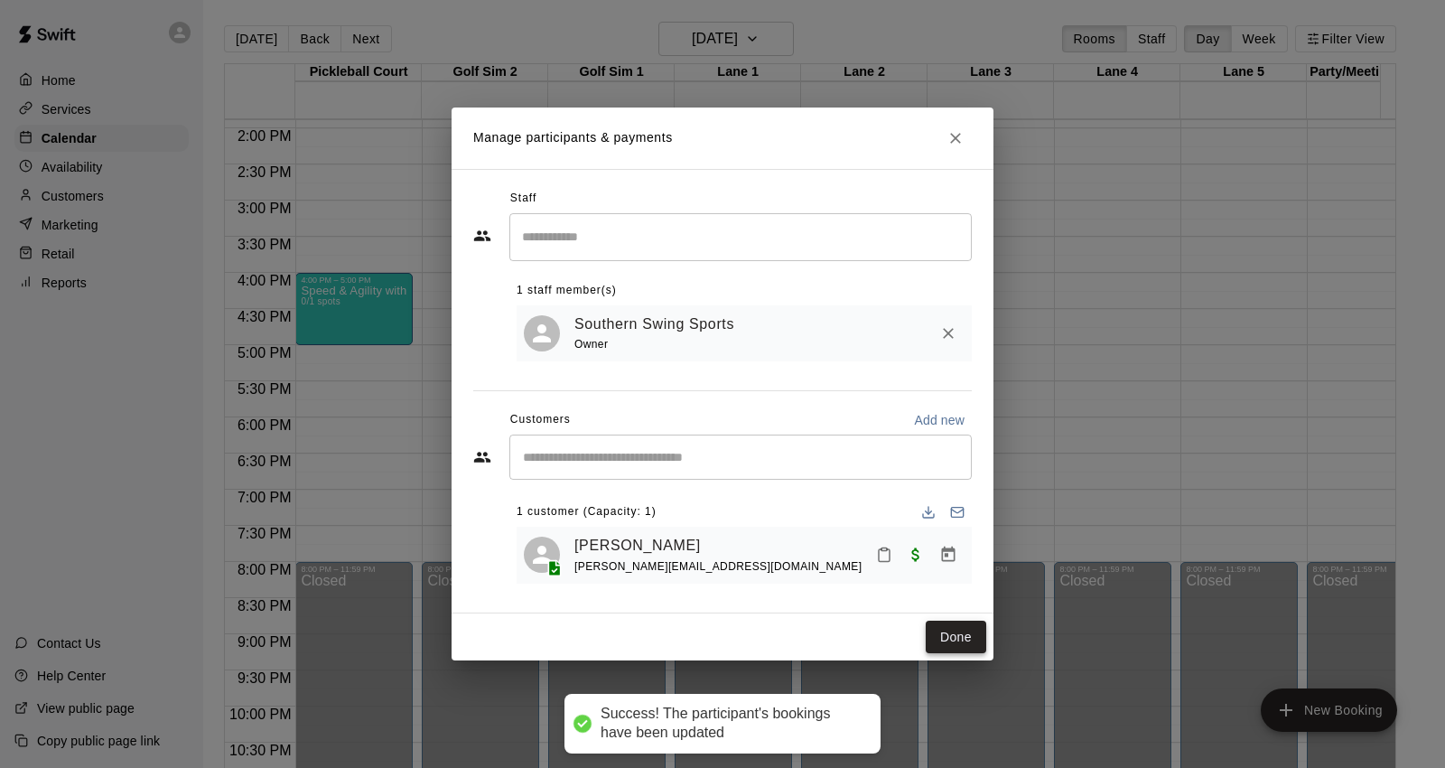
click at [982, 640] on button "Done" at bounding box center [956, 637] width 61 height 33
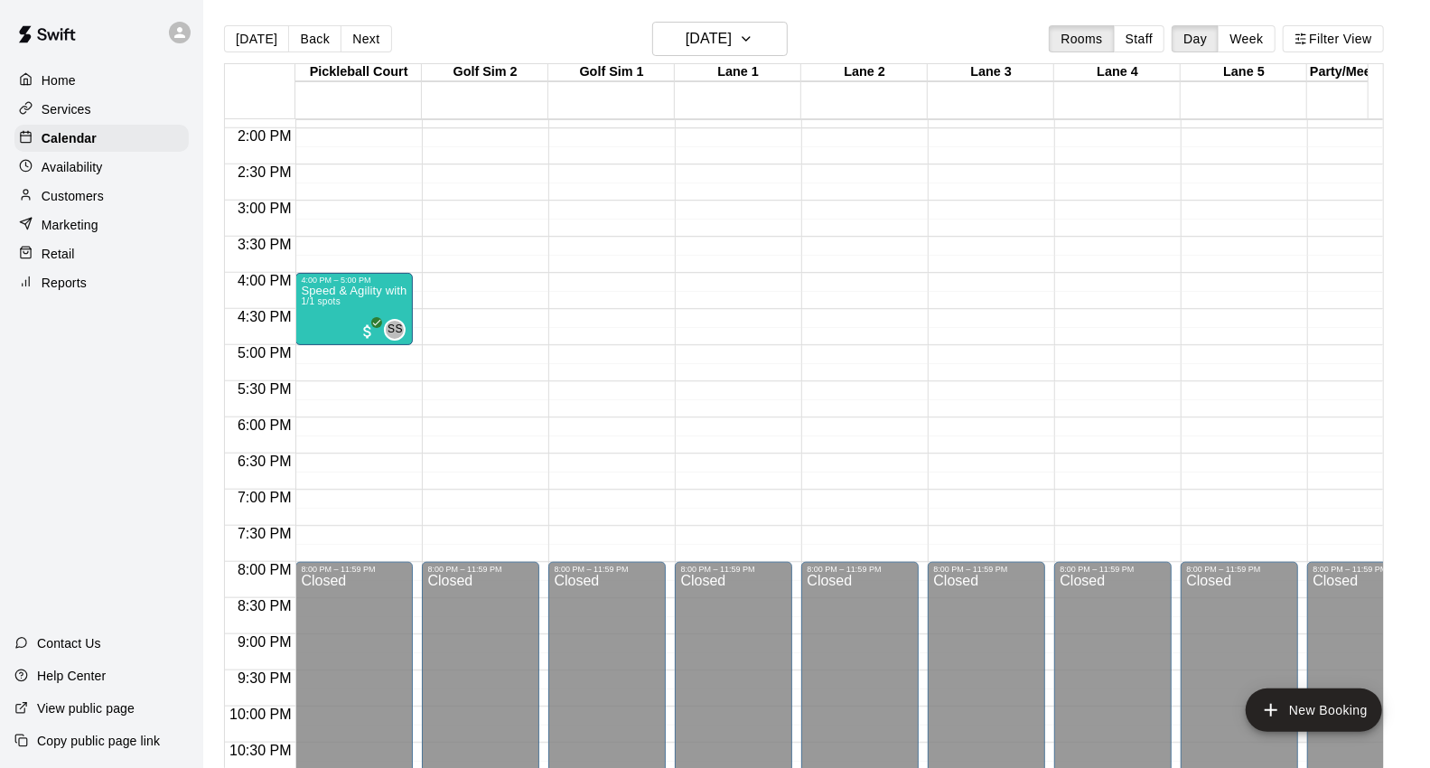
click at [778, 56] on div "[DATE] Back [DATE][DATE] Rooms Staff Day Week Filter View" at bounding box center [804, 43] width 1160 height 42
click at [772, 54] on button "[DATE]" at bounding box center [720, 39] width 136 height 34
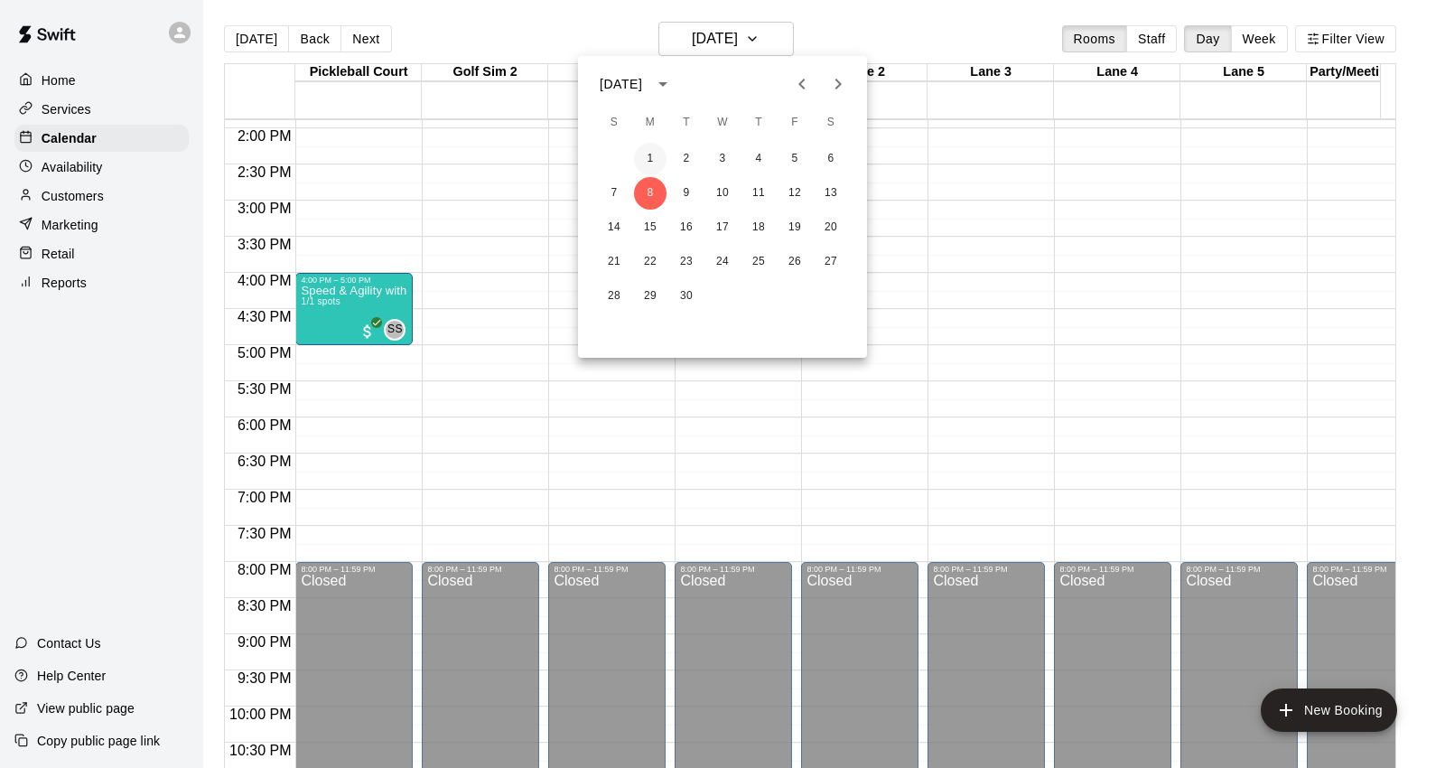
click at [657, 154] on button "1" at bounding box center [650, 159] width 33 height 33
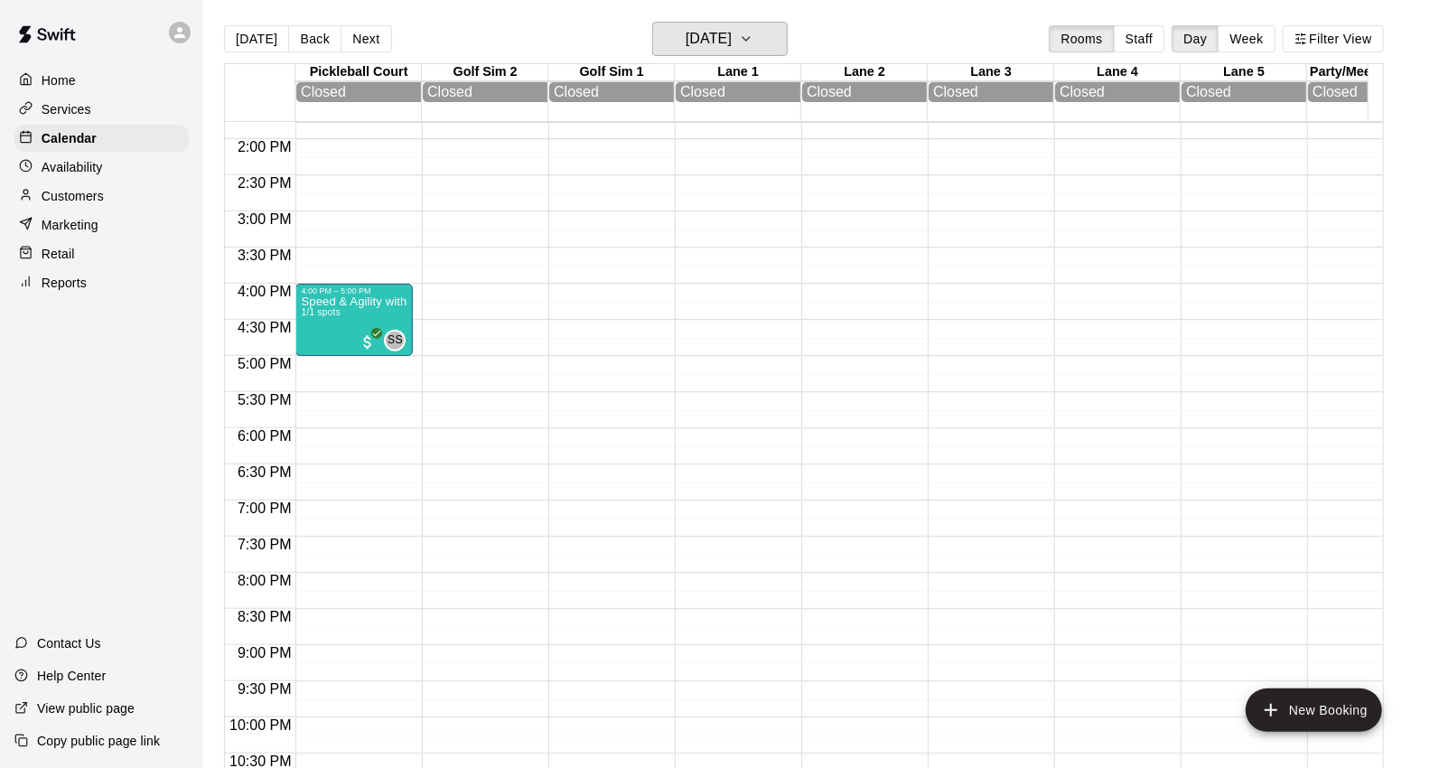
scroll to position [1004, 0]
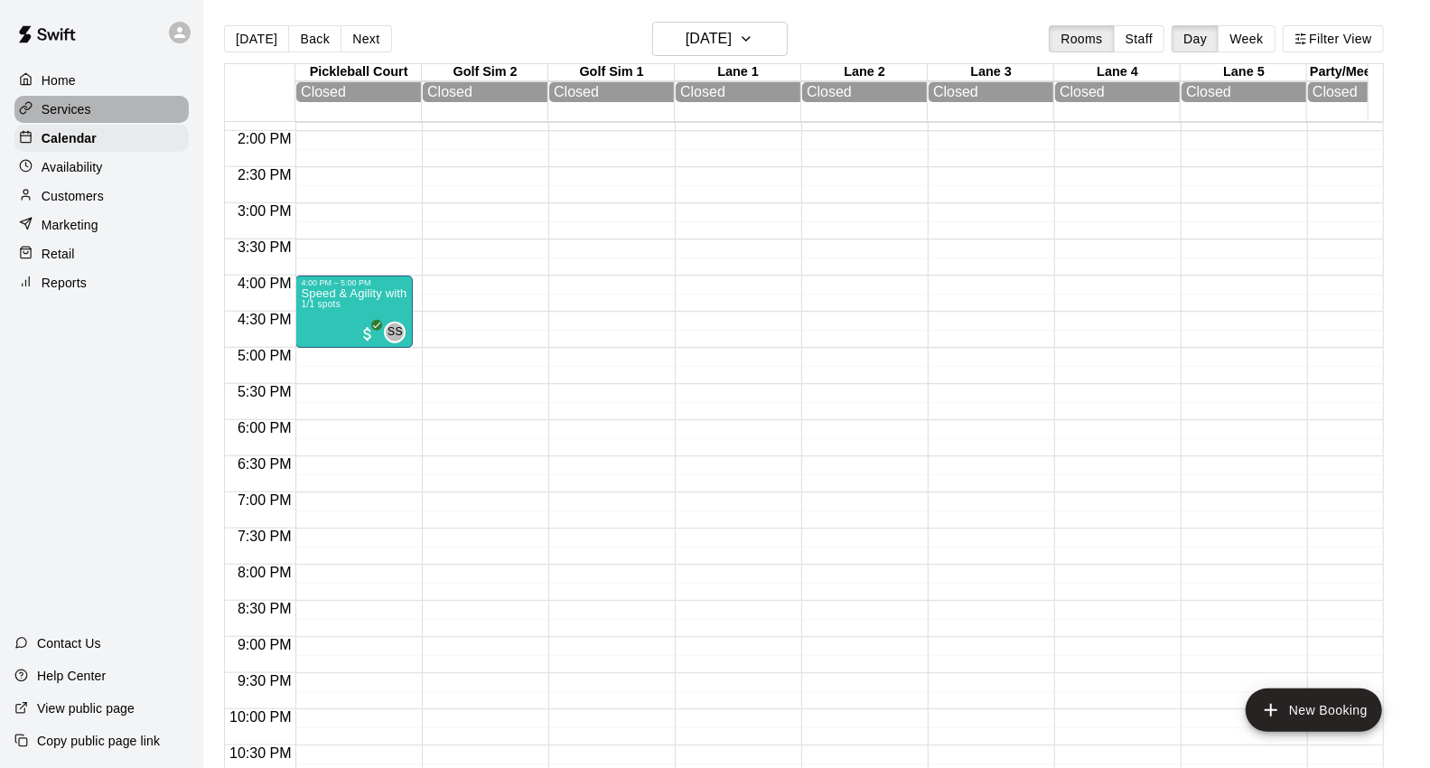
click at [121, 110] on div "Services" at bounding box center [101, 109] width 174 height 27
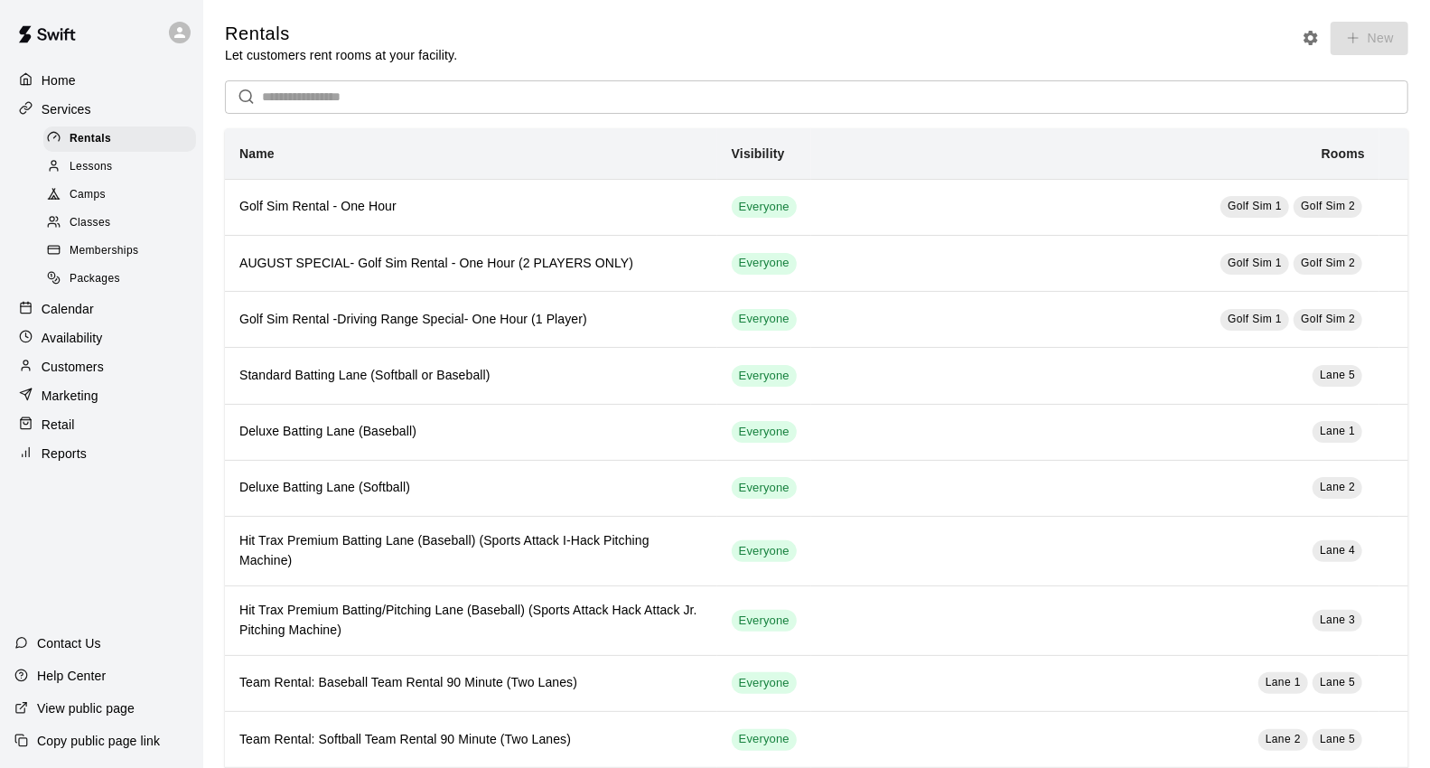
click at [115, 199] on div "Camps" at bounding box center [119, 194] width 153 height 25
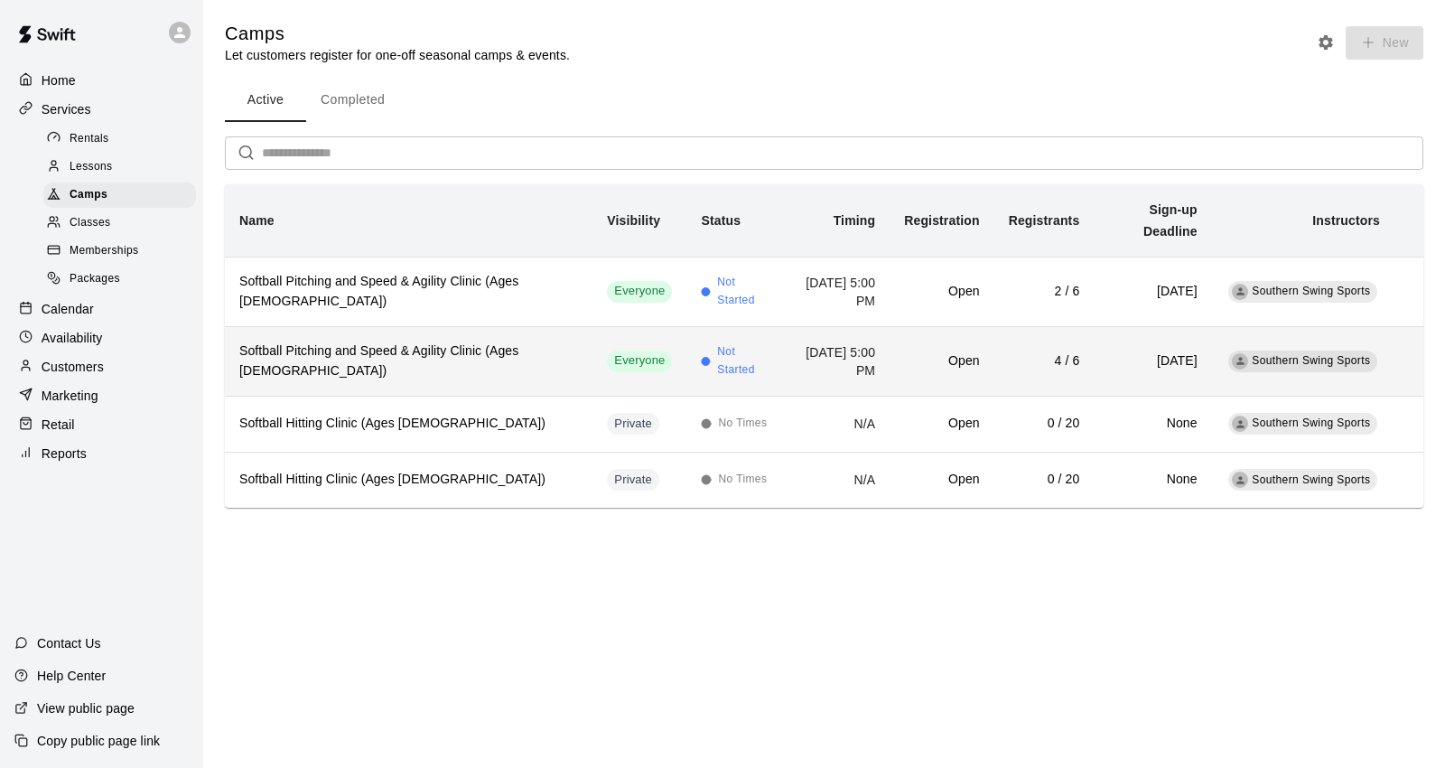
click at [445, 341] on h6 "Softball Pitching and Speed & Agility Clinic (Ages [DEMOGRAPHIC_DATA])" at bounding box center [408, 361] width 339 height 40
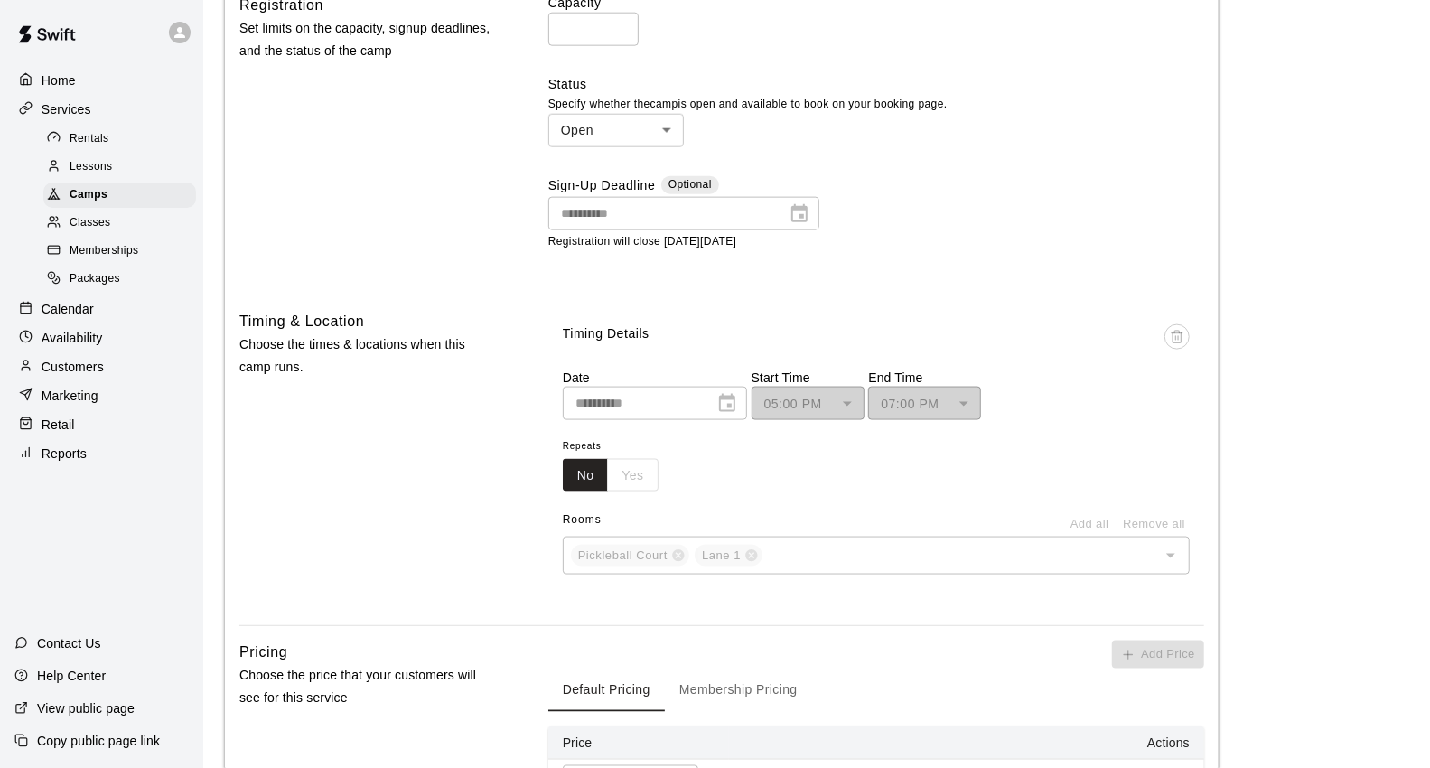
scroll to position [1377, 0]
click at [132, 200] on div "Camps" at bounding box center [119, 194] width 153 height 25
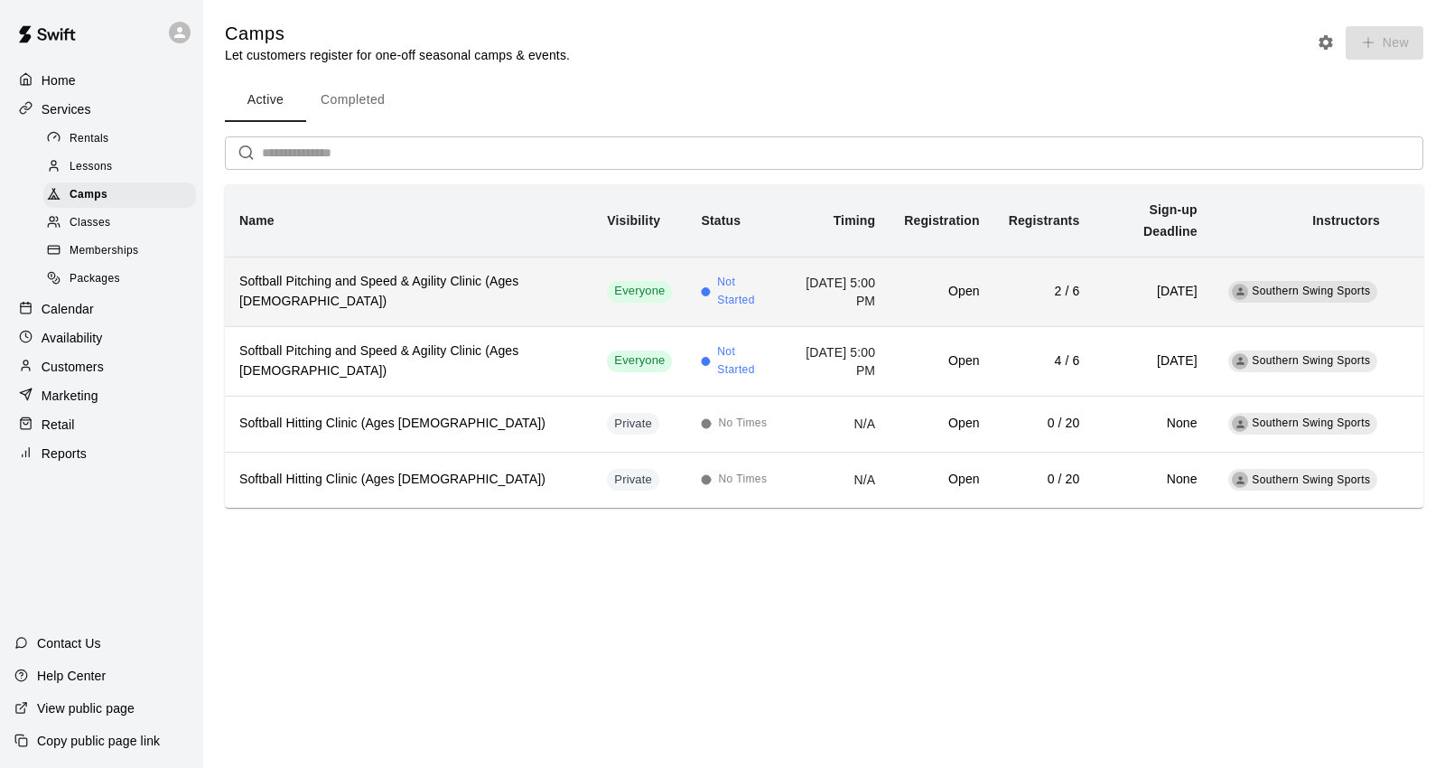
click at [396, 277] on h6 "Softball Pitching and Speed & Agility Clinic (Ages [DEMOGRAPHIC_DATA])" at bounding box center [408, 292] width 339 height 40
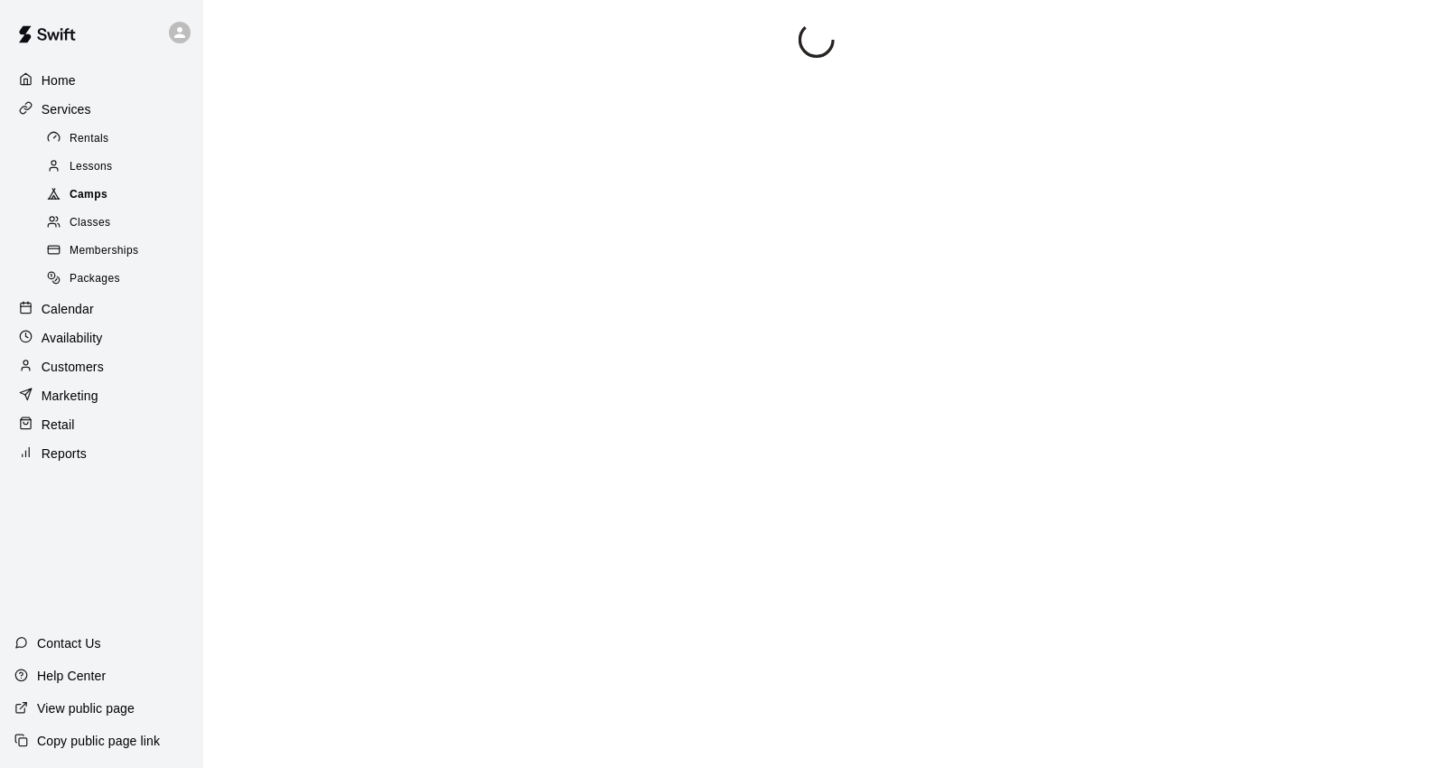
click at [130, 196] on div "Camps" at bounding box center [119, 194] width 153 height 25
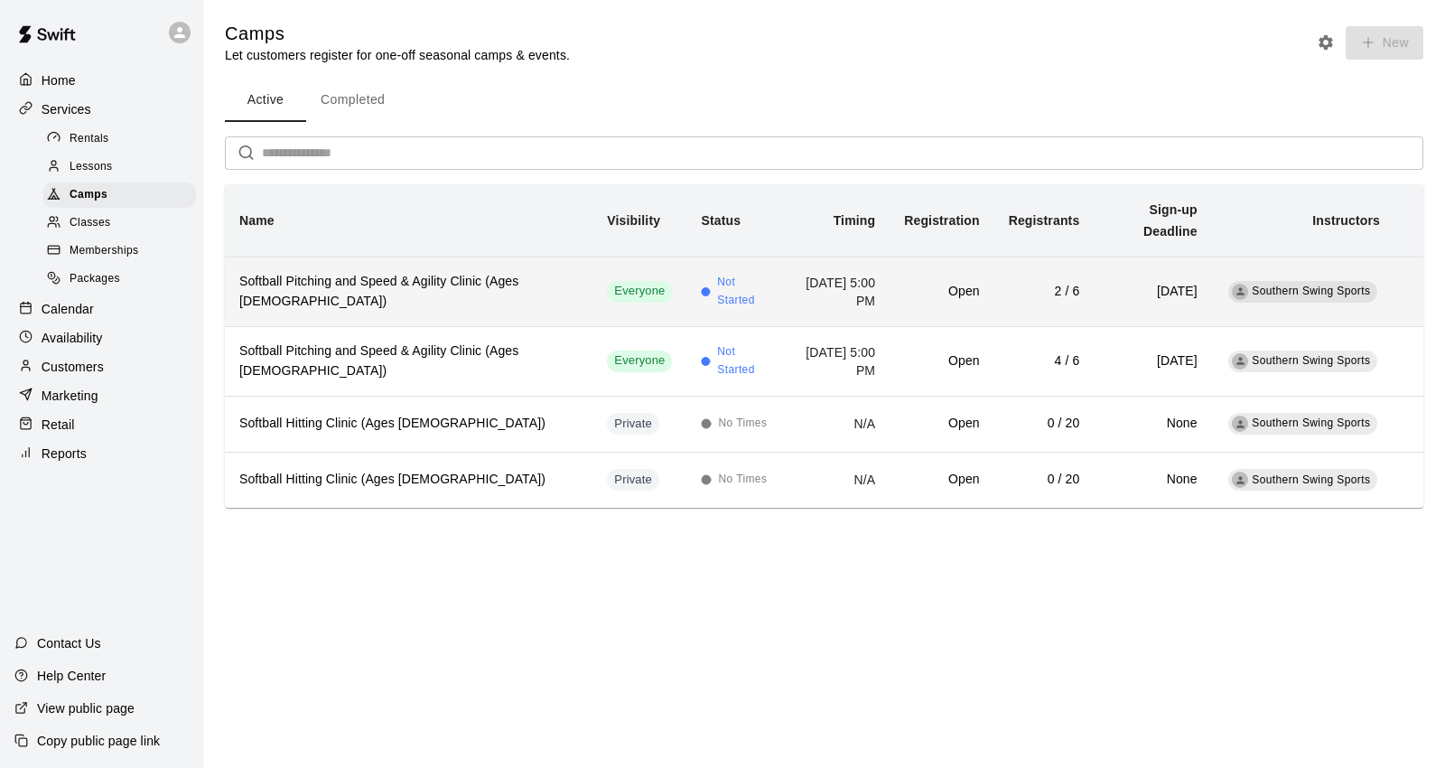
click at [995, 284] on td "2 / 6" at bounding box center [1045, 292] width 100 height 70
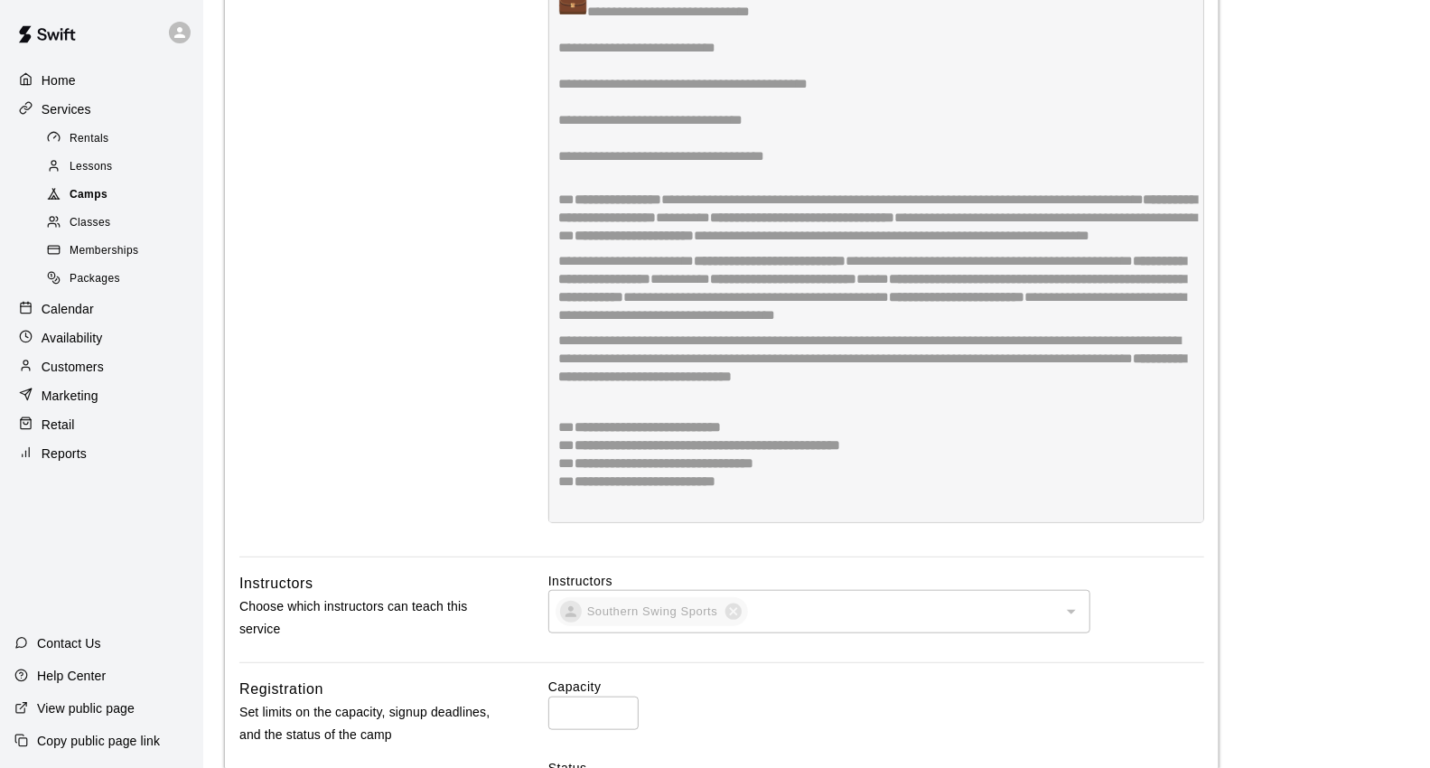
scroll to position [548, 0]
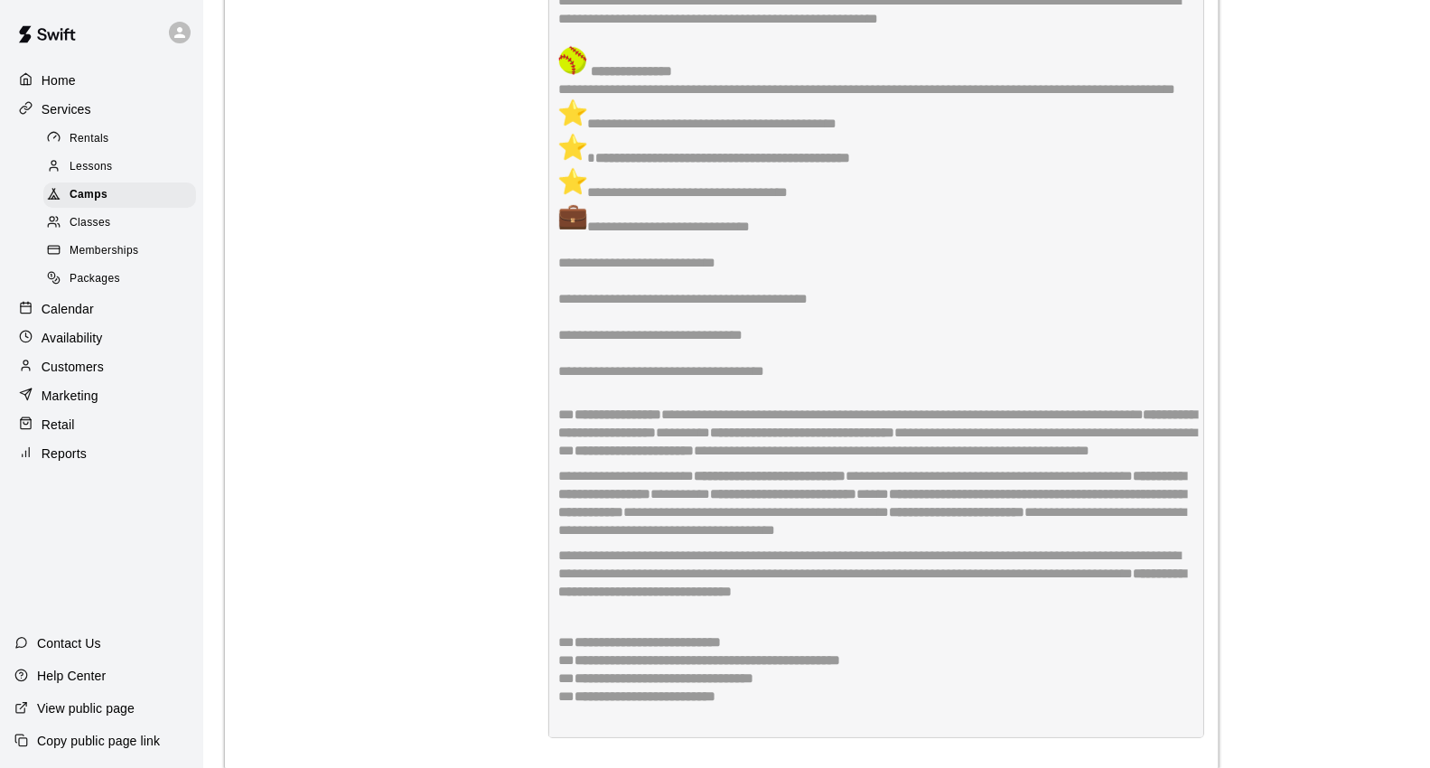
click at [133, 323] on div "Calendar" at bounding box center [101, 308] width 174 height 27
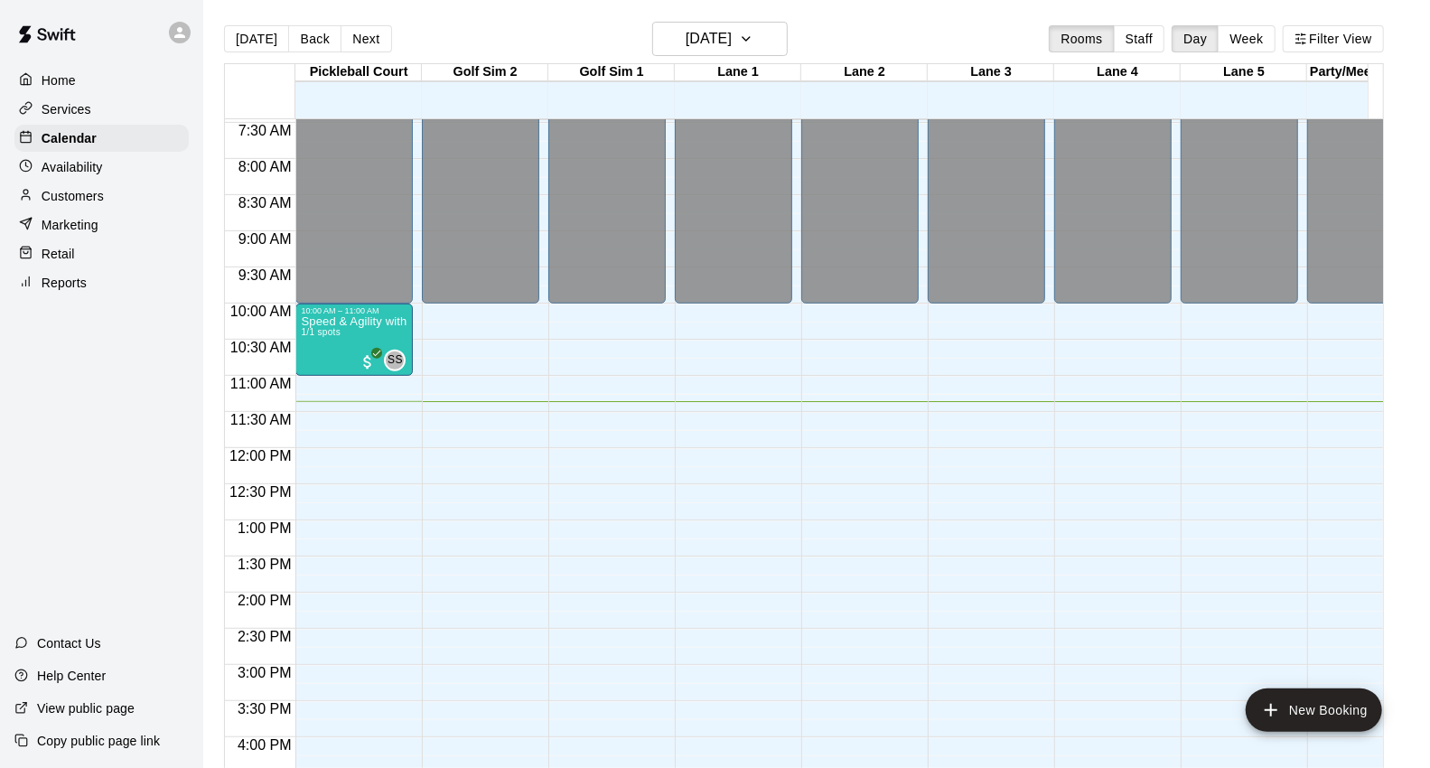
scroll to position [519, 0]
